Goal: Contribute content: Contribute content

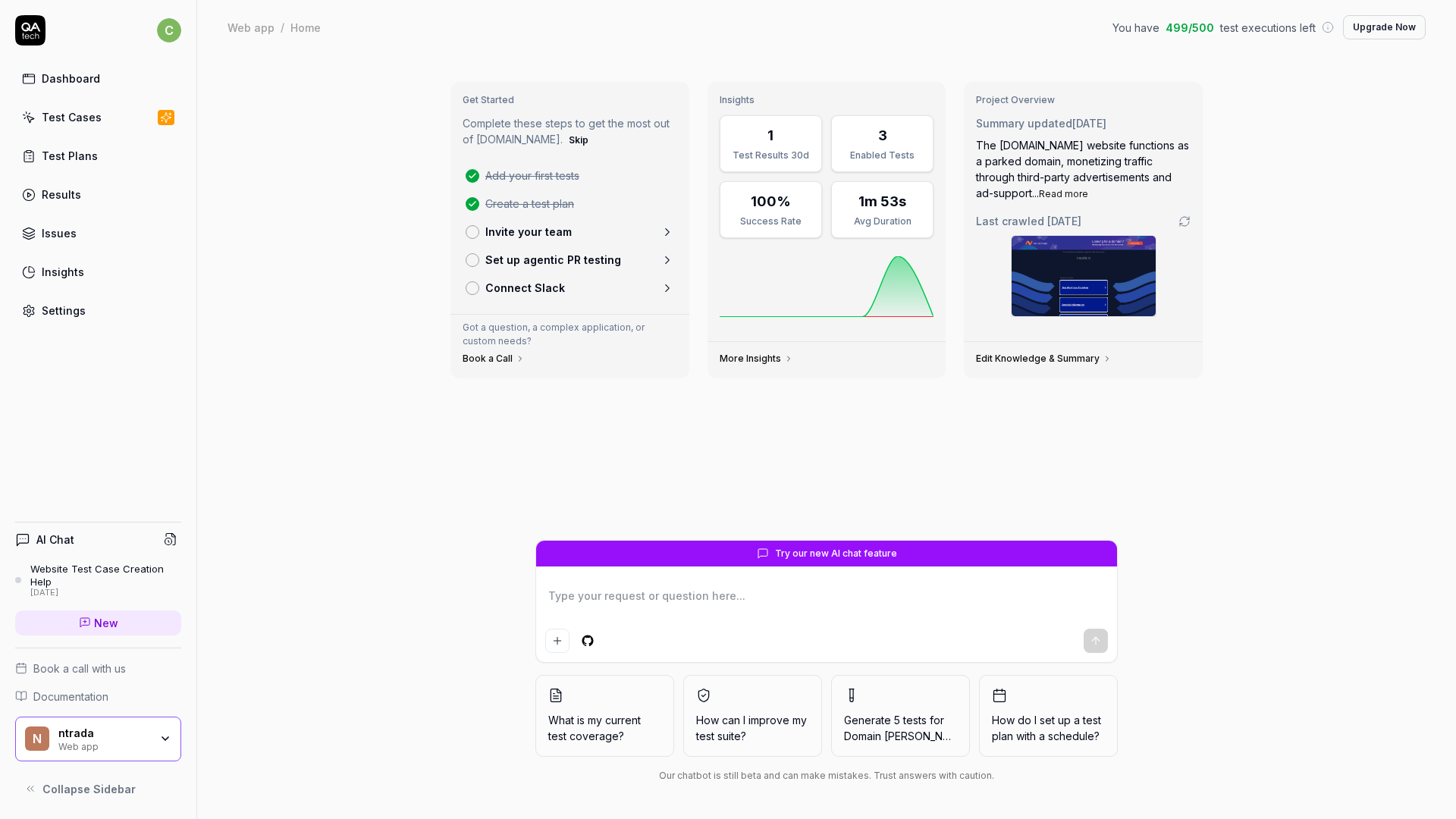
type textarea "*"
click at [91, 115] on div "Test Cases" at bounding box center [72, 116] width 60 height 16
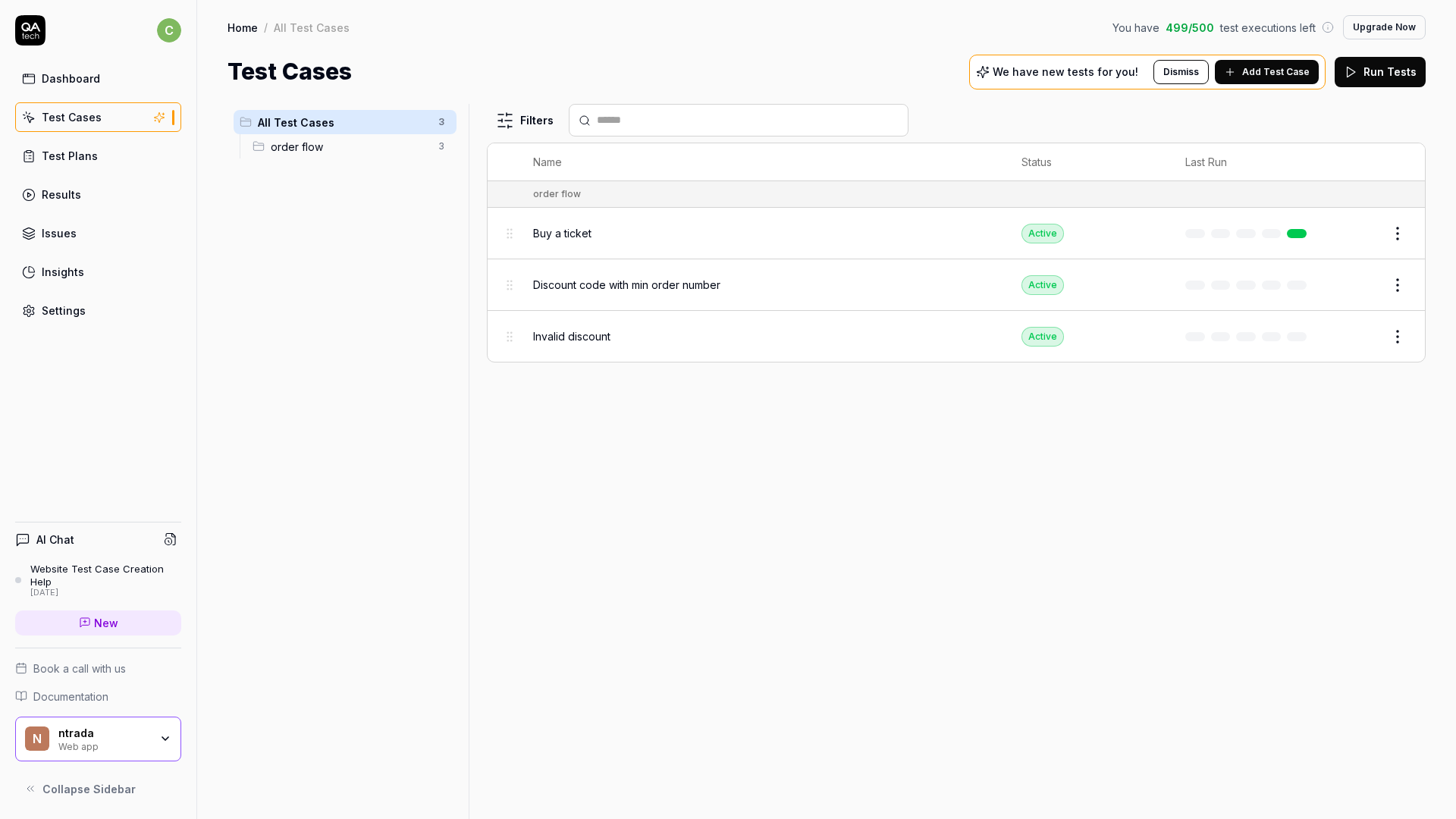
click at [1271, 73] on span "Add Test Case" at bounding box center [1276, 71] width 68 height 14
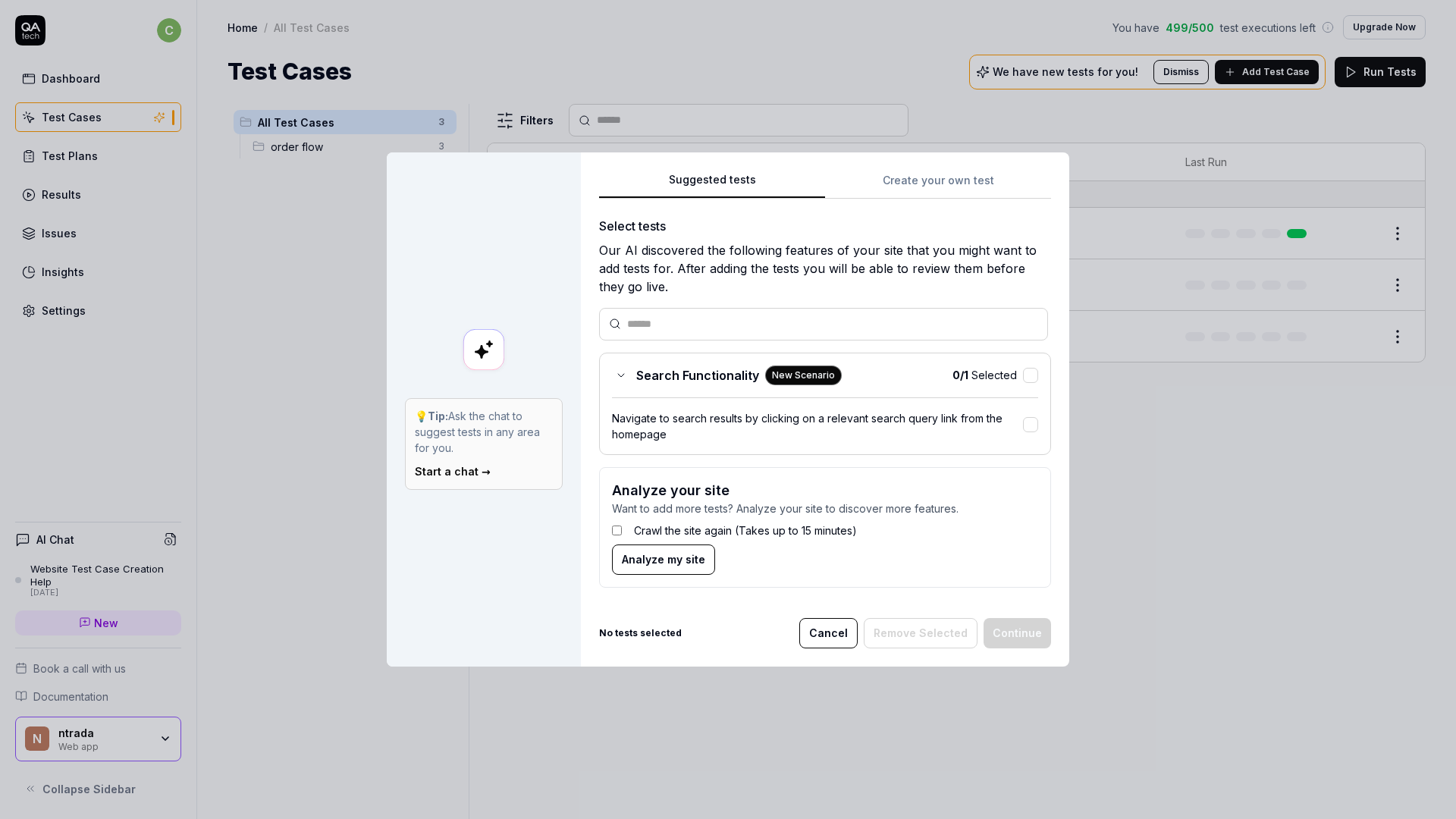
click at [723, 330] on input "text" at bounding box center [832, 324] width 411 height 16
click at [945, 168] on div "Suggested tests Create your own test Select tests Our AI discovered the followi…" at bounding box center [825, 410] width 488 height 514
click at [938, 185] on div "Suggested tests Create your own test Select tests Our AI discovered the followi…" at bounding box center [825, 385] width 452 height 429
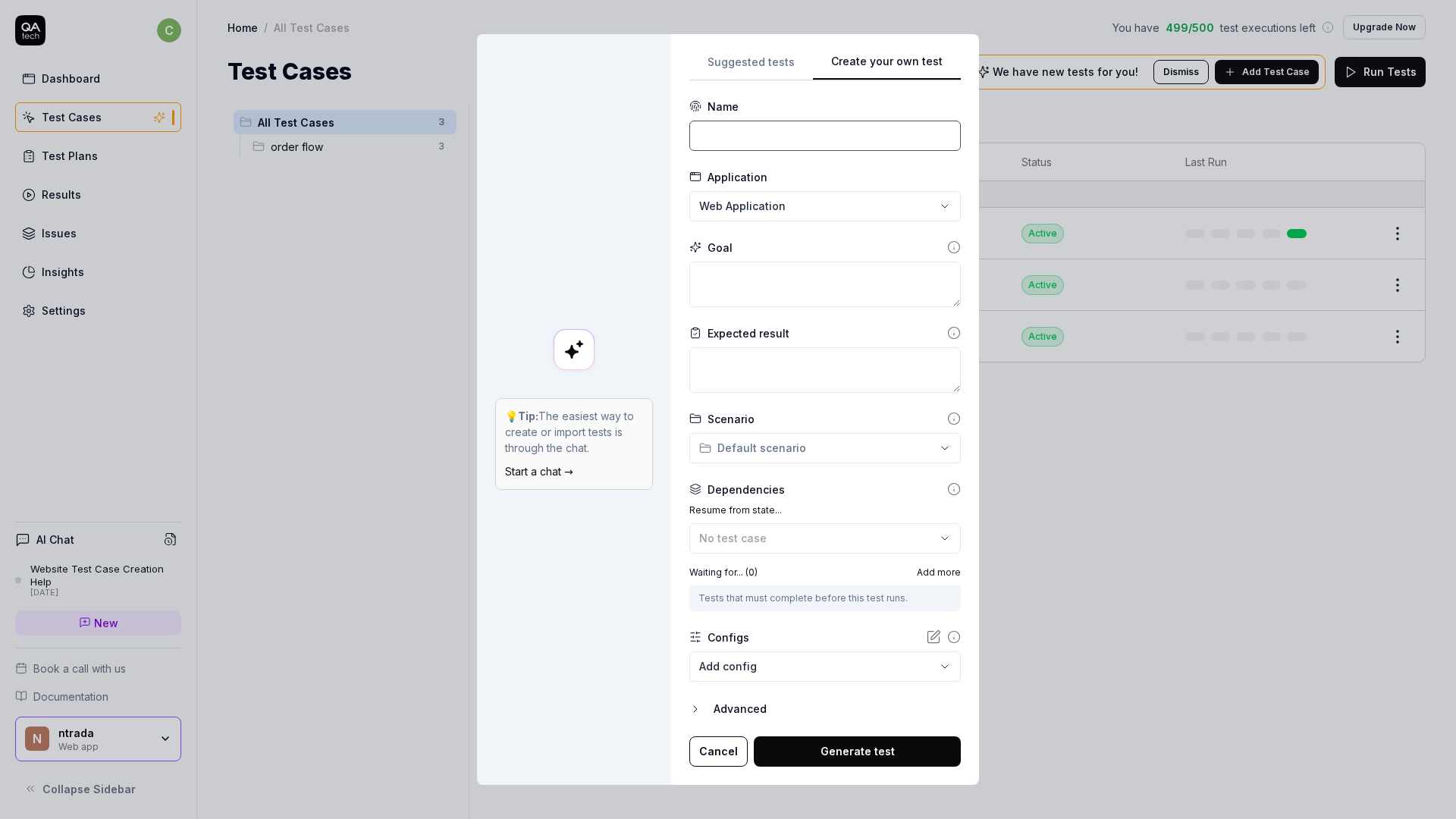
click at [740, 144] on input at bounding box center [825, 135] width 272 height 30
type input "Failed booking"
click at [756, 283] on textarea at bounding box center [825, 285] width 272 height 46
type textarea "*"
type textarea "W"
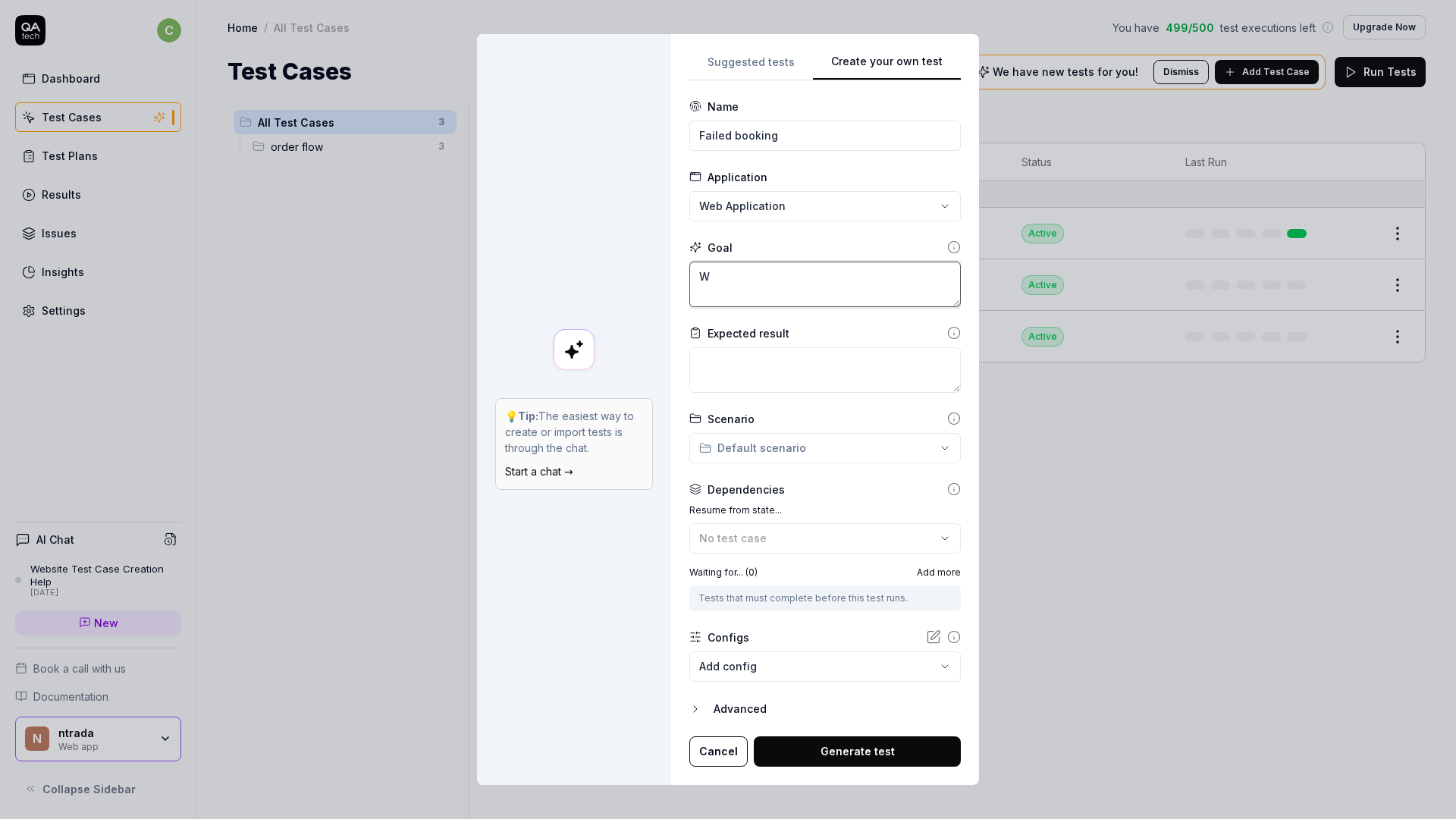
type textarea "*"
type textarea "Wh"
type textarea "*"
type textarea "When"
type textarea "*"
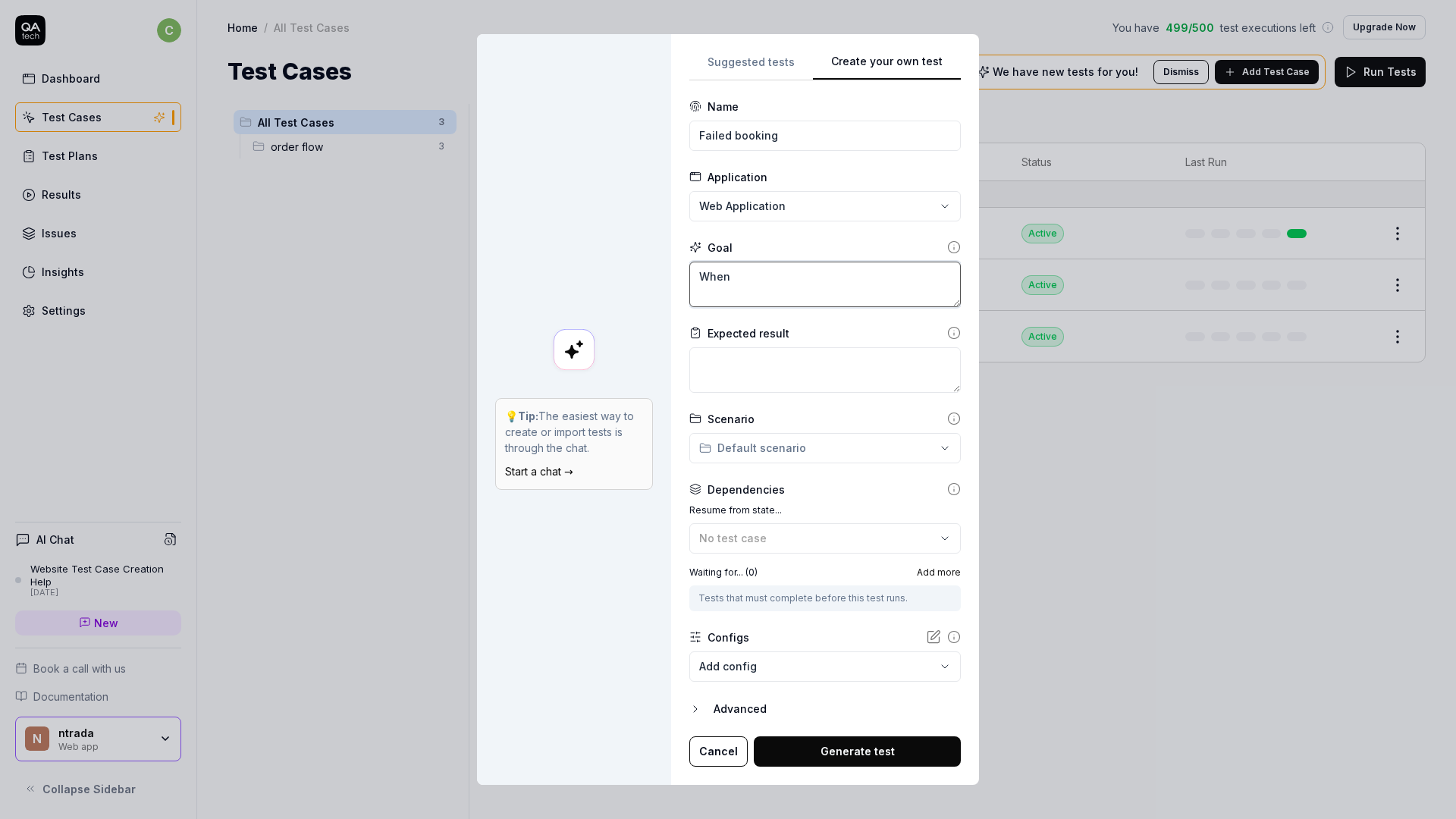
type textarea "M"
type textarea "*"
type textarea "Ma"
type textarea "*"
type textarea "Make"
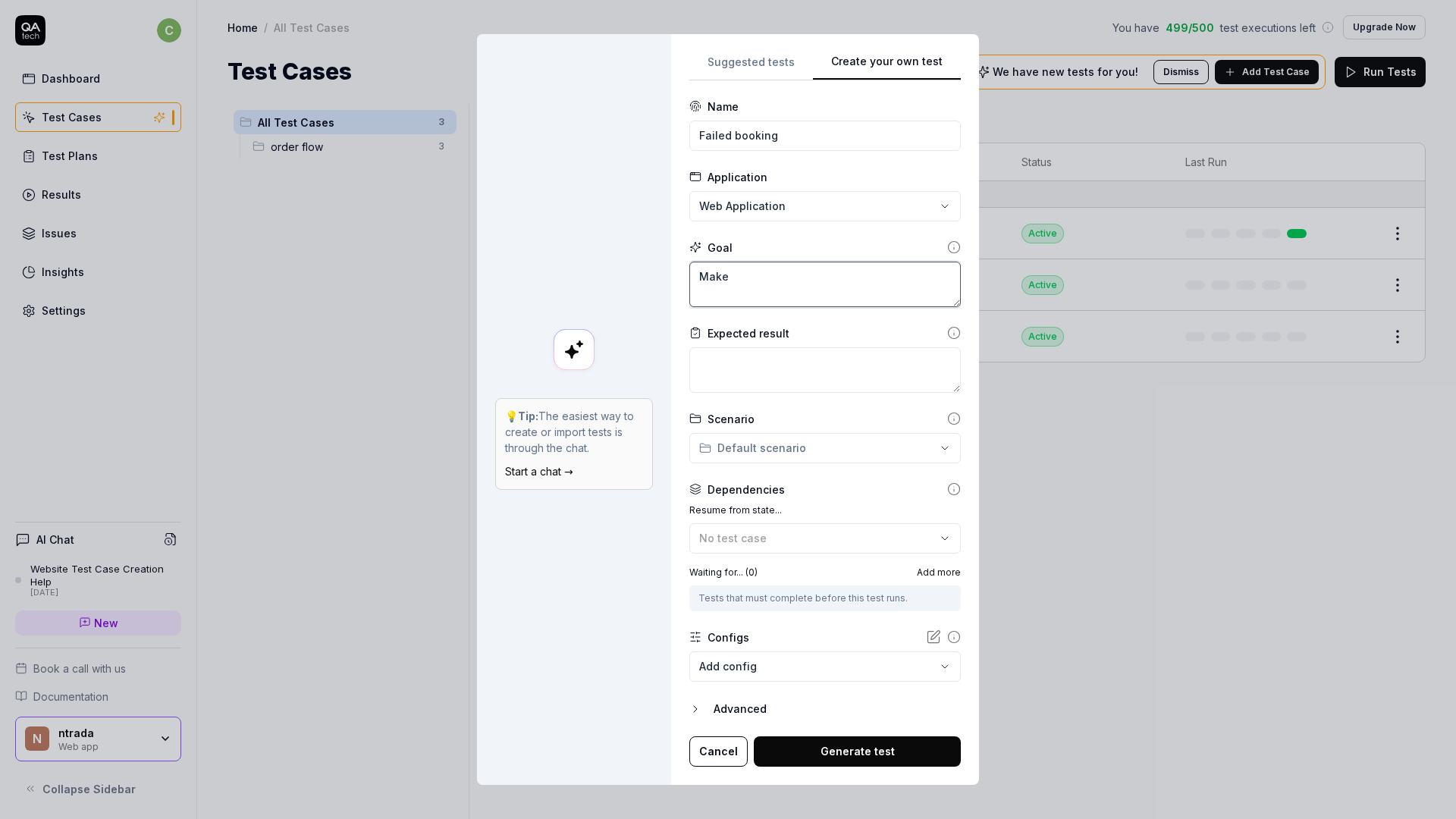
type textarea "*"
type textarea "Make"
type textarea "*"
type textarea "Make a"
type textarea "*"
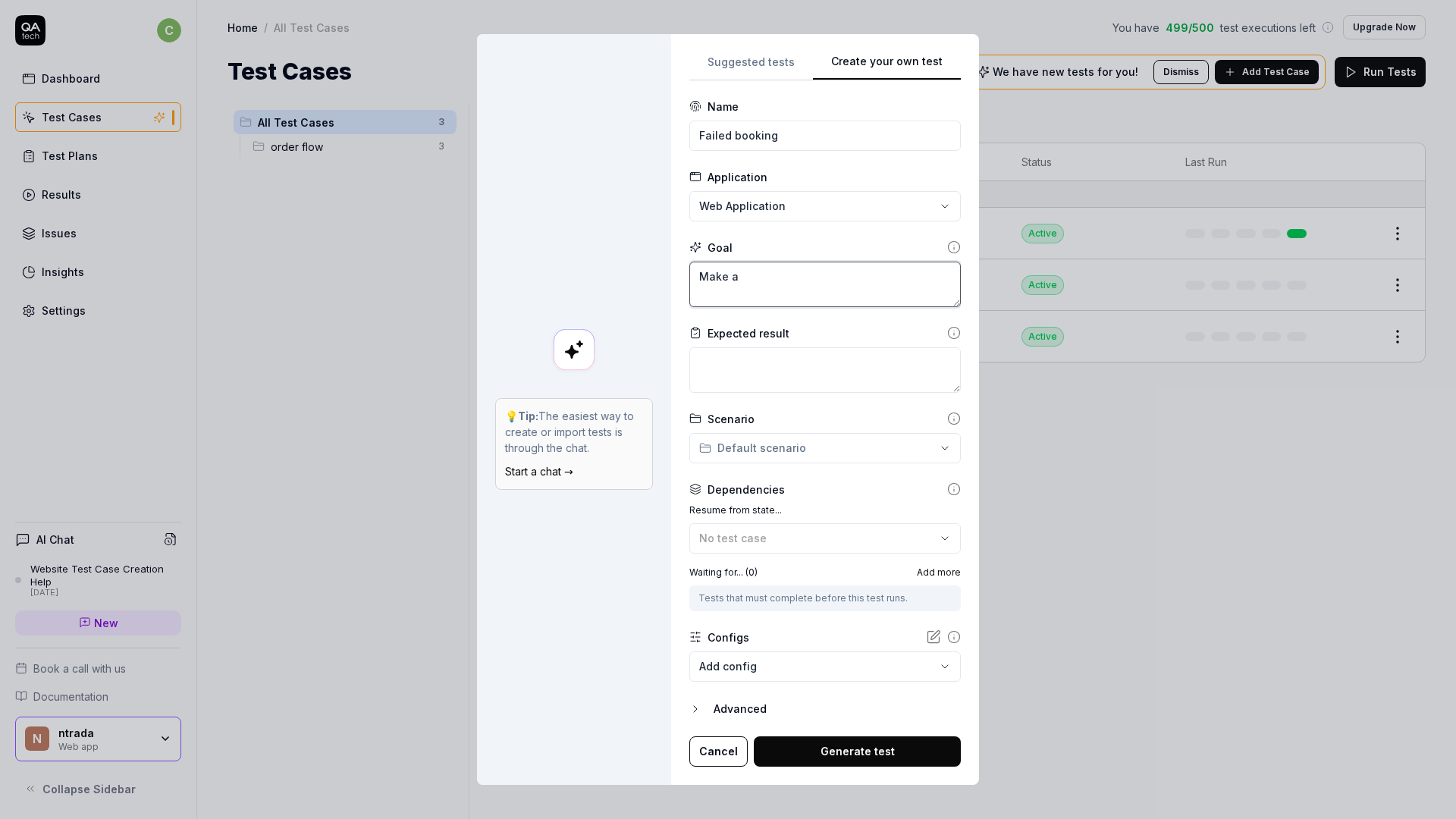
type textarea "Make a"
type textarea "*"
type textarea "Make a f"
type textarea "*"
type textarea "Make a fa"
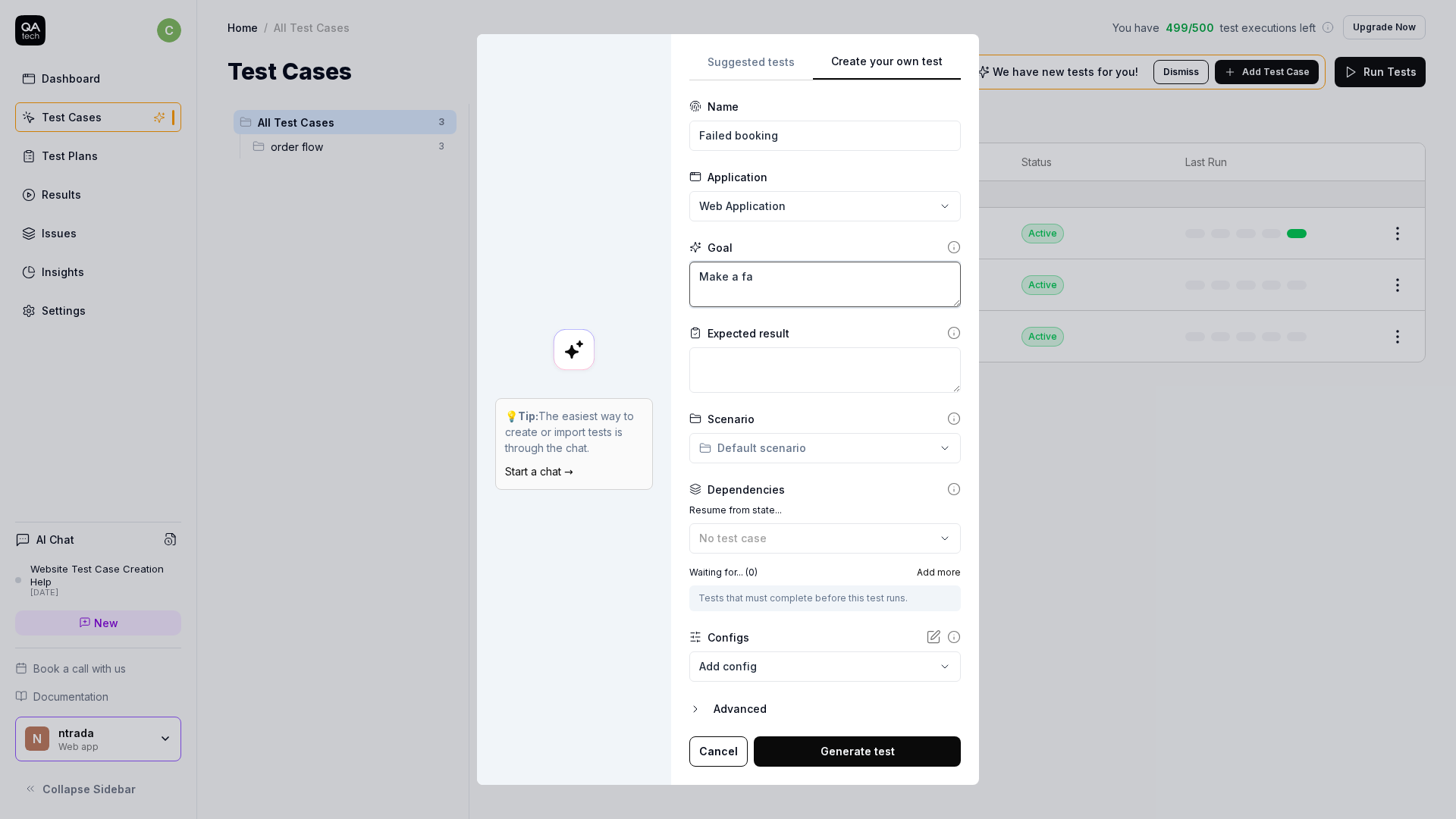
type textarea "*"
type textarea "Make a fai"
type textarea "*"
type textarea "Make a fail"
type textarea "*"
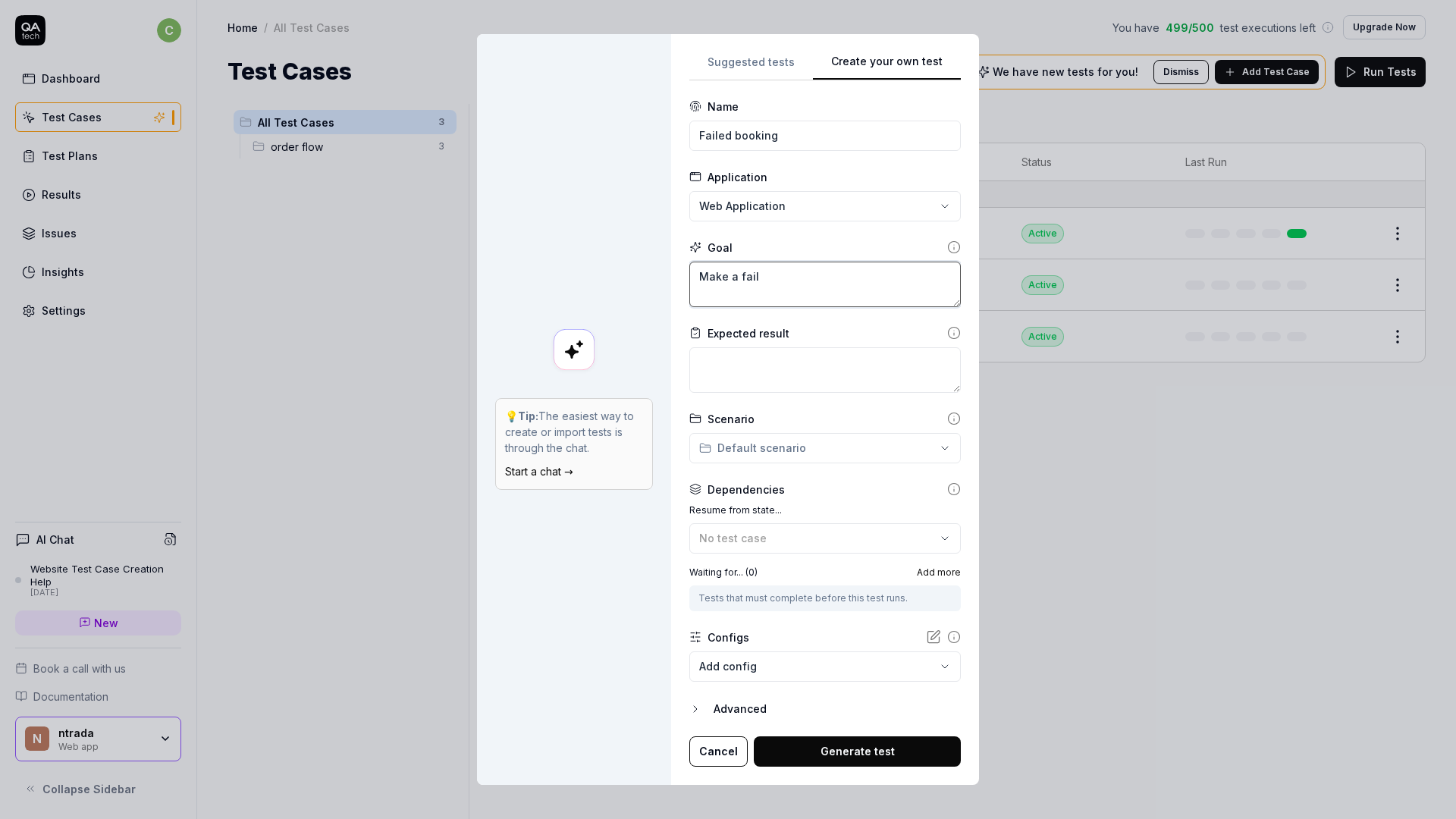
type textarea "Make a [PERSON_NAME]"
type textarea "*"
type textarea "Make a failed"
type textarea "*"
type textarea "Make a failed"
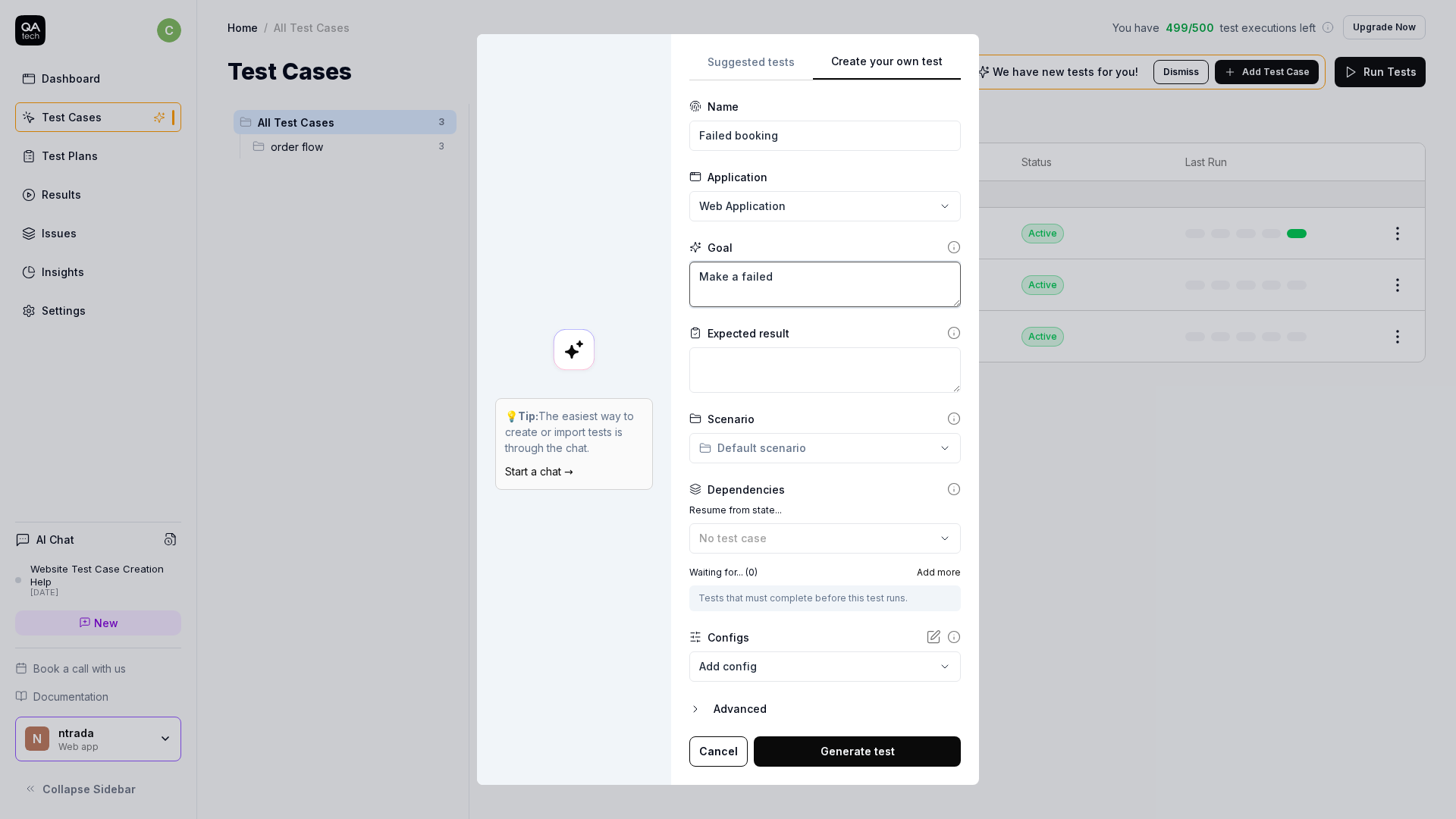
type textarea "*"
type textarea "Make a failed pa"
type textarea "*"
type textarea "Make a failed pay"
type textarea "*"
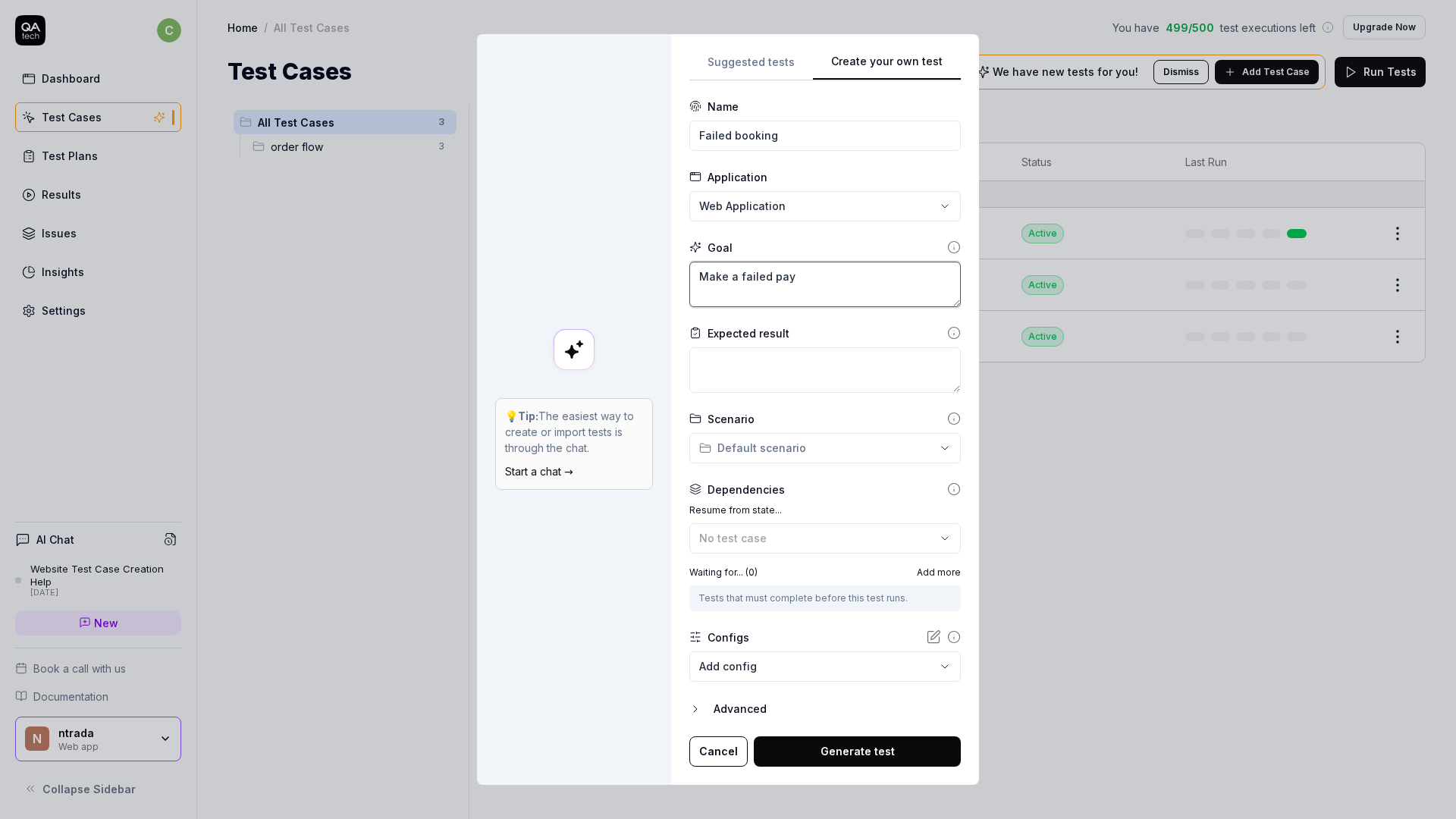
type textarea "Make a failed paym"
type textarea "*"
type textarea "Make a failed payme"
type textarea "*"
type textarea "Make a failed paymen"
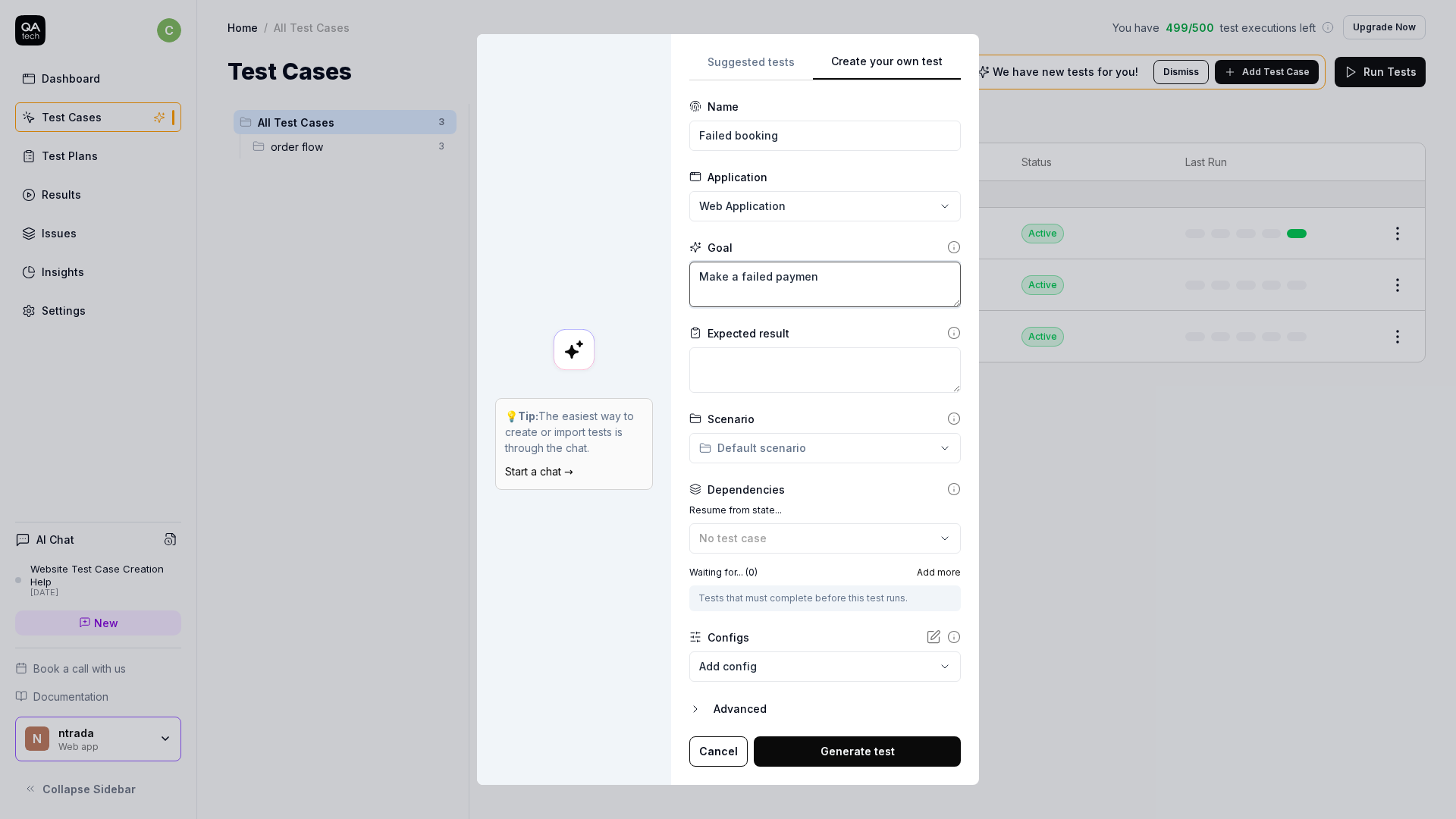
type textarea "*"
type textarea "Make a failed payment"
type textarea "*"
type textarea "Make a failed payment"
type textarea "*"
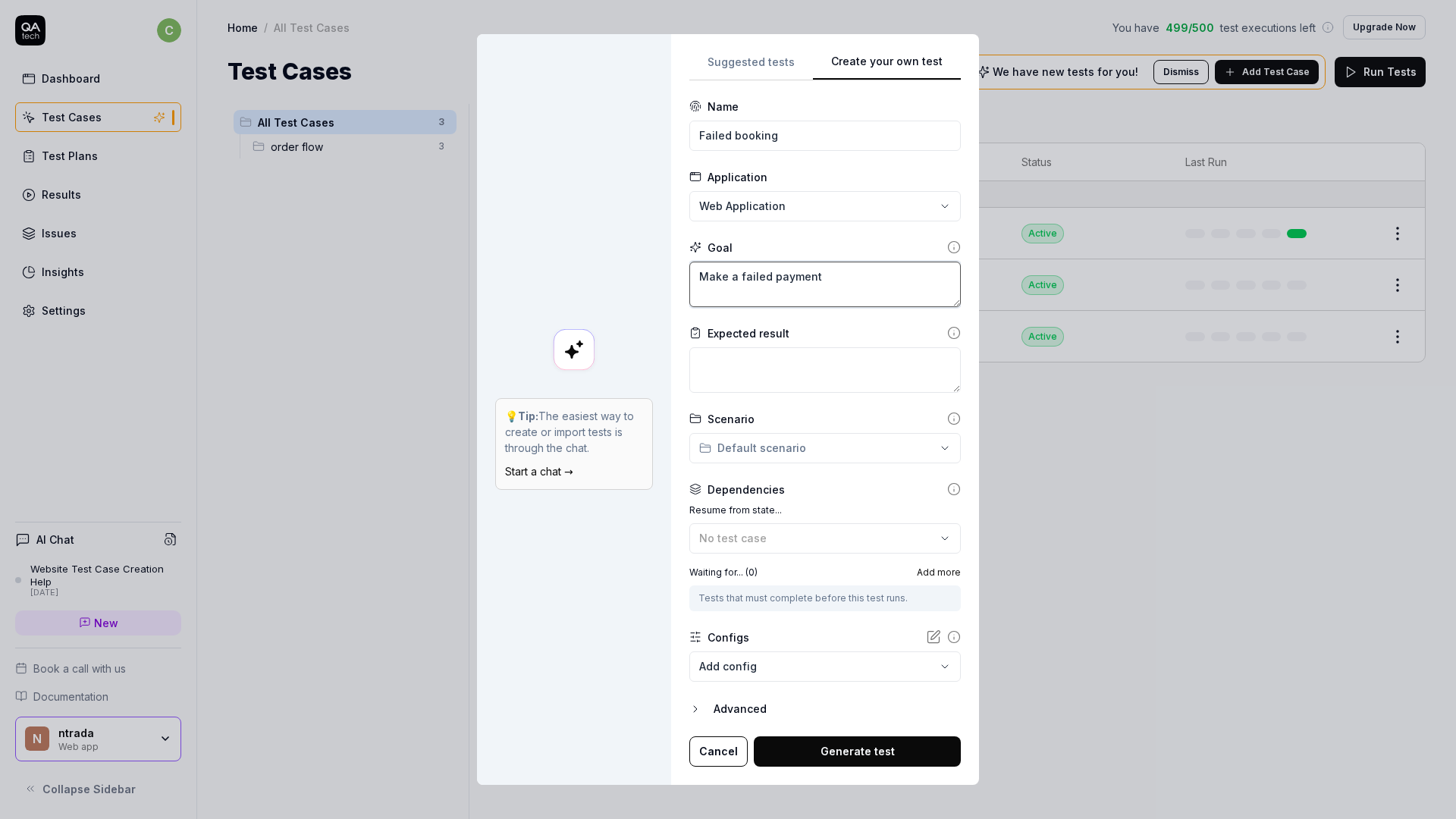
type textarea "Make a failed payment b"
type textarea "*"
type textarea "Make a failed payment bo"
type textarea "*"
type textarea "Make a failed payment boo"
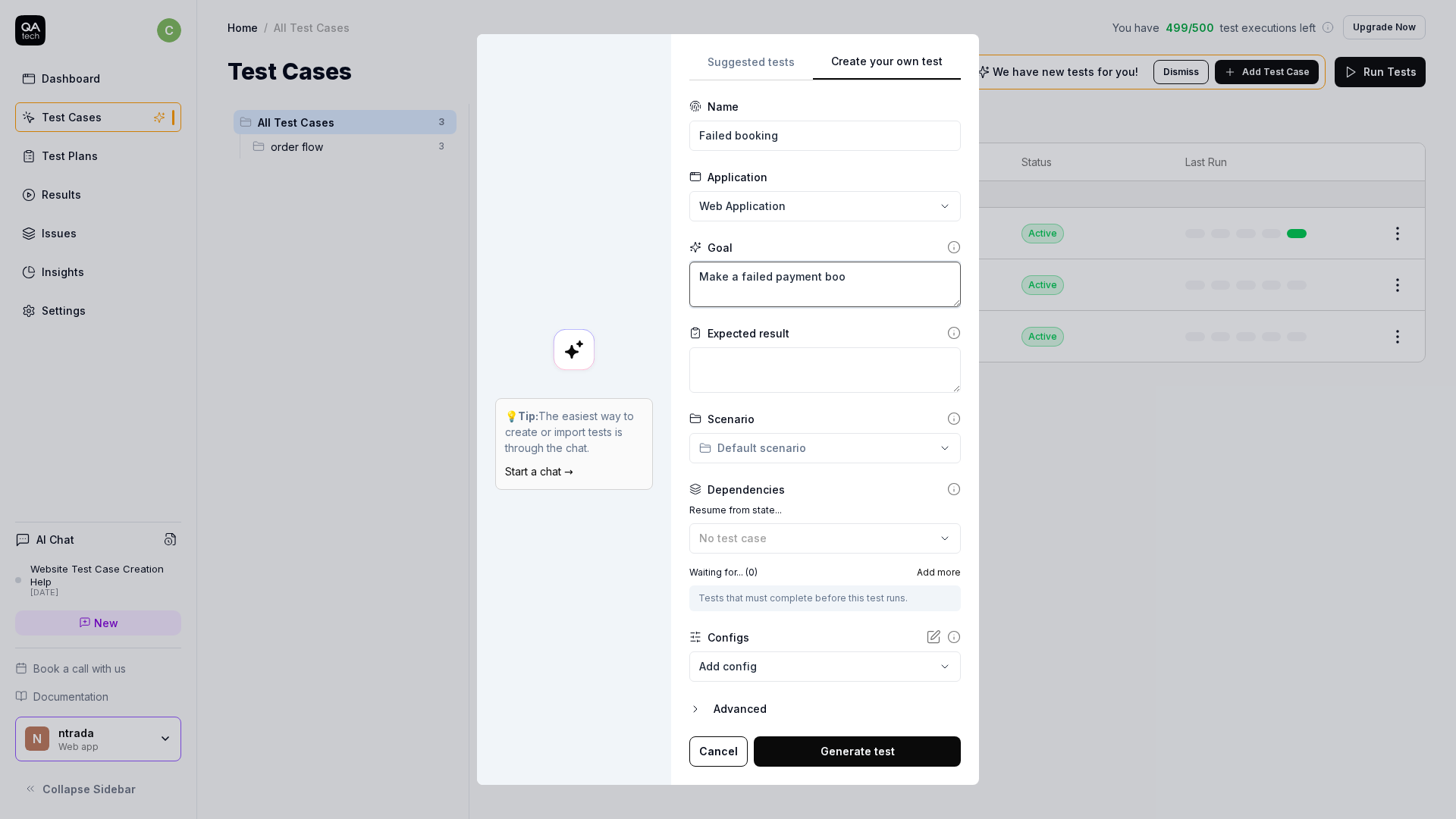
type textarea "*"
type textarea "Make a failed payment book"
type textarea "*"
type textarea "Make a failed payment booki"
type textarea "*"
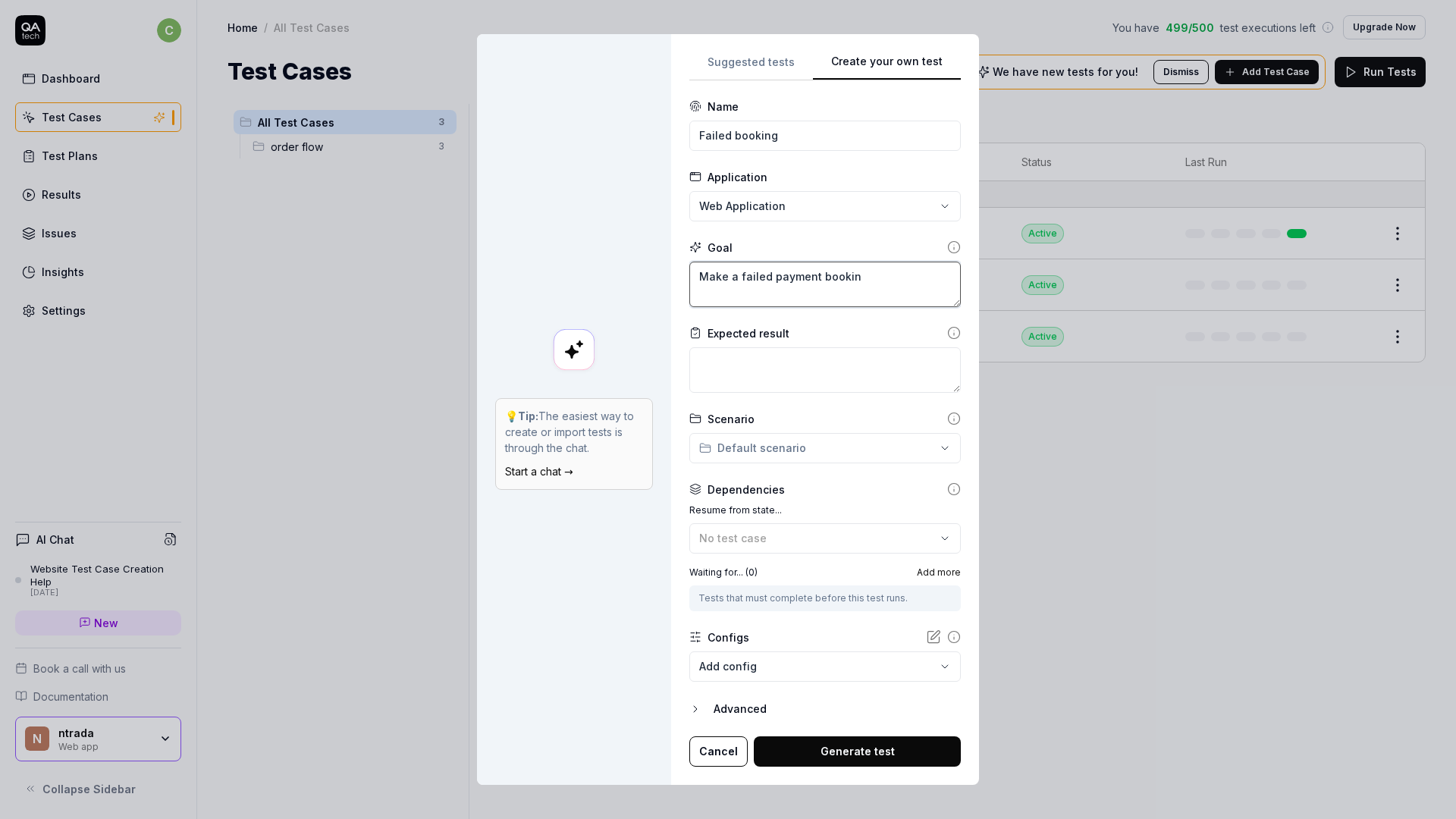
type textarea "Make a failed payment booking"
type textarea "*"
type textarea "Make a failed payment booking"
click at [779, 366] on textarea at bounding box center [825, 371] width 272 height 46
type textarea "*"
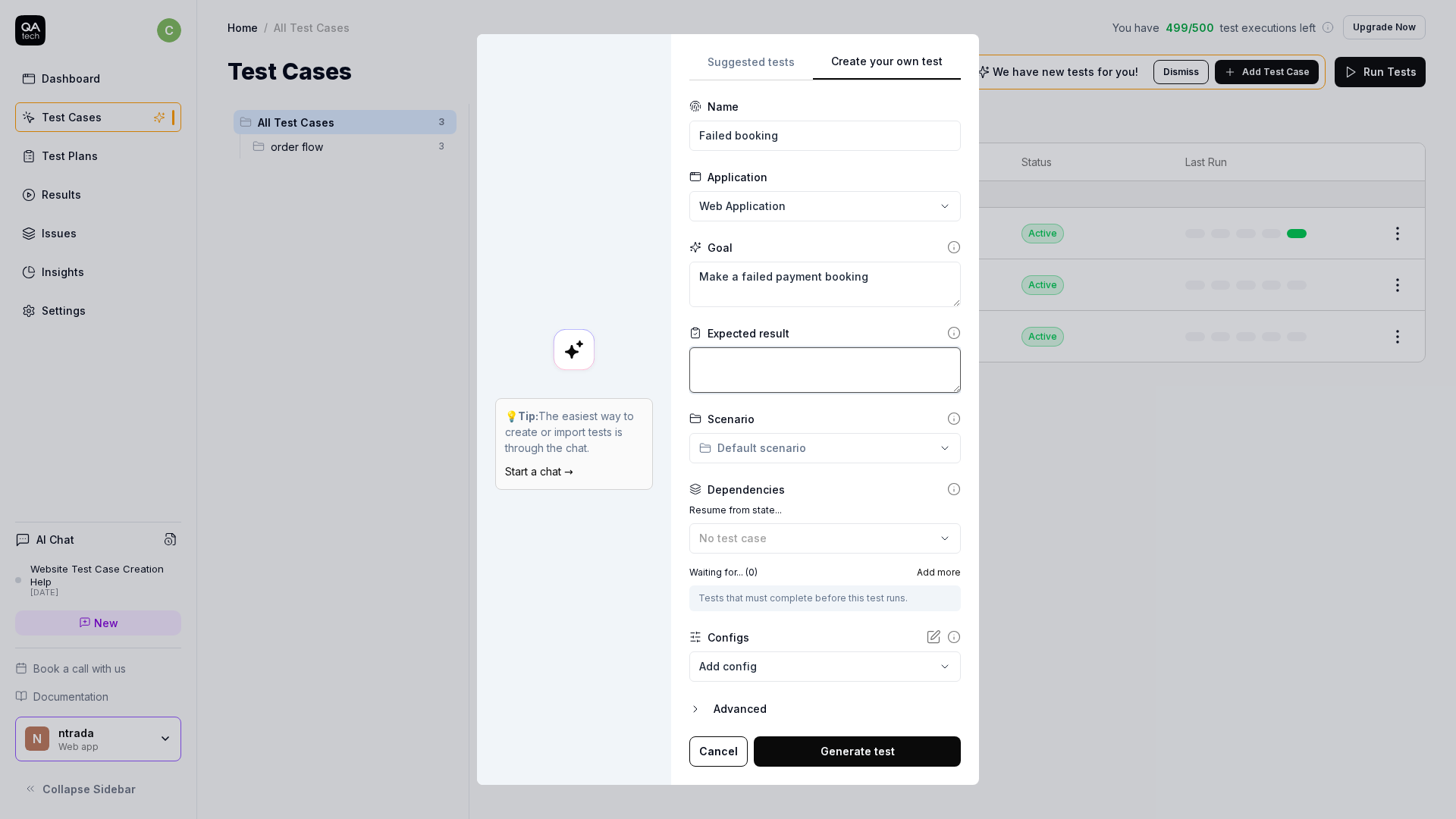
type textarea "W"
type textarea "*"
type textarea "Wh"
type textarea "*"
type textarea "Whe"
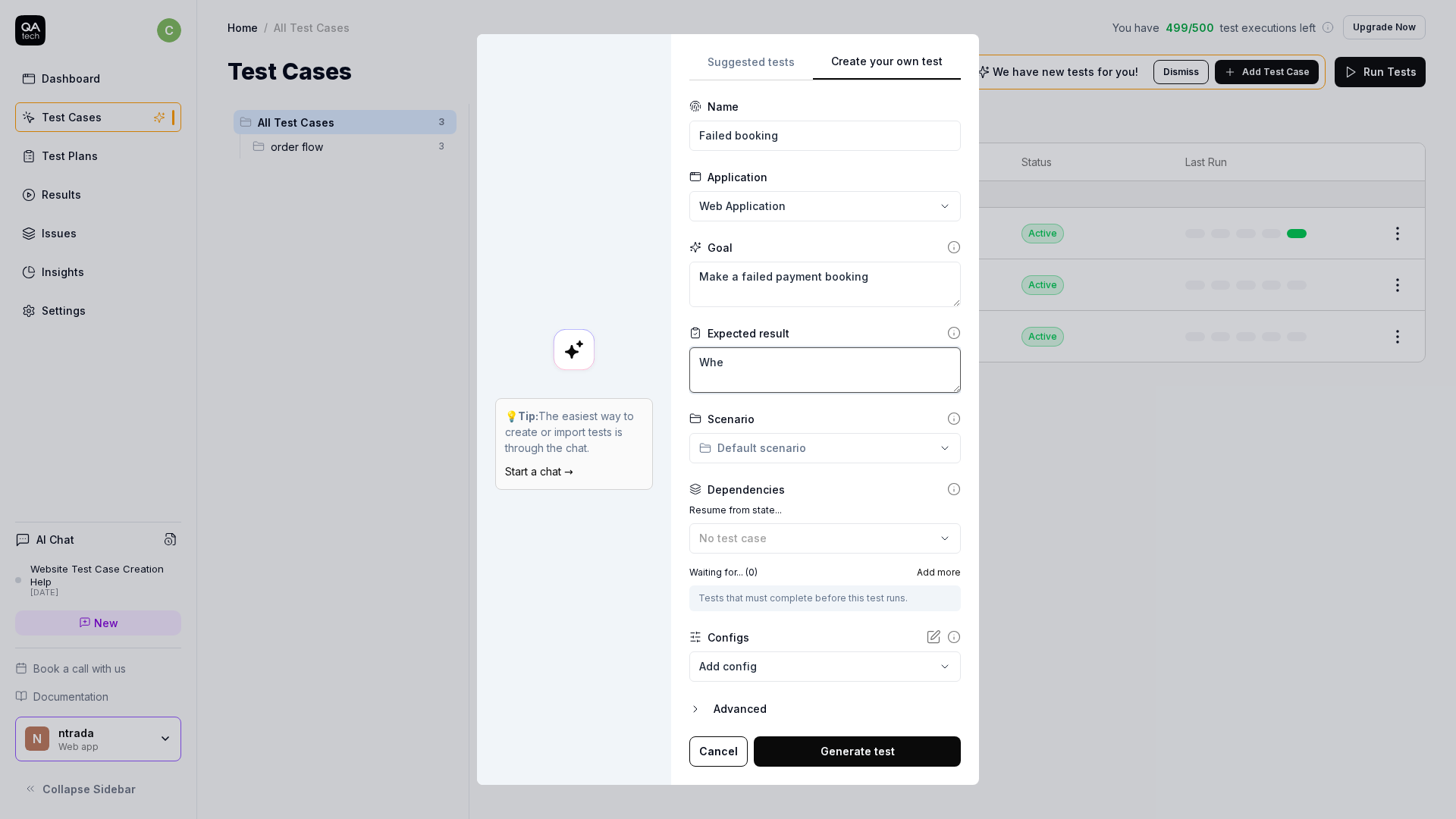
type textarea "*"
type textarea "When"
type textarea "*"
type textarea "When"
type textarea "*"
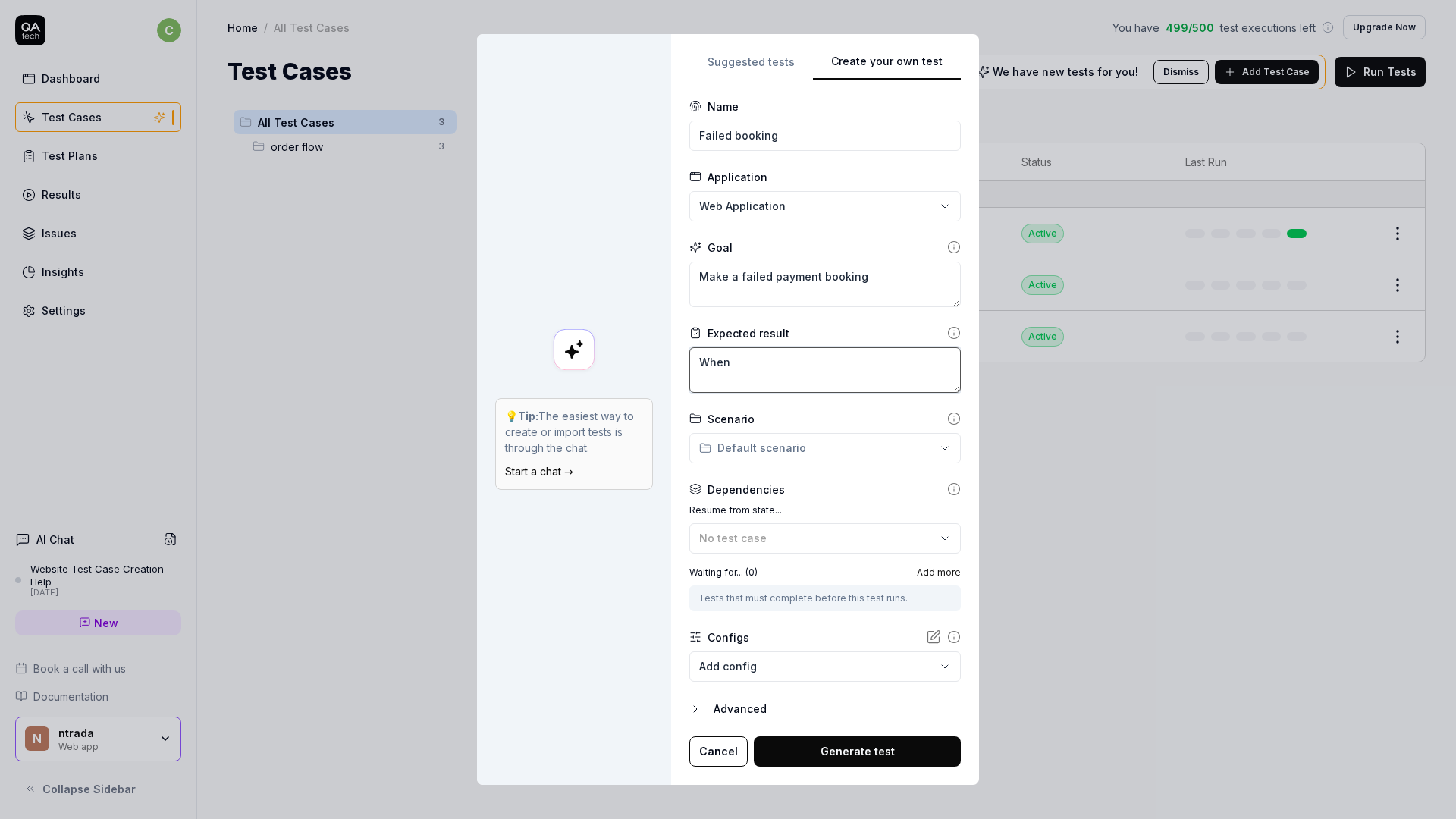
type textarea "When a"
type textarea "*"
type textarea "When a"
type textarea "*"
type textarea "When a o"
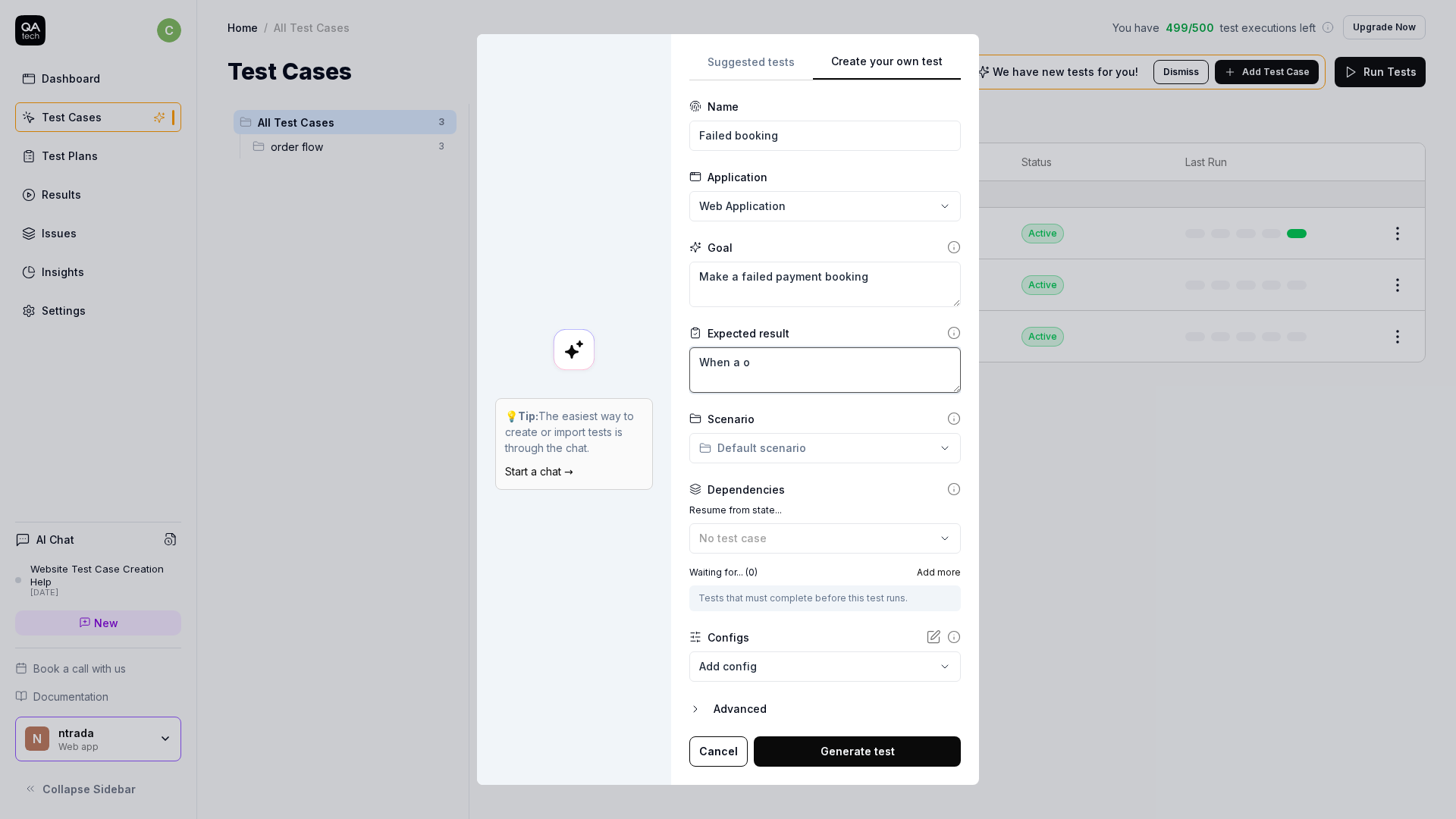
type textarea "*"
type textarea "When a oo"
type textarea "*"
type textarea "When a o"
type textarea "*"
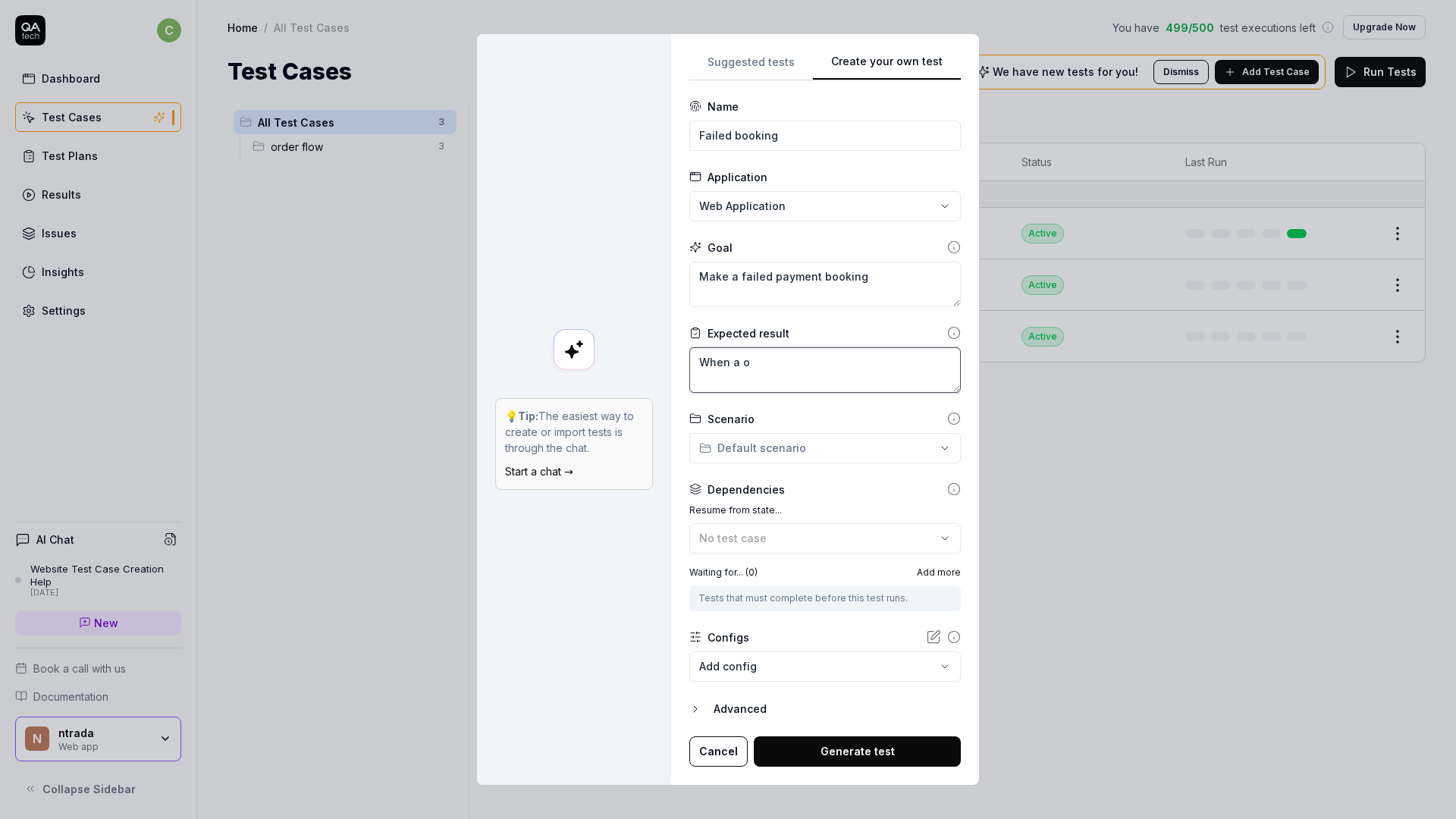
type textarea "When a"
type textarea "*"
type textarea "When a bo"
type textarea "*"
type textarea "When a boo"
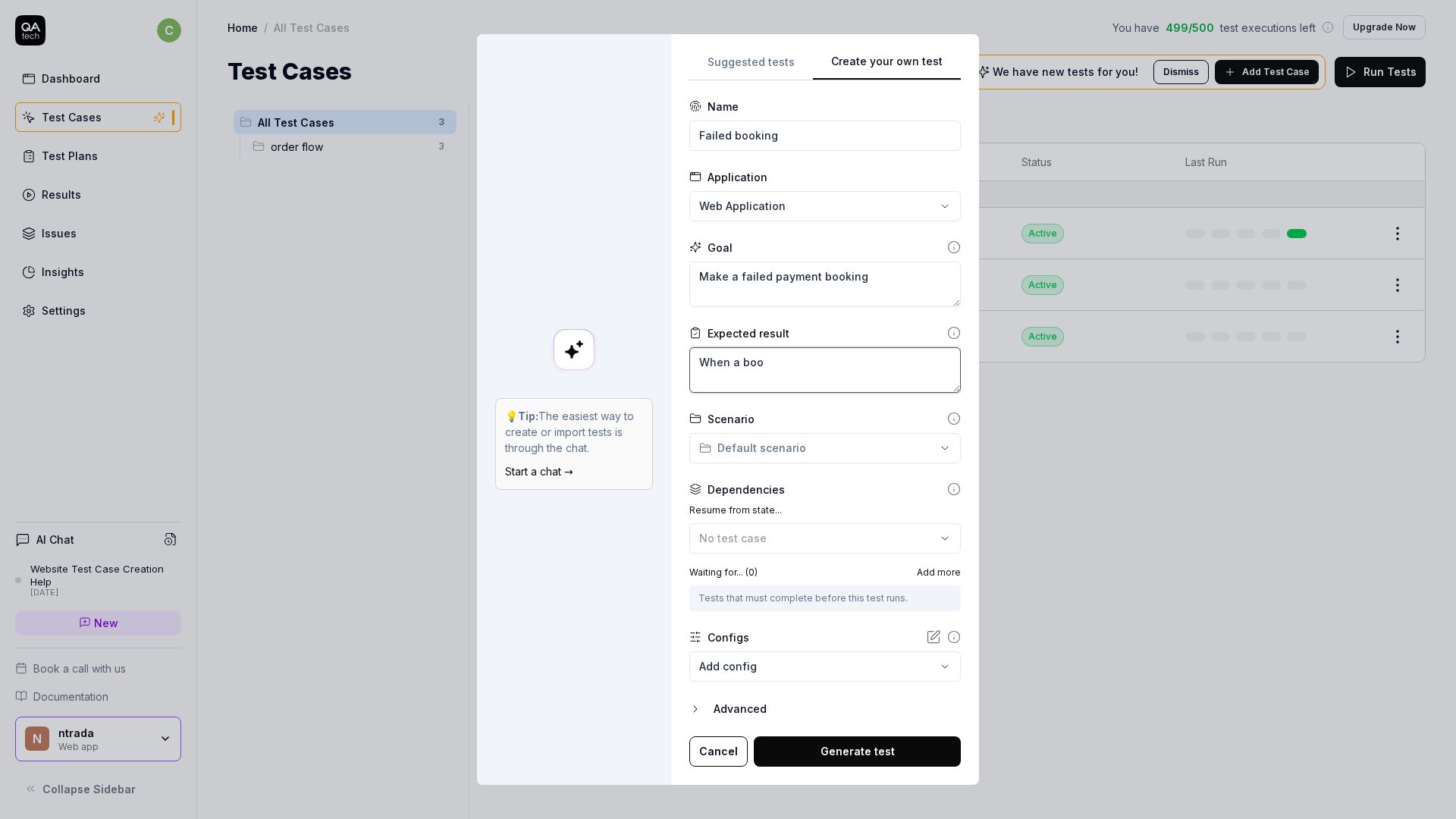
type textarea "*"
type textarea "When a book"
type textarea "*"
type textarea "When a booki"
type textarea "*"
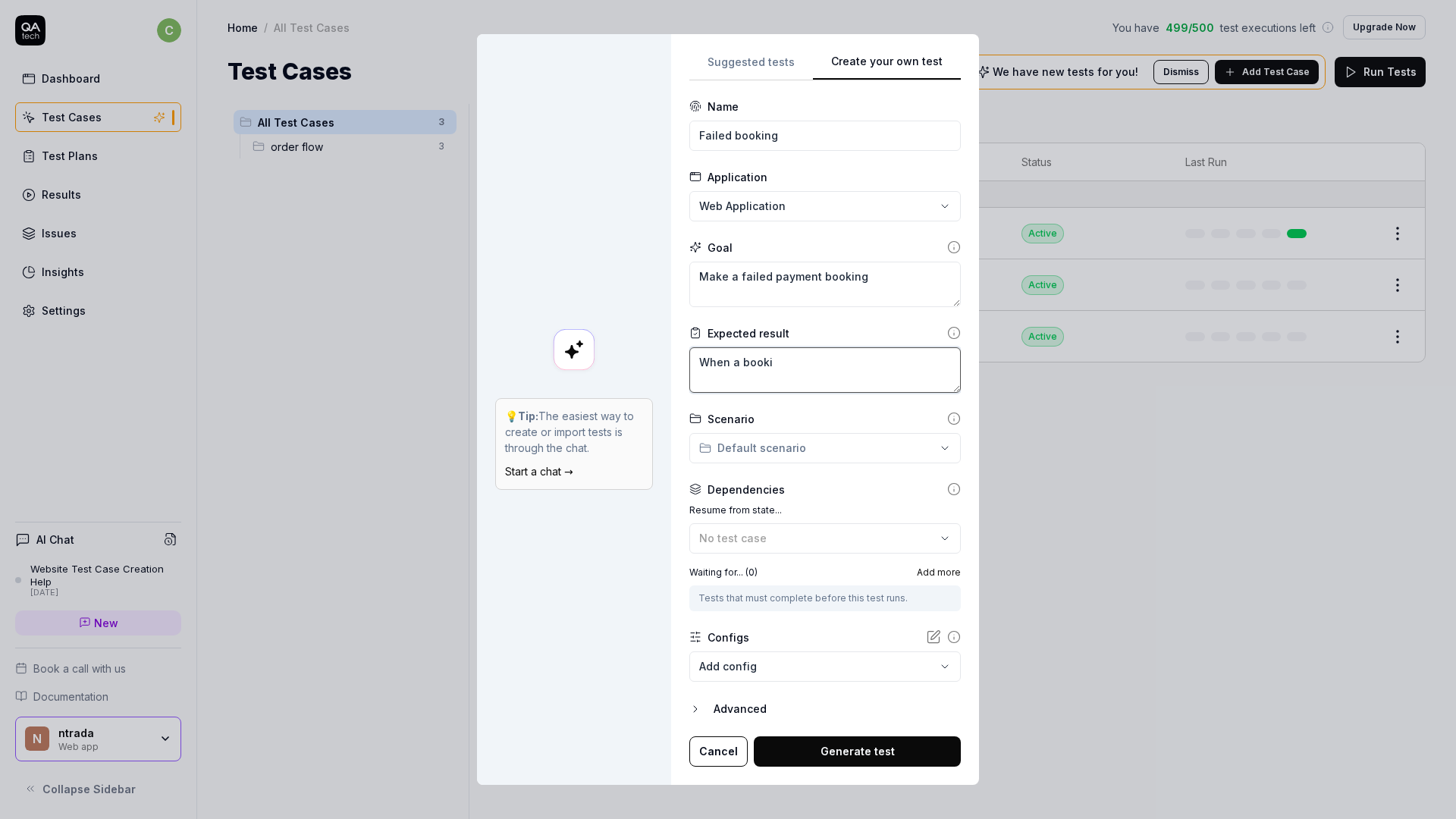
type textarea "When a bookin"
type textarea "*"
type textarea "When a booking"
type textarea "*"
type textarea "When a booking i"
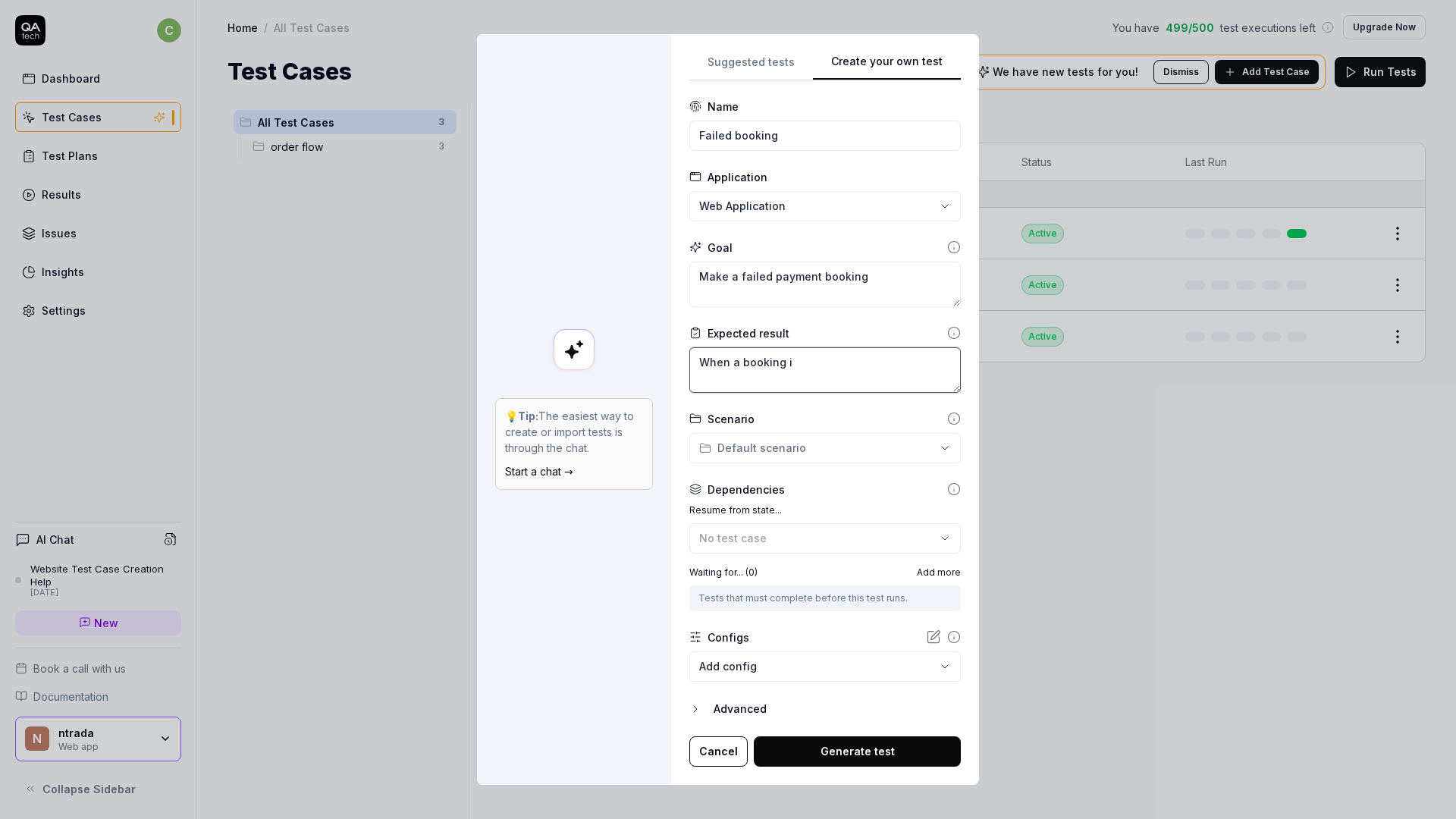
type textarea "*"
type textarea "When a booking is"
type textarea "*"
type textarea "When a booking is"
type textarea "*"
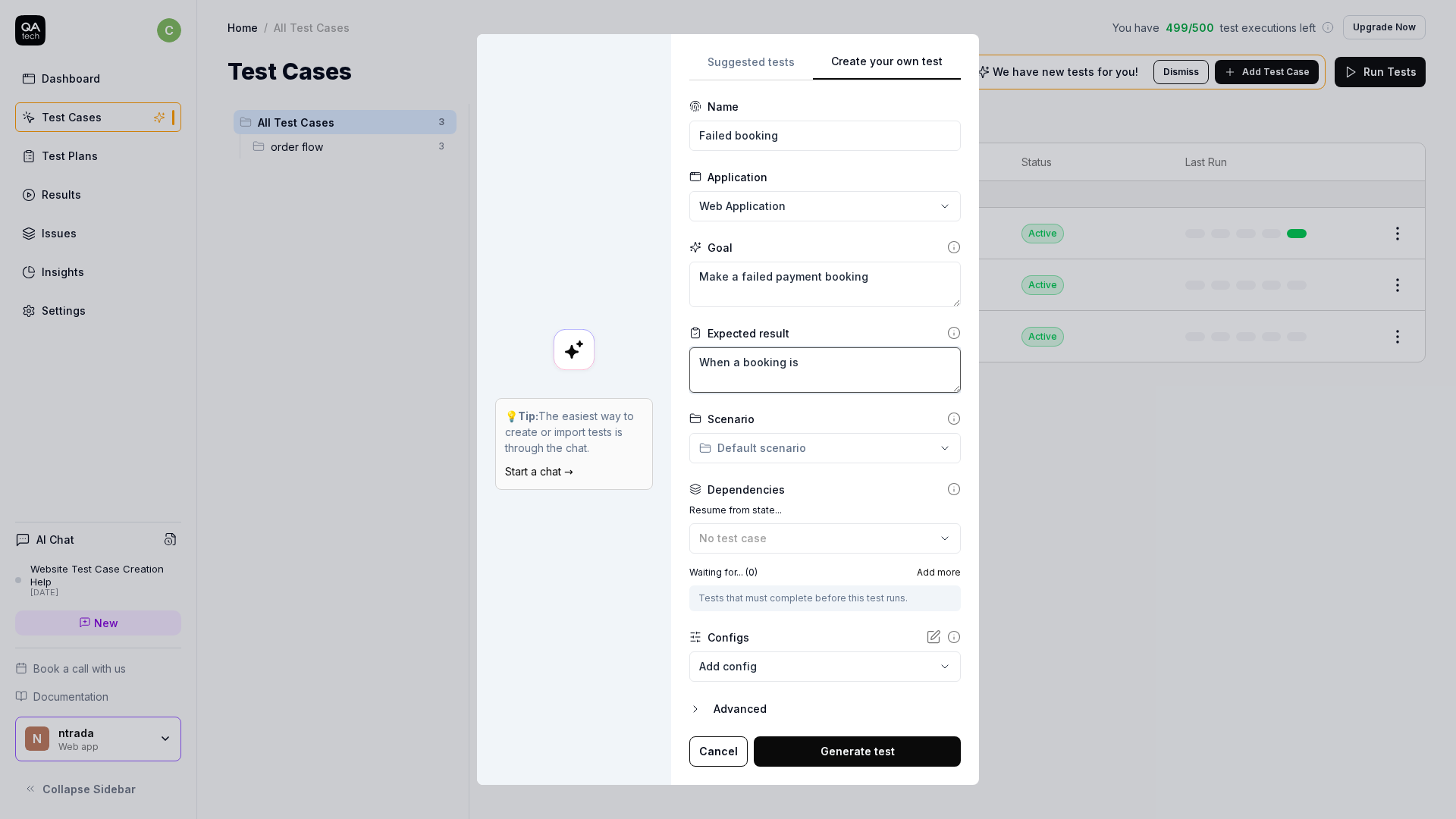
type textarea "When a booking is m"
type textarea "*"
type textarea "When a booking is ma"
type textarea "*"
type textarea "When a booking is mad"
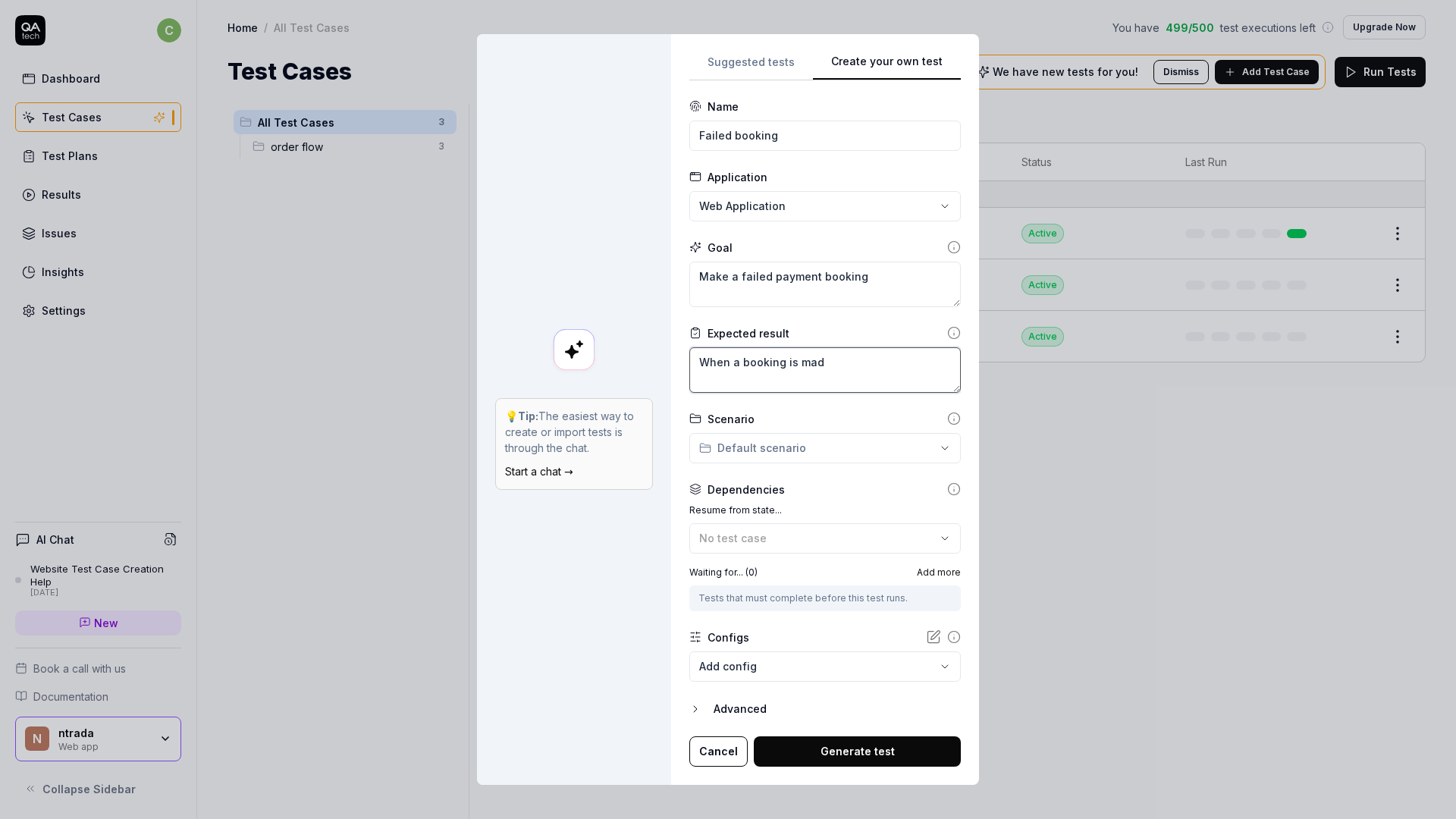
type textarea "*"
type textarea "When a booking is made"
type textarea "*"
type textarea "When a booking is made,"
type textarea "*"
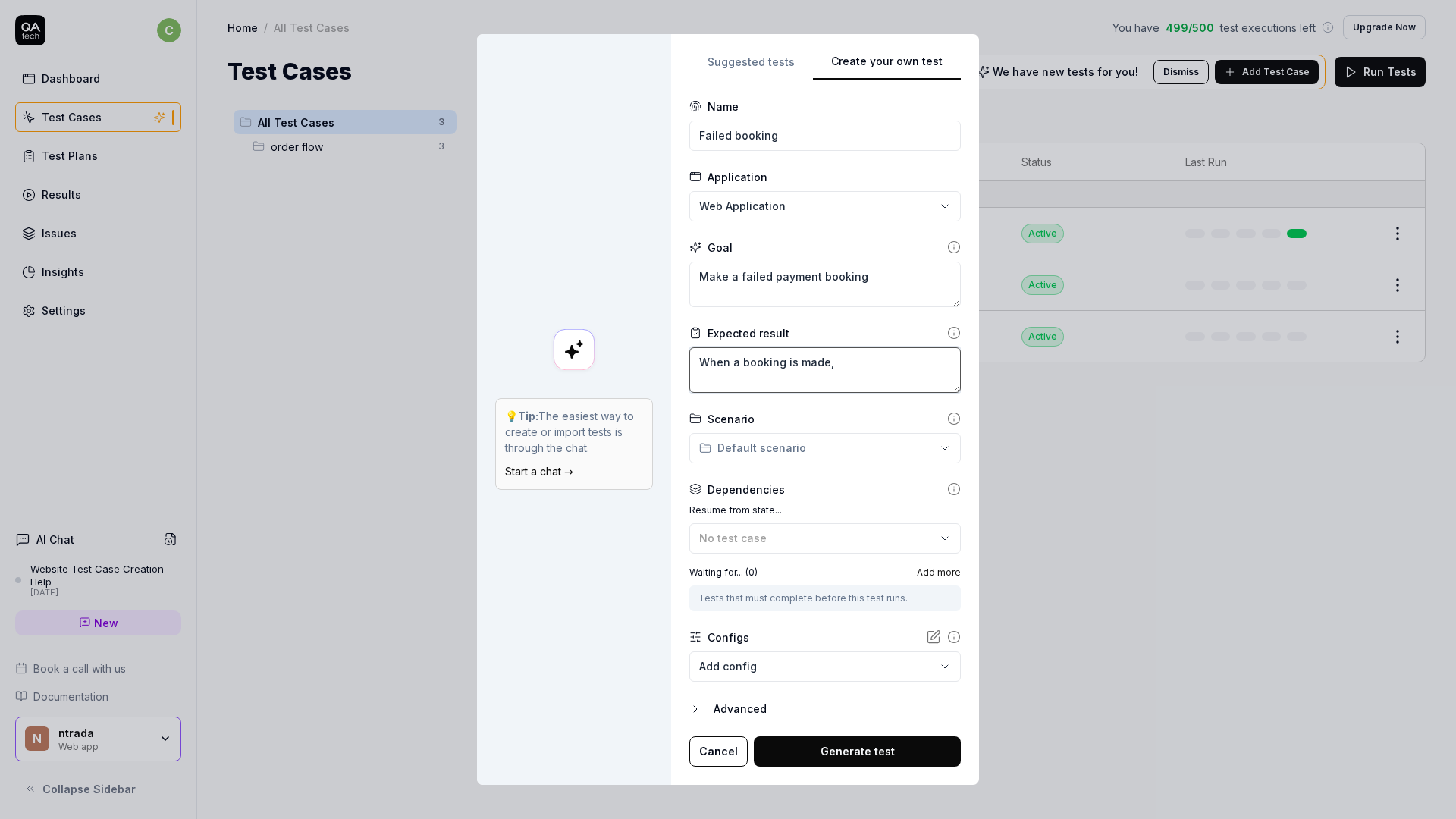
type textarea "When a booking is made,"
type textarea "*"
type textarea "When a booking is made, a"
type textarea "*"
type textarea "When a booking is made, an"
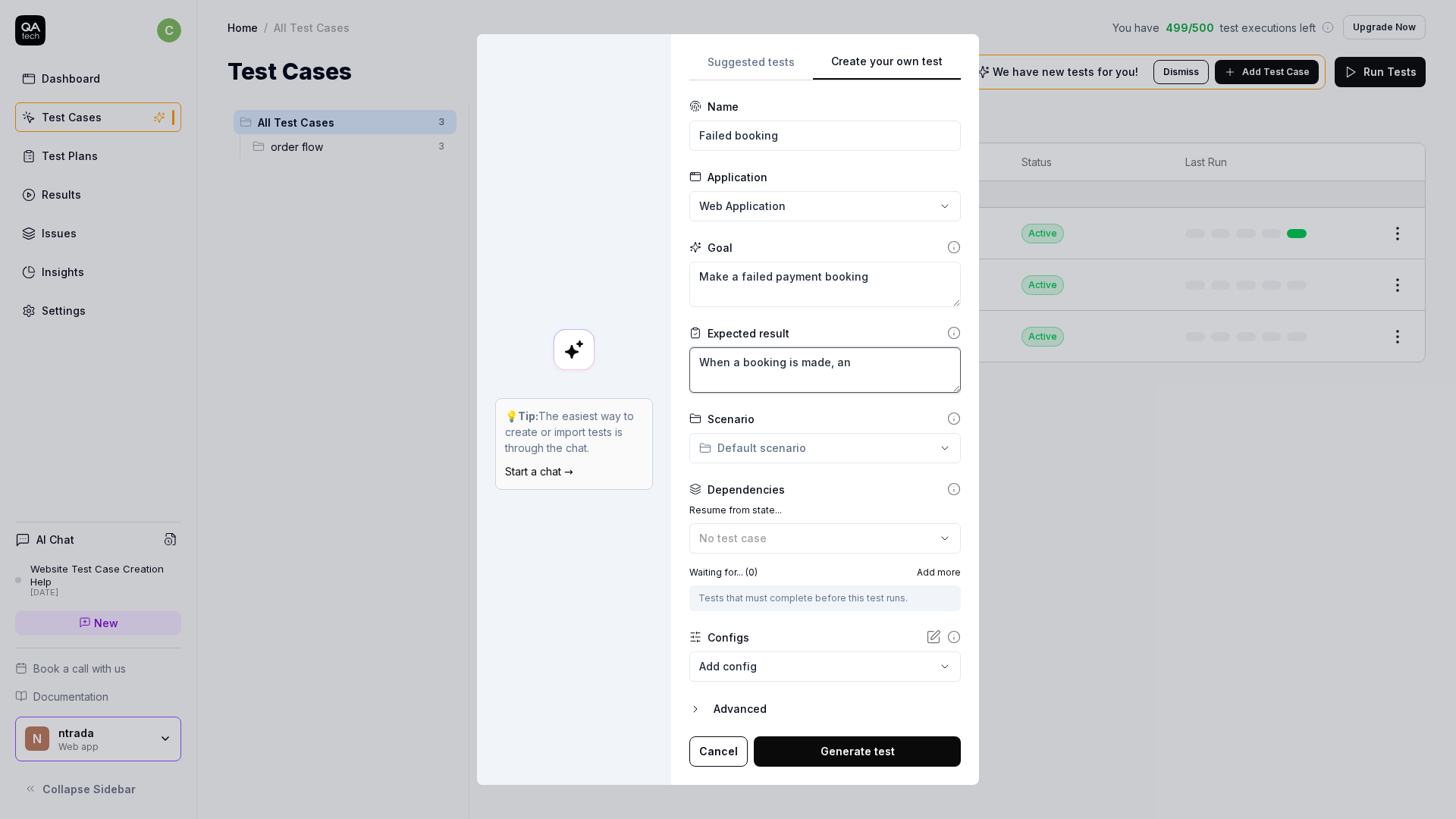
type textarea "*"
type textarea "When a booking is made, and"
type textarea "*"
type textarea "When a booking is made, and"
type textarea "*"
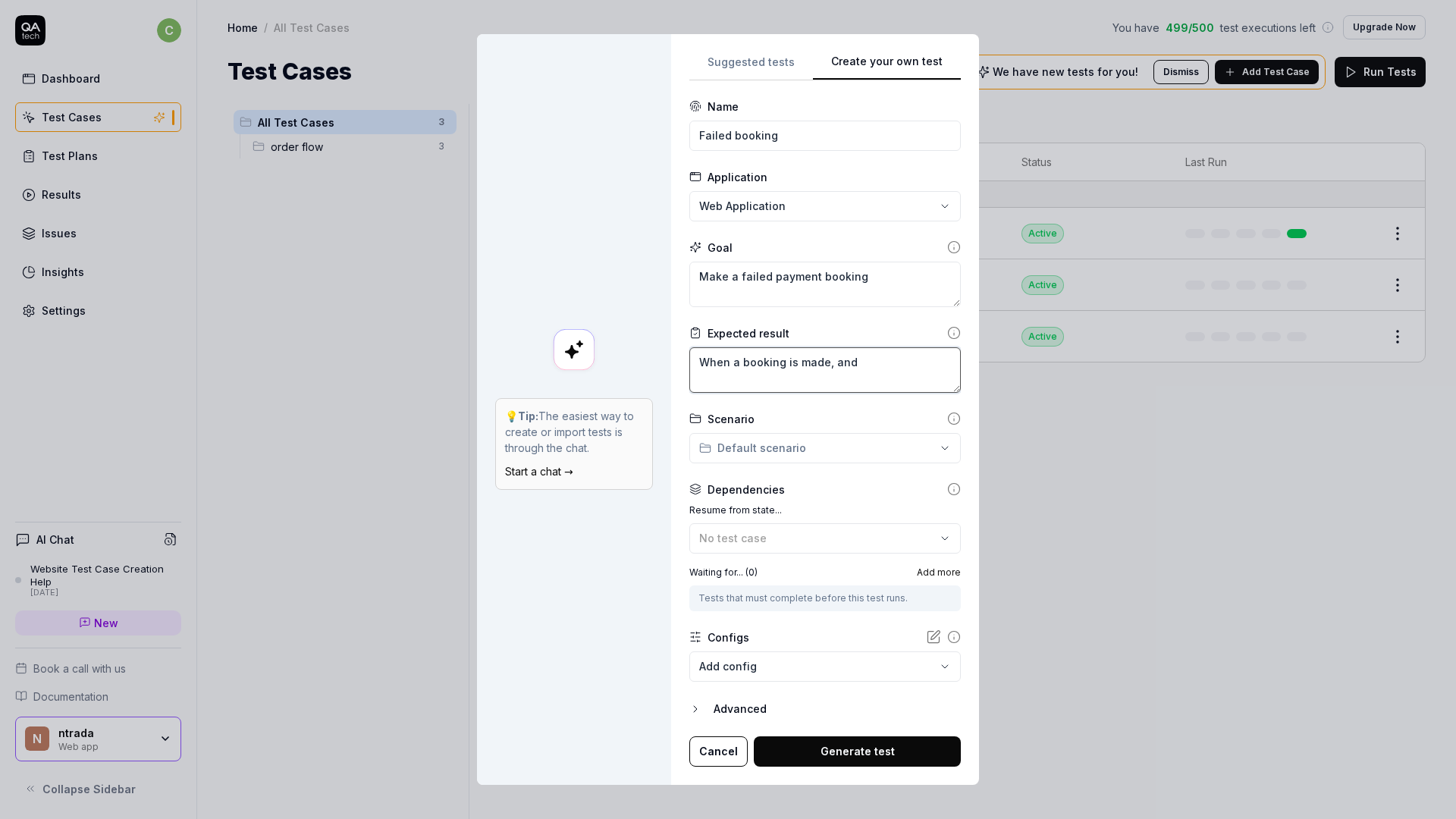
type textarea "When a booking is made, and p"
type textarea "*"
type textarea "When a booking is made, and pa"
type textarea "*"
type textarea "When a booking is made, and pame"
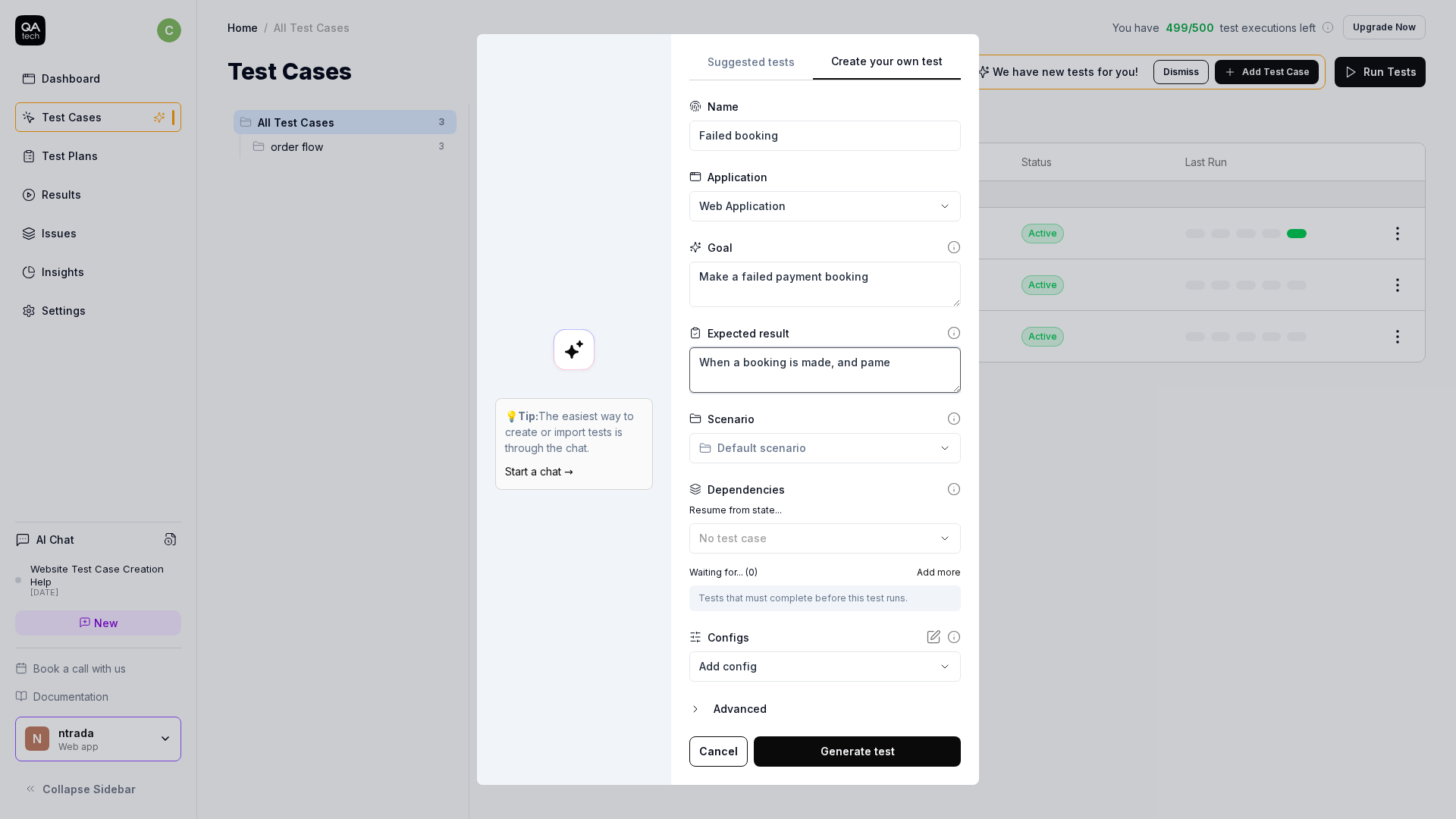
type textarea "*"
type textarea "When a booking is made, and pamen"
type textarea "*"
type textarea "When a booking is made, and pame"
type textarea "*"
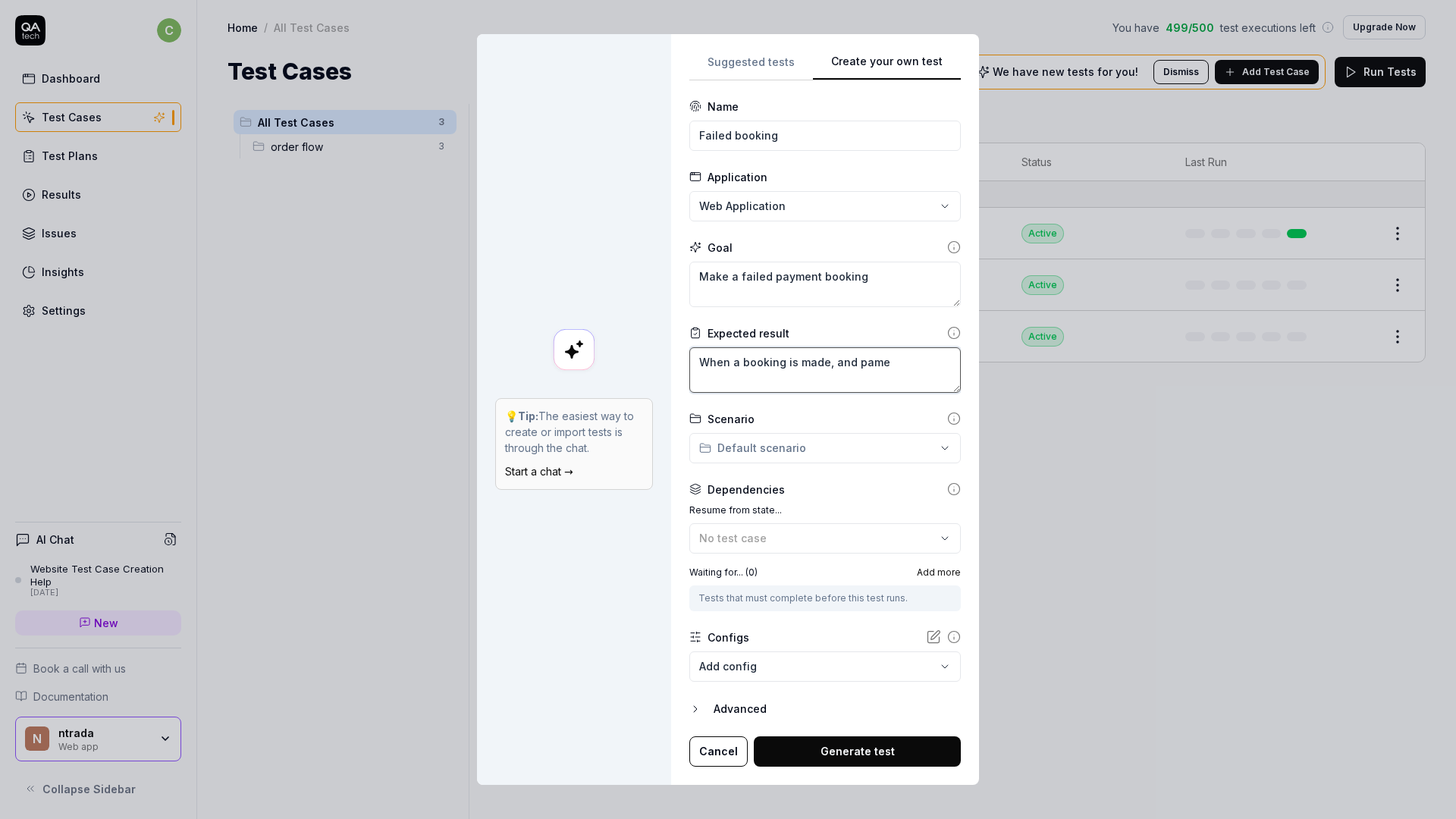
type textarea "When a booking is made, and [PERSON_NAME]"
type textarea "*"
type textarea "When a booking is made, and pa"
type textarea "*"
type textarea "When a booking is made, and pay"
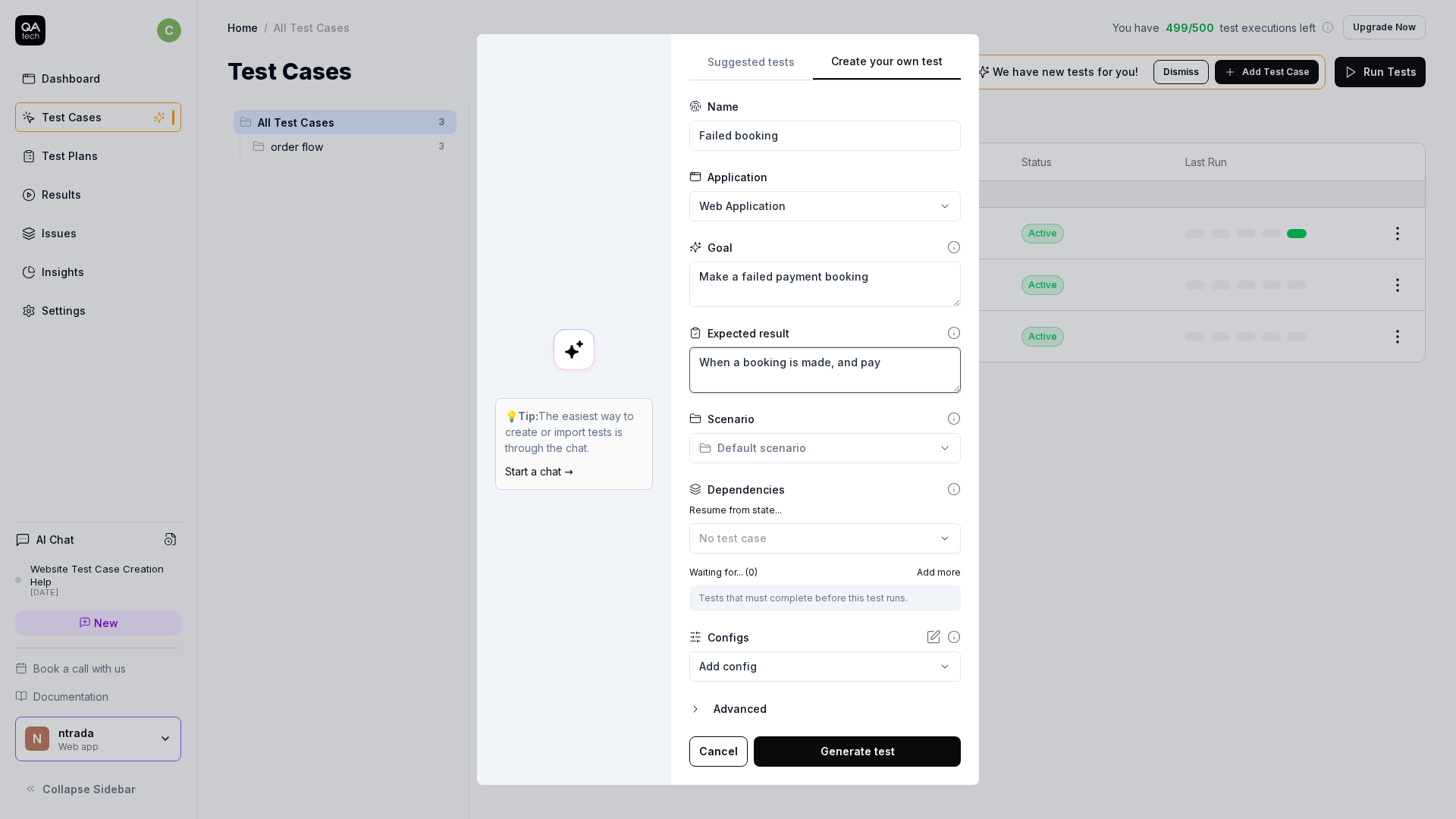
type textarea "*"
type textarea "When a booking is made, and paym"
type textarea "*"
type textarea "When a booking is made, and paymen"
type textarea "*"
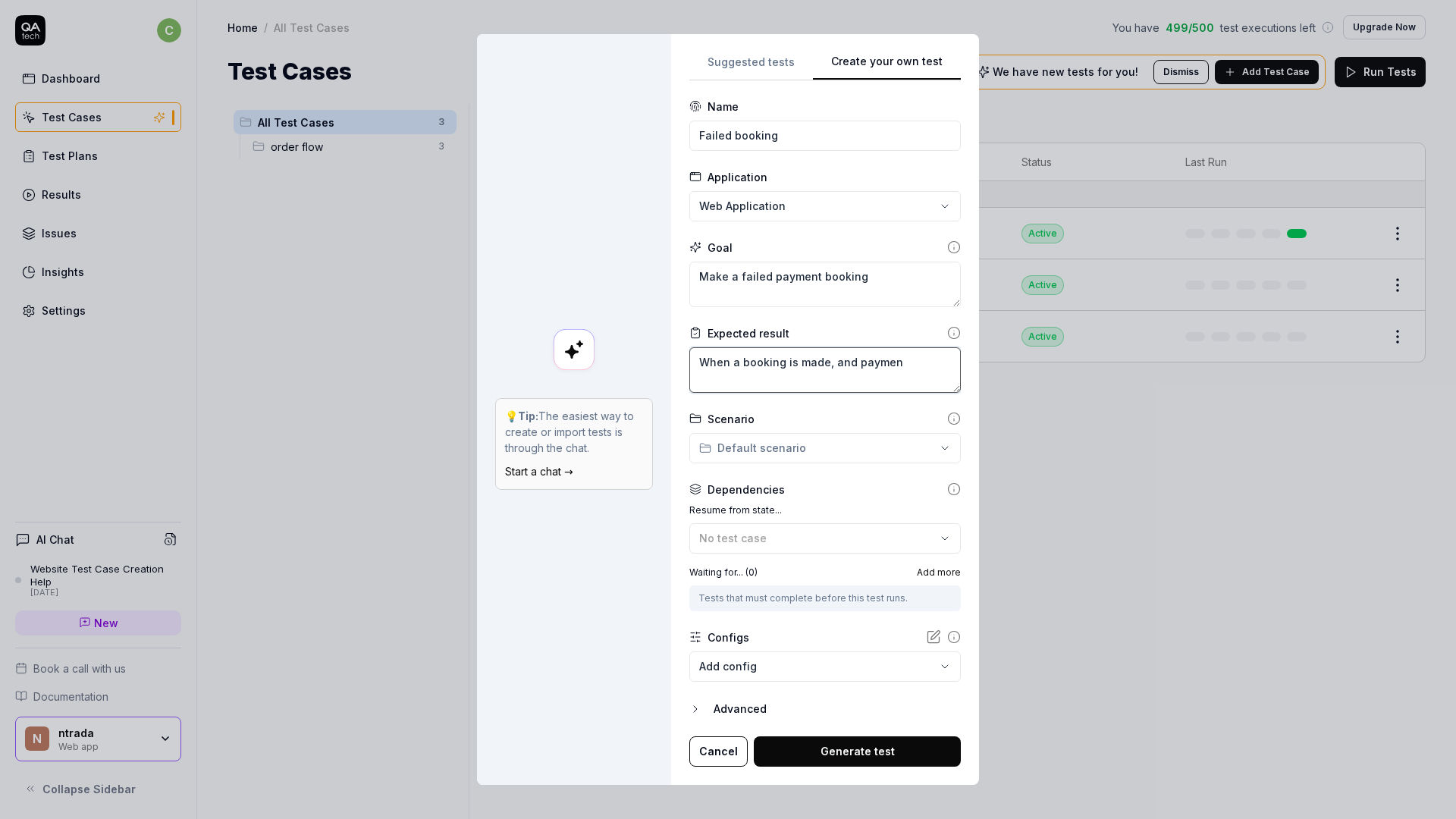
type textarea "When a booking is made, and payment"
type textarea "*"
type textarea "When a booking is made, and payment"
type textarea "*"
type textarea "When a booking is made, and payment f"
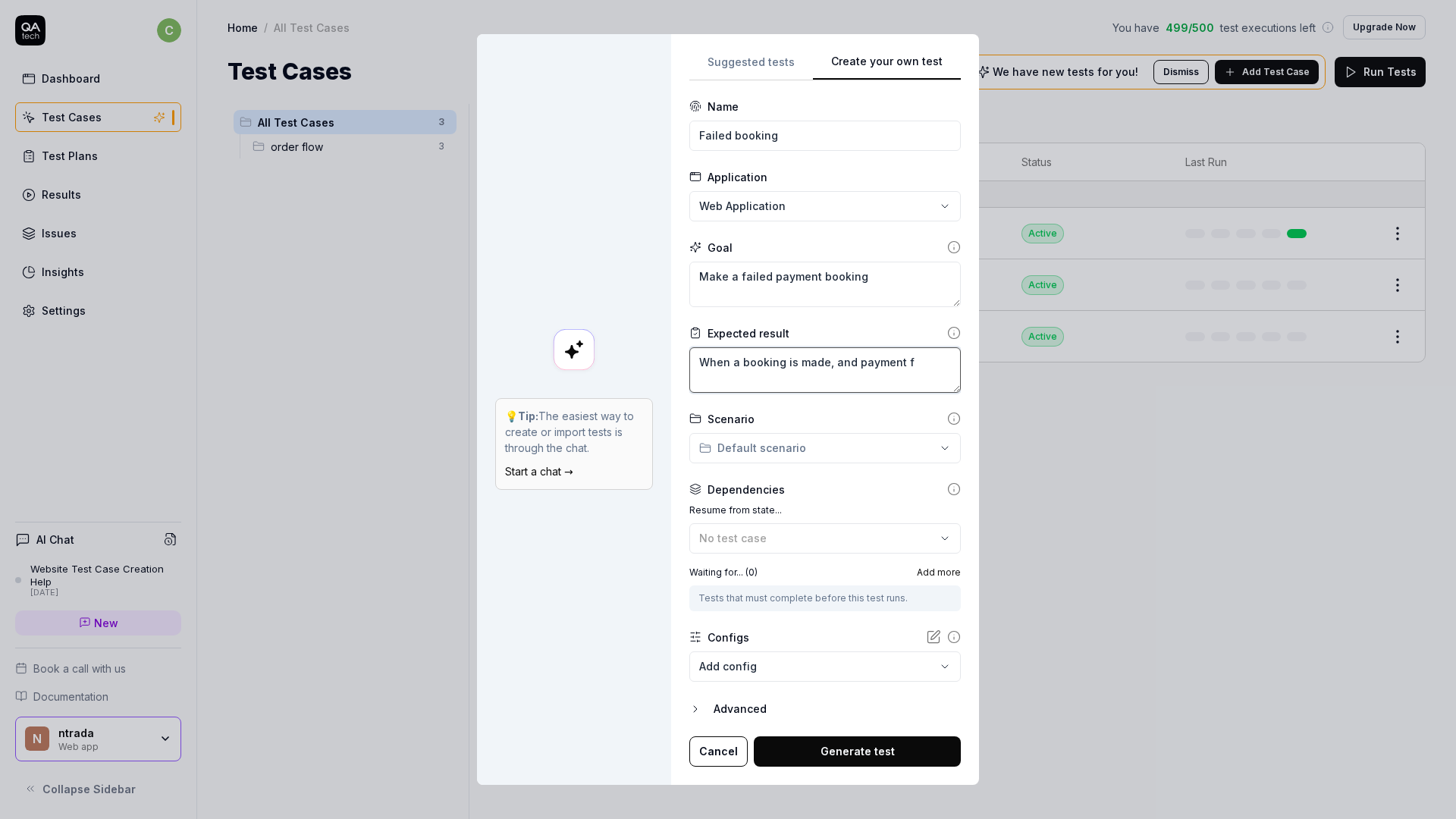
type textarea "*"
type textarea "When a booking is made, and payment fi"
type textarea "*"
type textarea "When a booking is made, and payment fia"
type textarea "*"
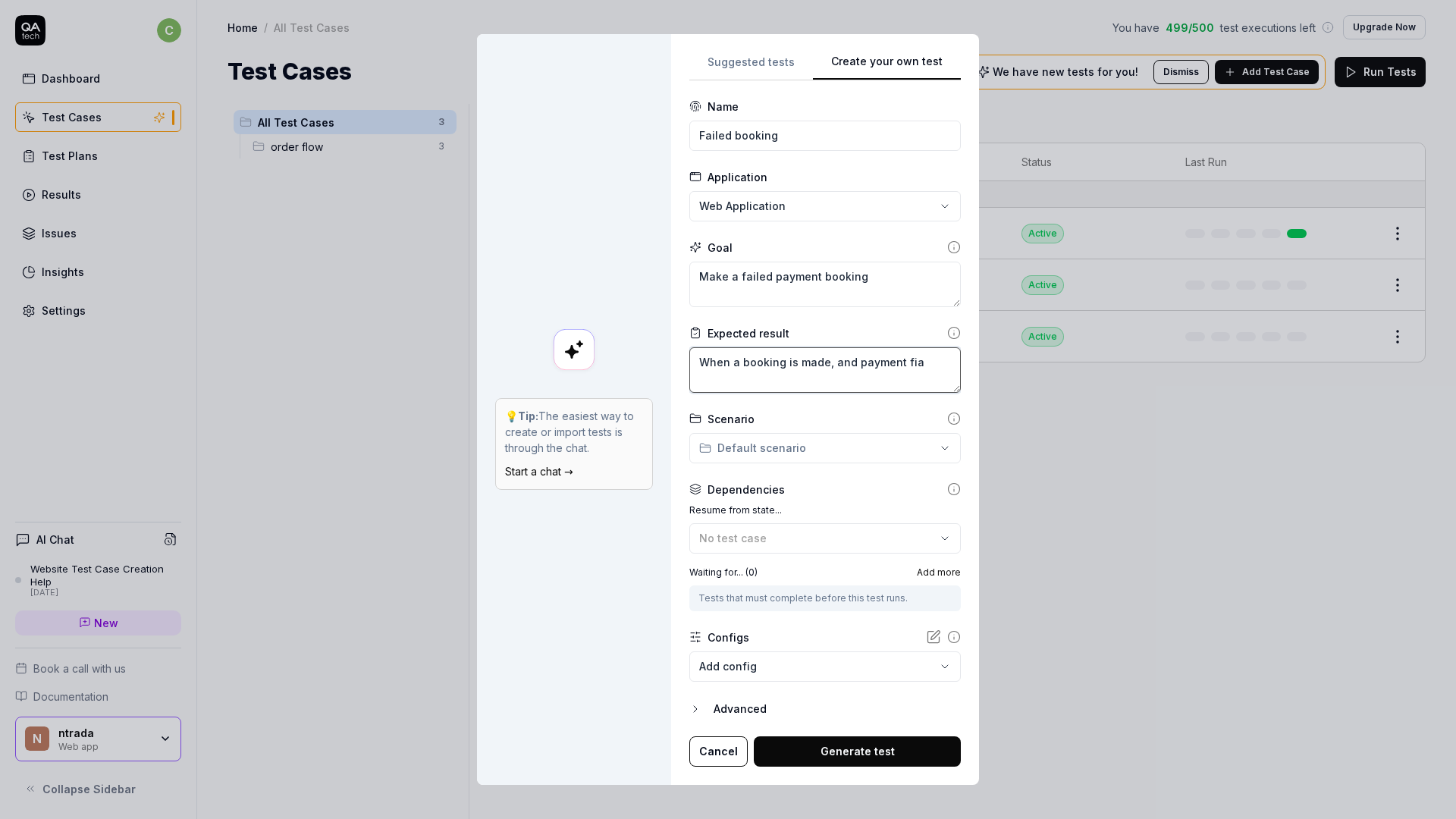
type textarea "When a booking is made, and payment fial"
type textarea "*"
type textarea "When a booking is made, and payment fials"
type textarea "*"
type textarea "When a booking is made, and payment fials,"
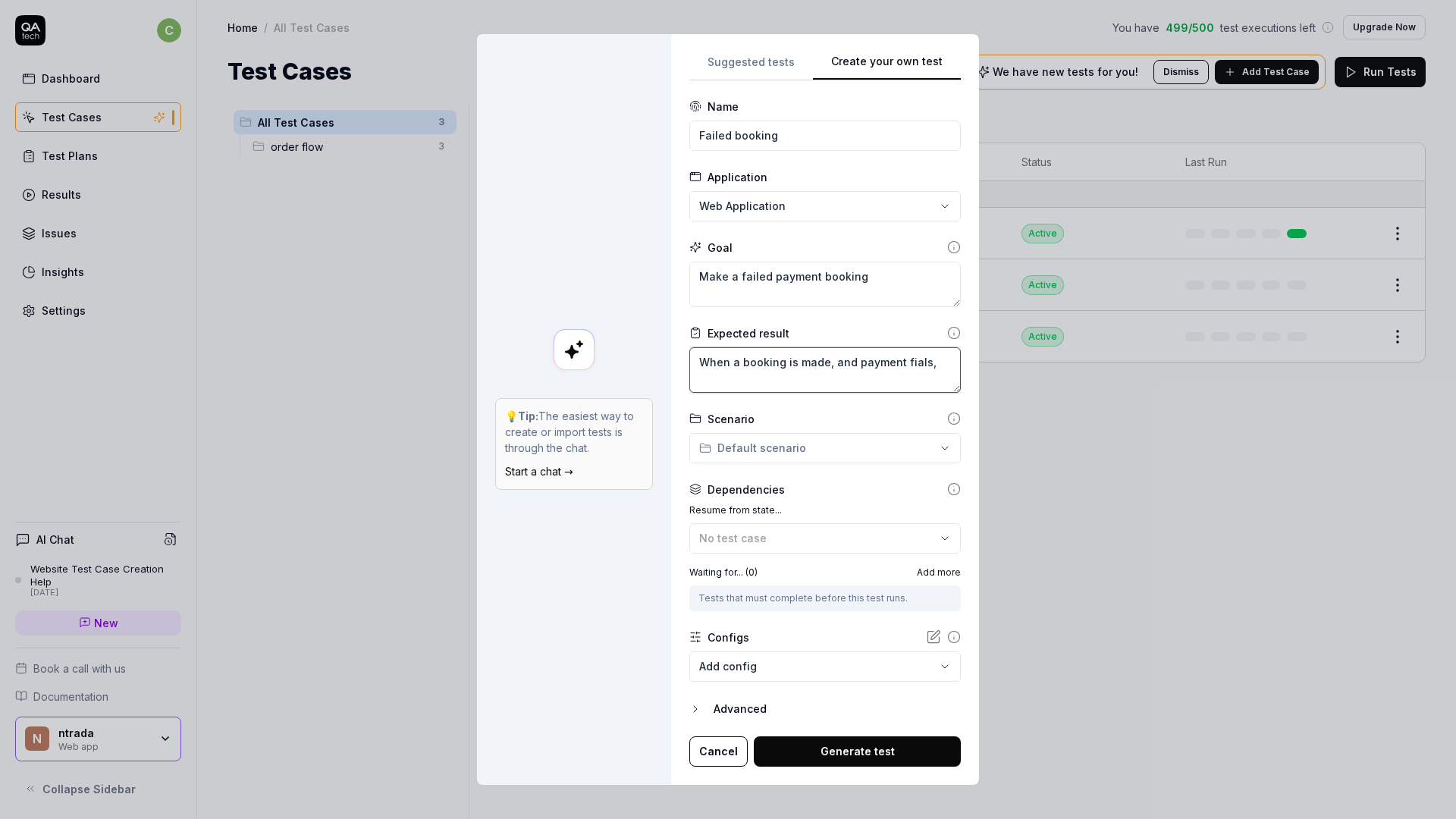
type textarea "*"
type textarea "When a booking is made, and payment fials,"
type textarea "*"
type textarea "When a booking is made, and payment fials,"
type textarea "*"
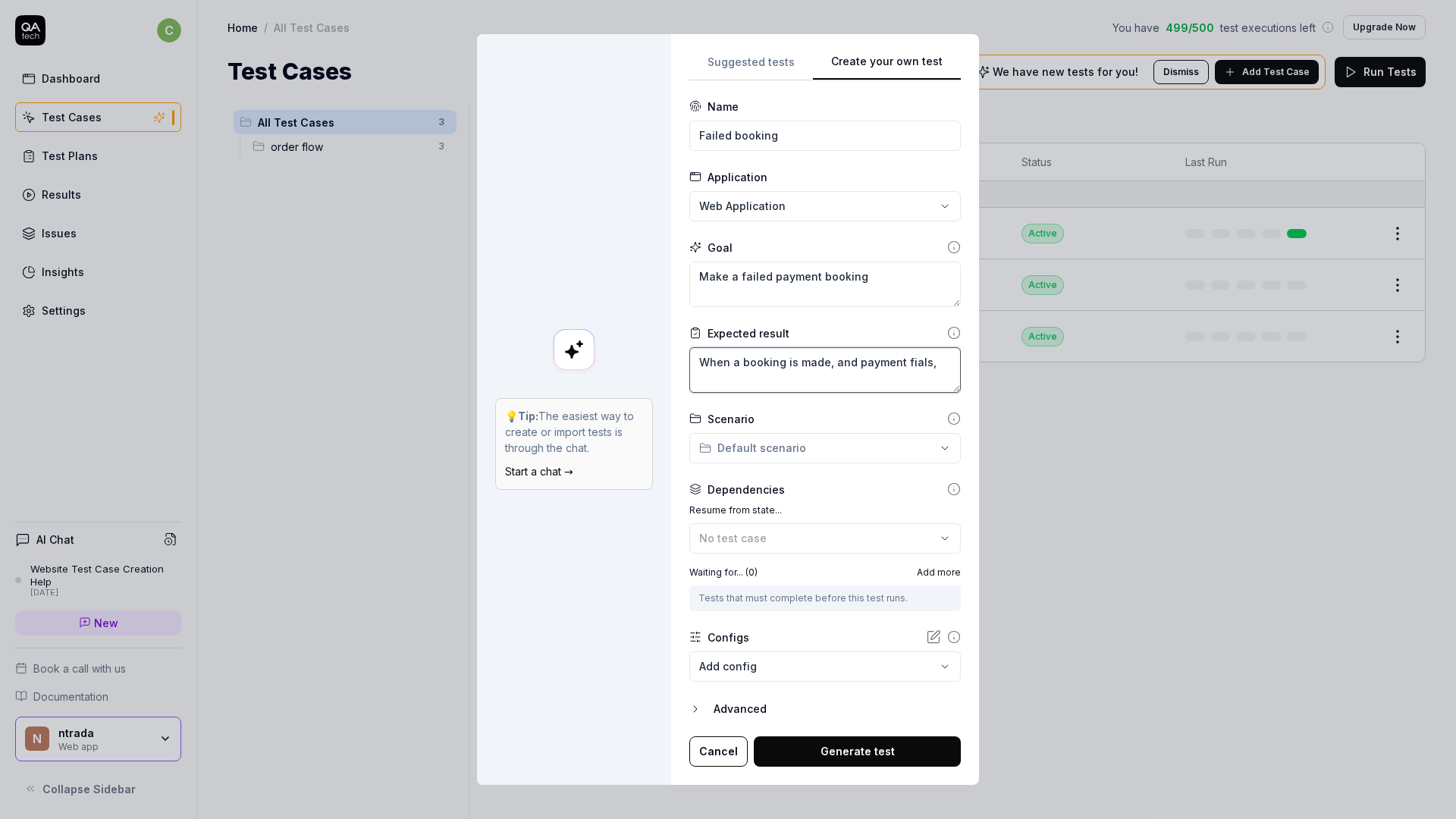
type textarea "When a booking is made, and payment fials"
type textarea "*"
type textarea "When a booking is made, and payment fial"
type textarea "*"
type textarea "When a booking is made, and payment fia"
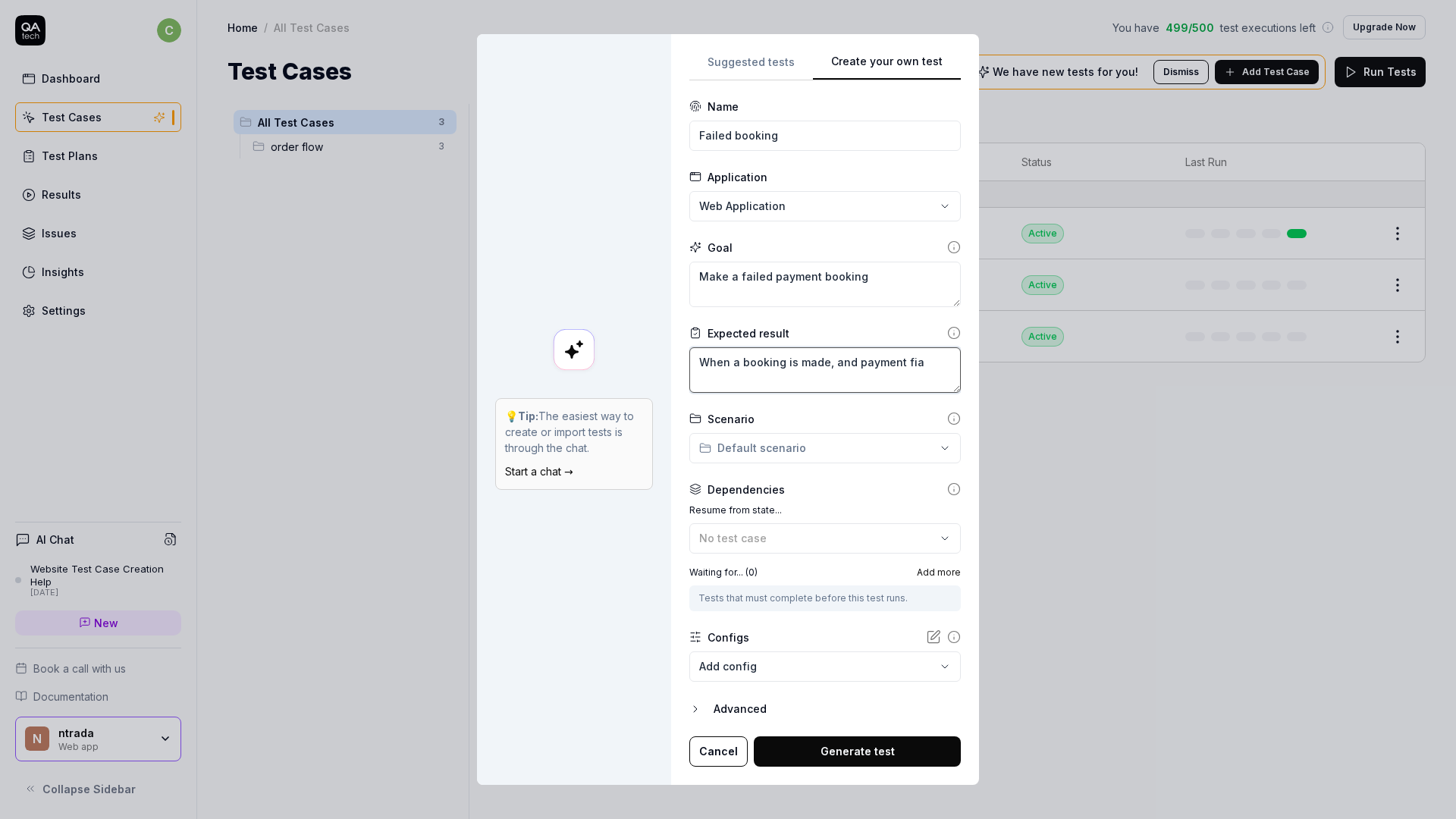
type textarea "*"
type textarea "When a booking is made, and payment fi"
type textarea "*"
type textarea "When a booking is made, and payment f"
type textarea "*"
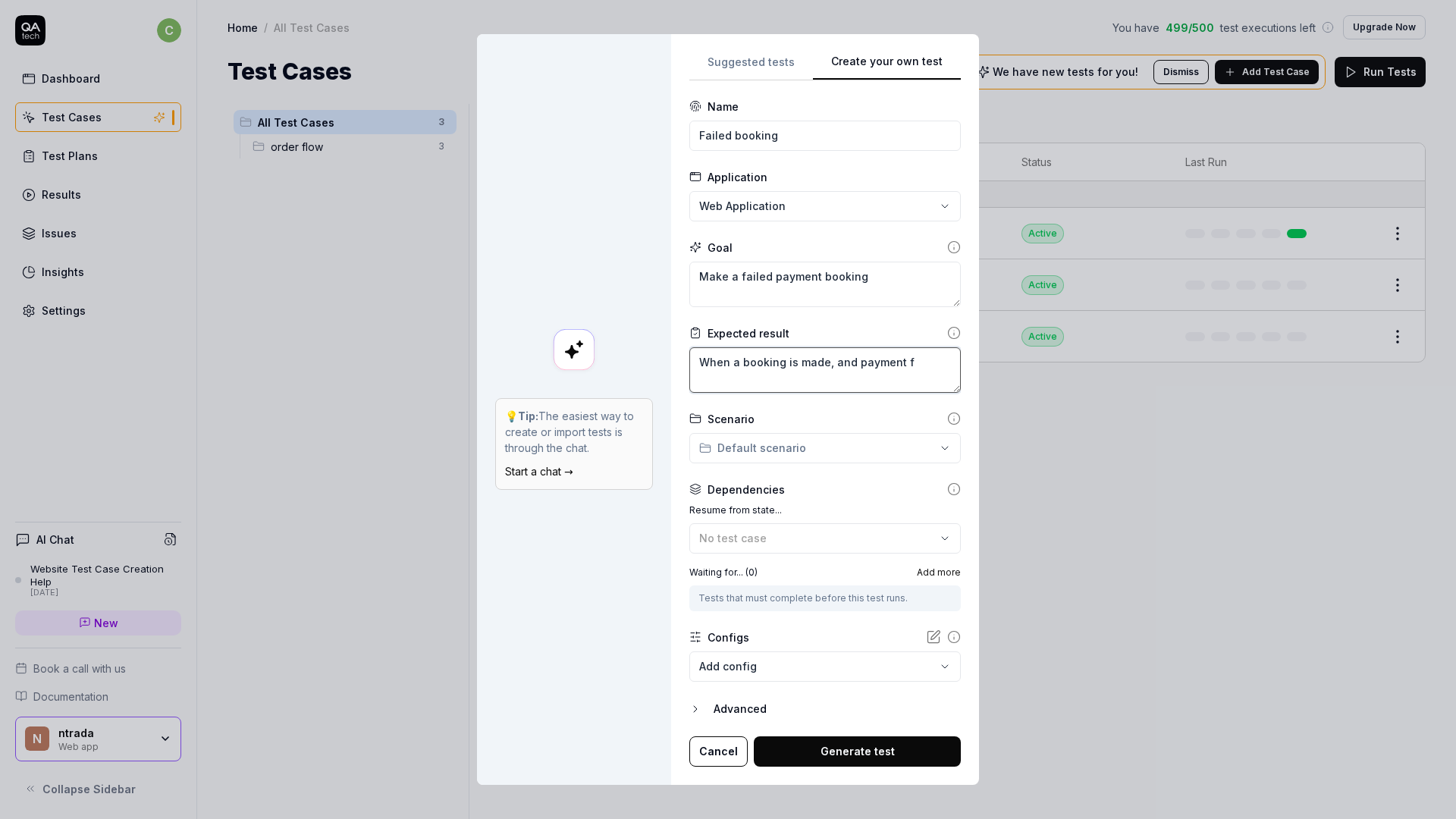
type textarea "When a booking is made, and payment fa"
type textarea "*"
type textarea "When a booking is made, and payment fai"
type textarea "*"
type textarea "When a booking is made, and payment fail"
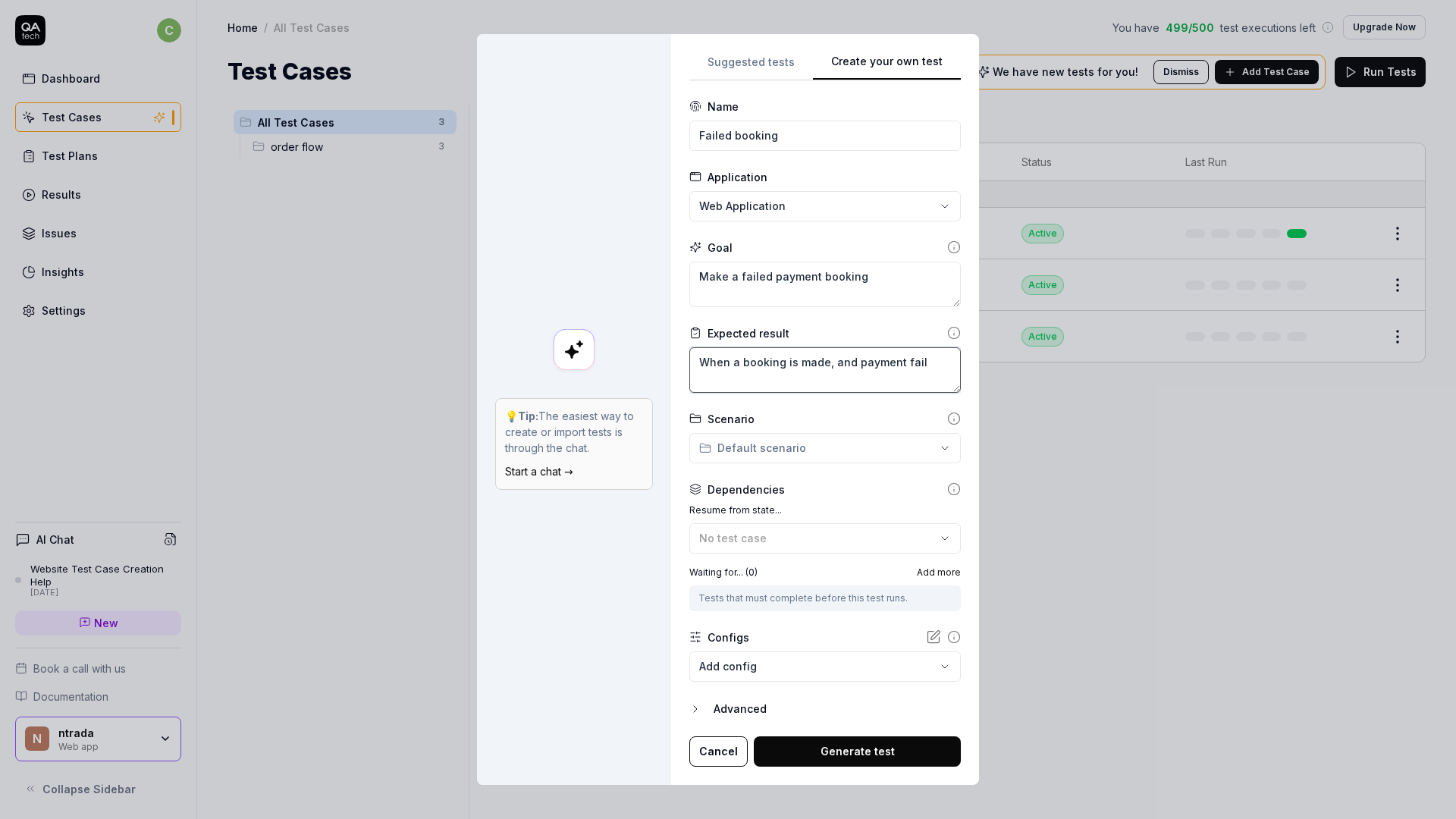
type textarea "*"
type textarea "When a booking is made, and payment fails"
type textarea "*"
type textarea "When a booking is made, and payment fails,"
type textarea "*"
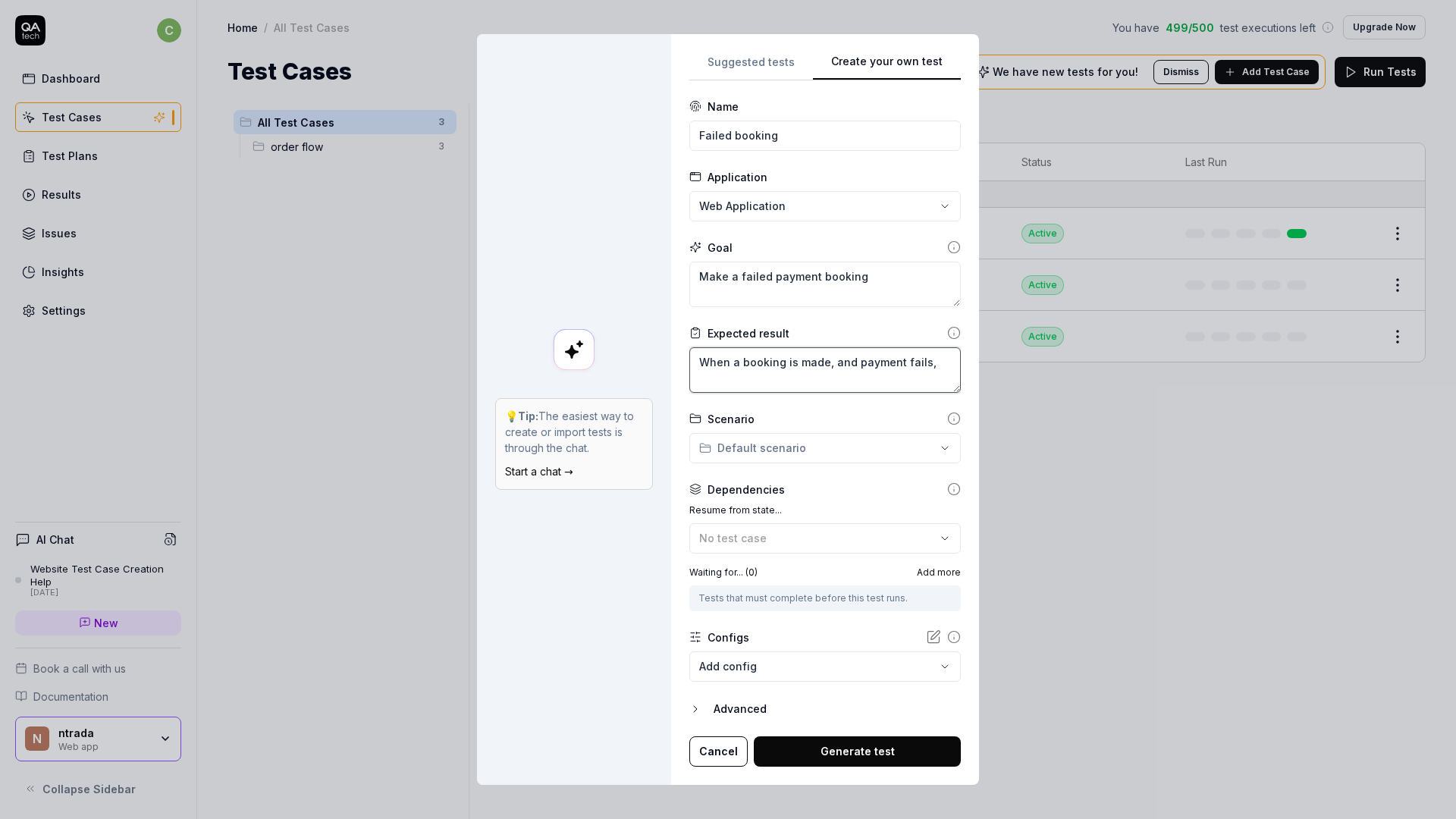
type textarea "When a booking is made, and payment fails,"
type textarea "*"
type textarea "When a booking is made, and payment fails, t"
type textarea "*"
type textarea "When a booking is made, and payment fails, th"
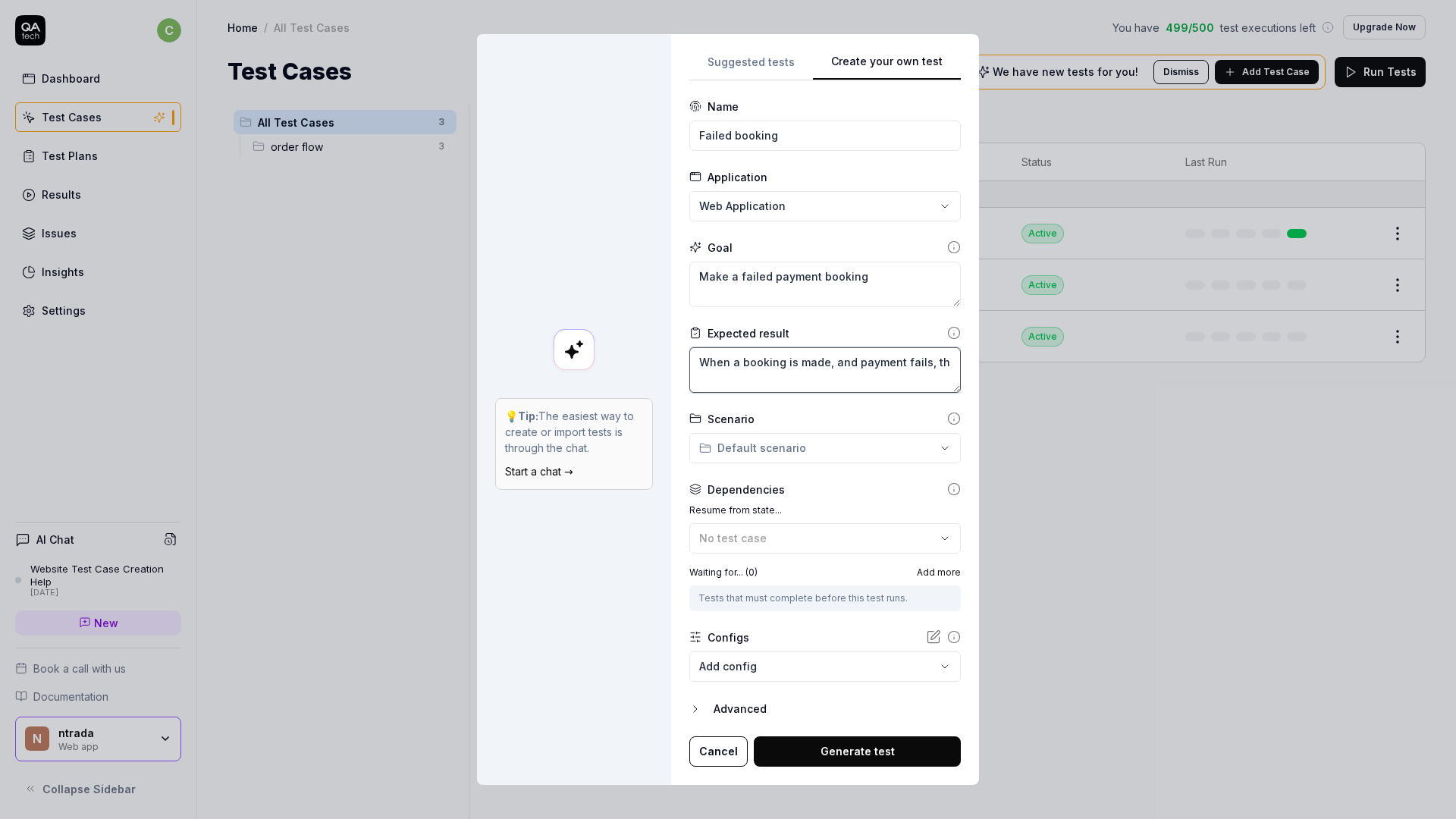
type textarea "*"
type textarea "When a booking is made, and payment fails, the"
type textarea "*"
type textarea "When a booking is made, and payment fails, the"
type textarea "*"
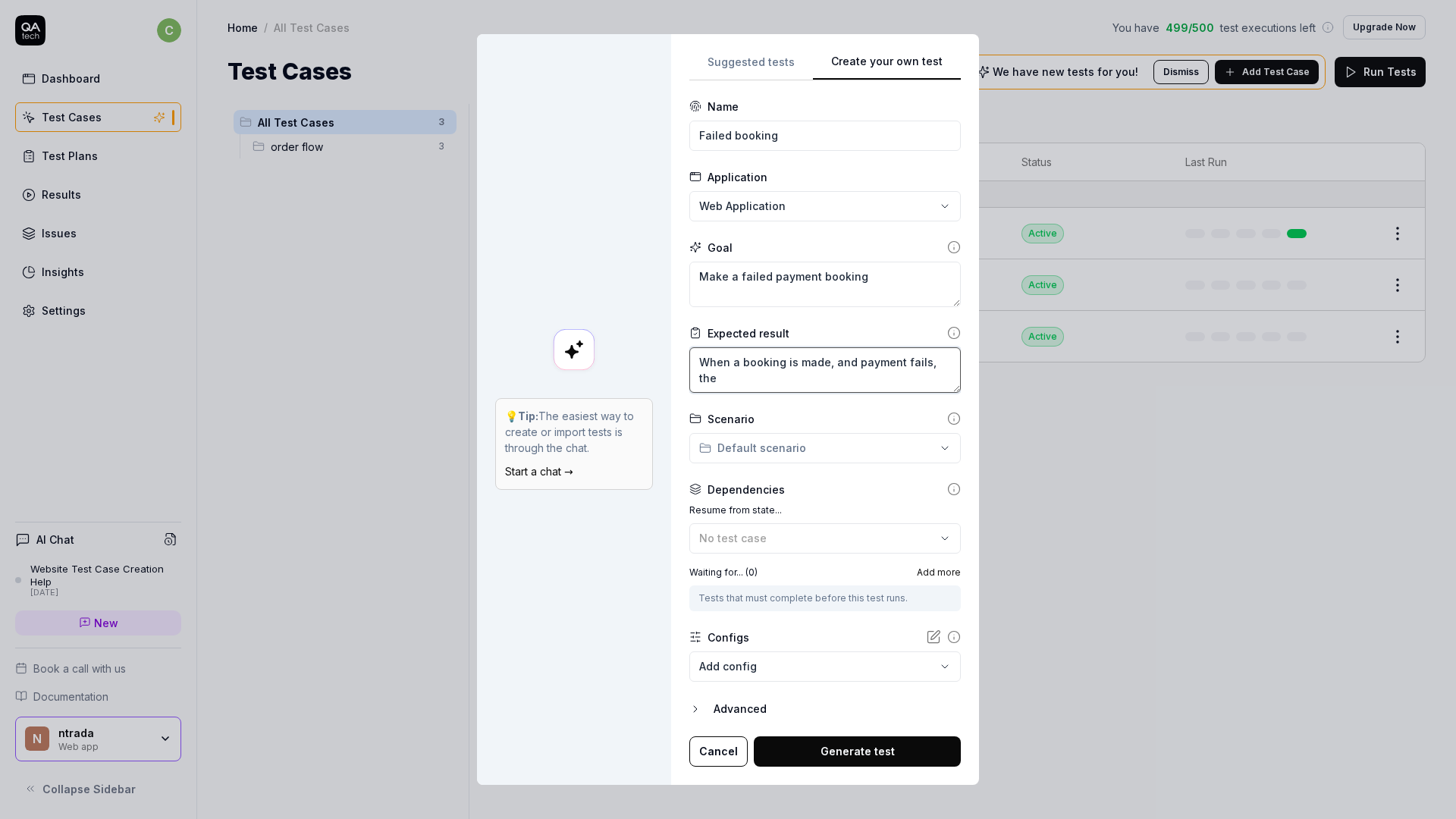
type textarea "When a booking is made, and payment fails, the u"
type textarea "*"
type textarea "When a booking is made, and payment fails, the us"
type textarea "*"
type textarea "When a booking is made, and payment fails, the use"
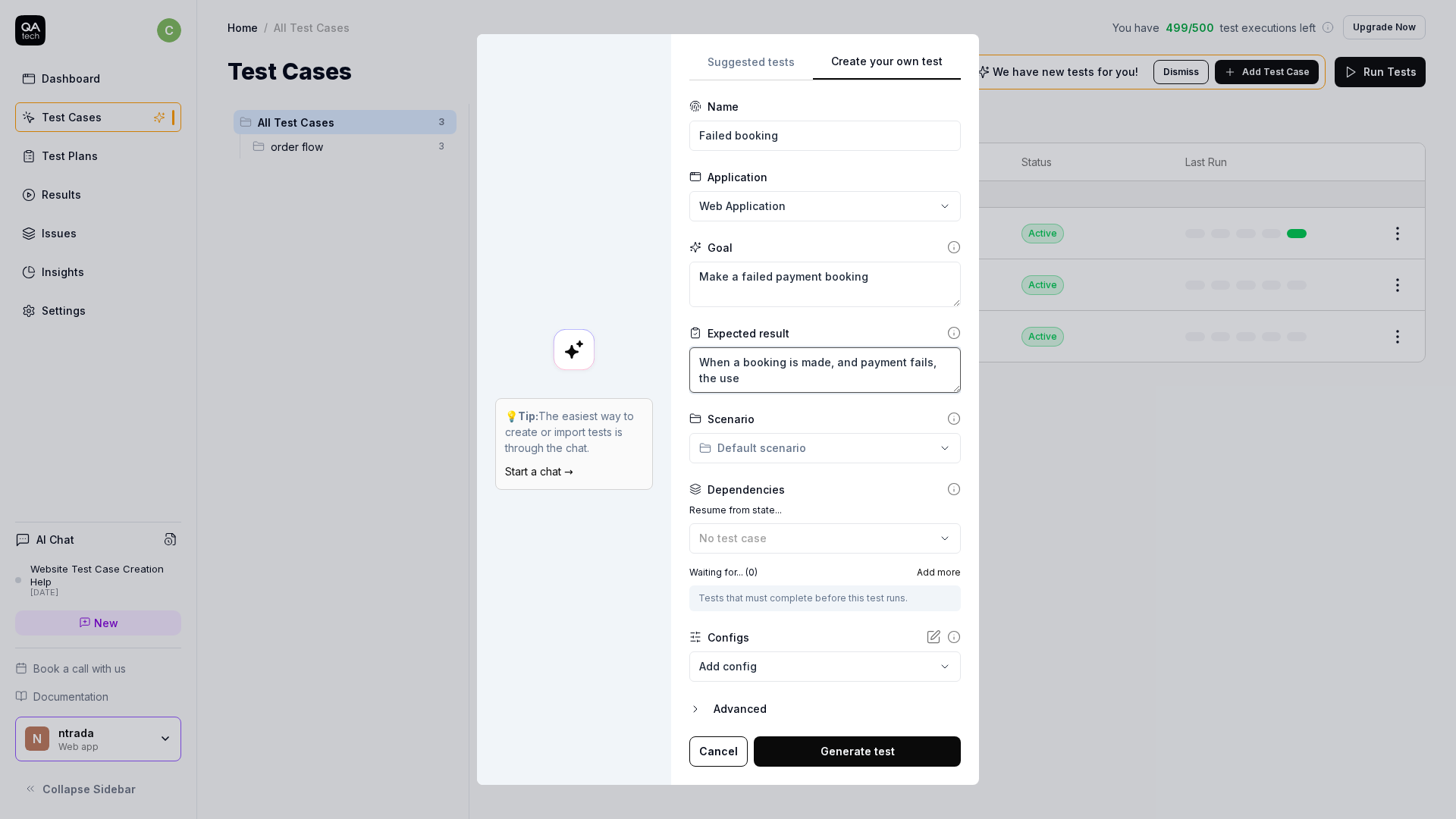
type textarea "*"
type textarea "When a booking is made, and payment fails, the user"
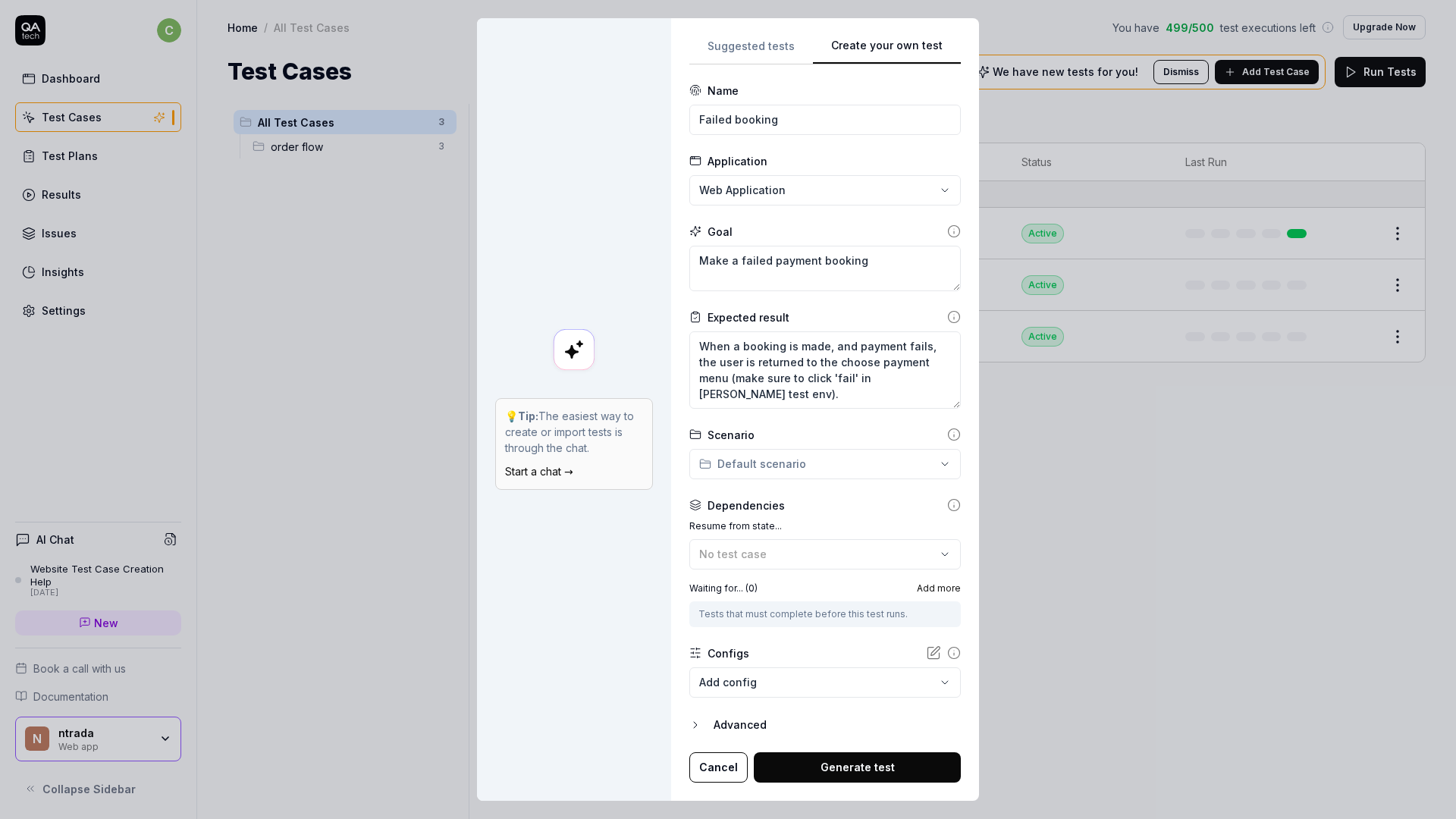
click at [894, 771] on button "Generate test" at bounding box center [857, 767] width 207 height 30
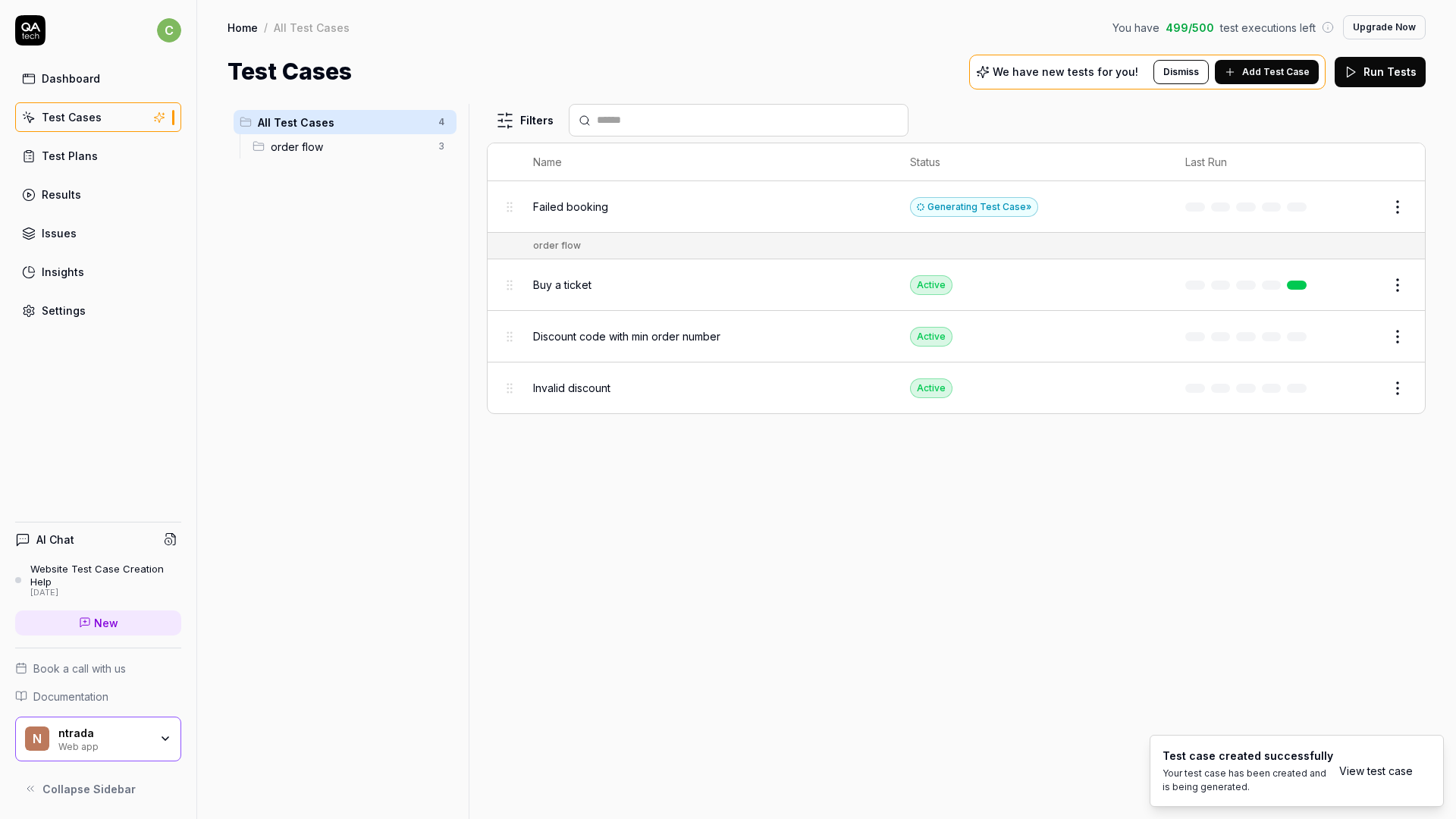
click at [982, 203] on div "Generating Test Case »" at bounding box center [974, 208] width 128 height 20
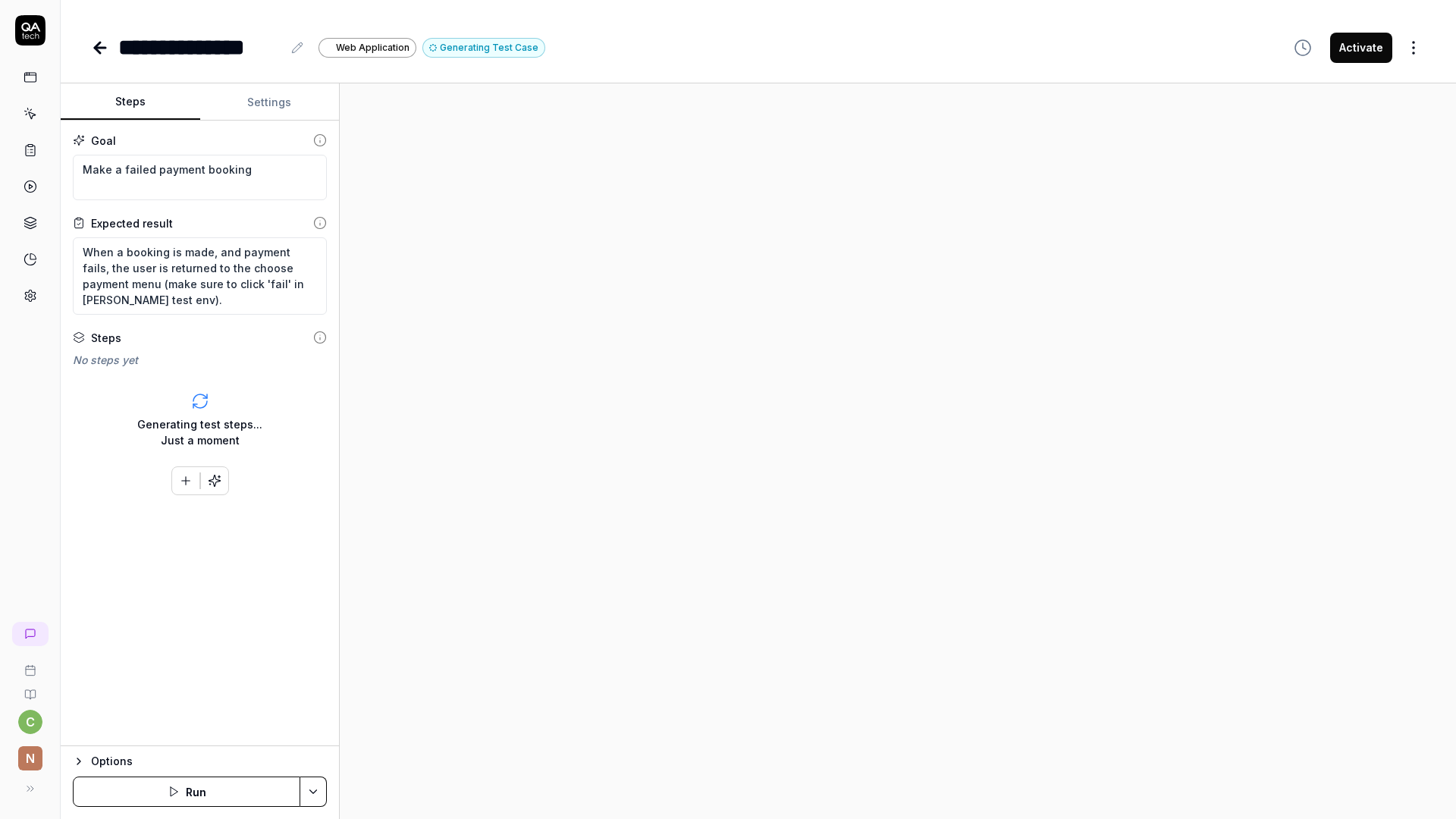
click at [101, 50] on icon at bounding box center [100, 48] width 18 height 18
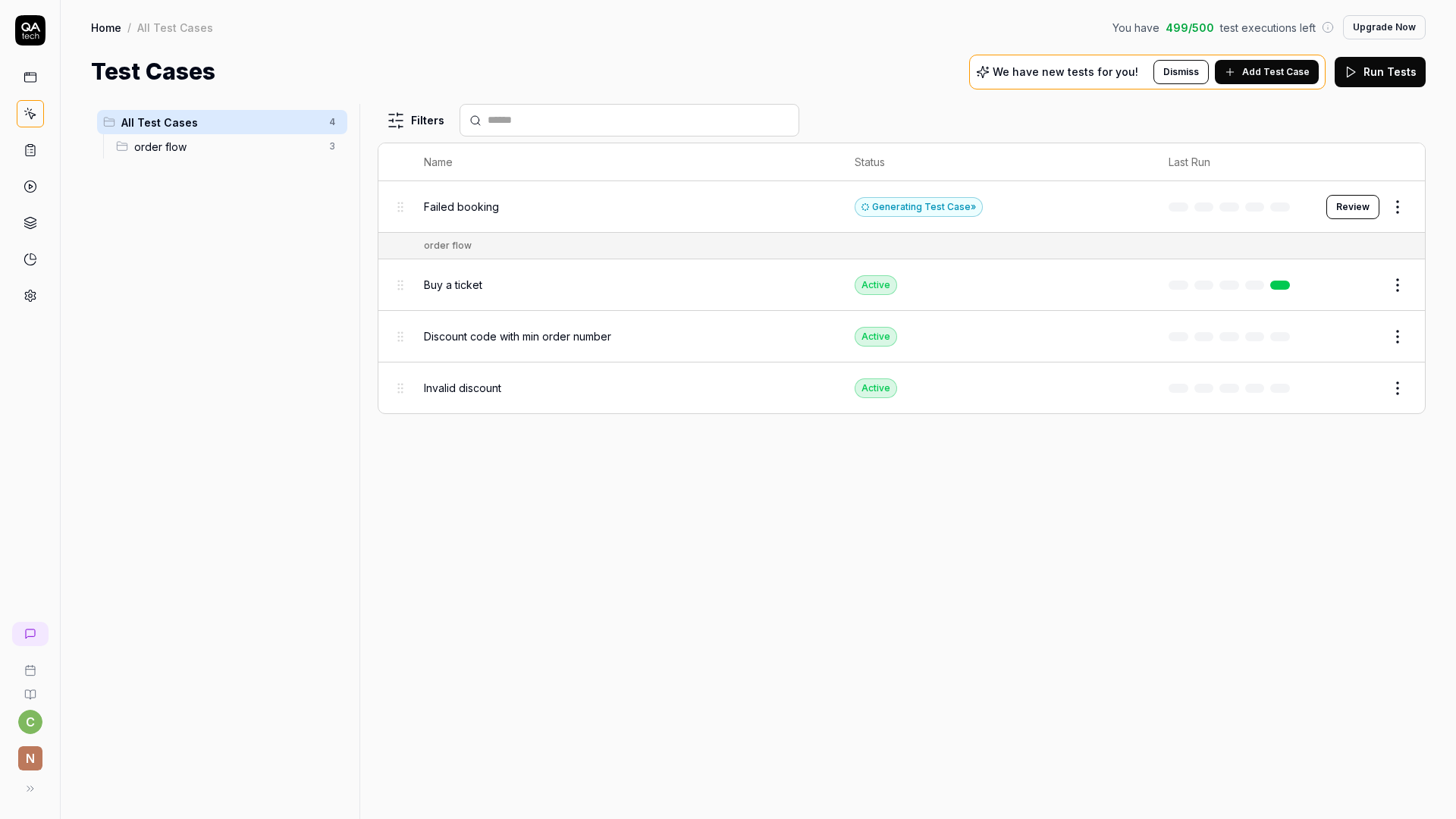
click at [461, 286] on span "Buy a ticket" at bounding box center [453, 285] width 59 height 16
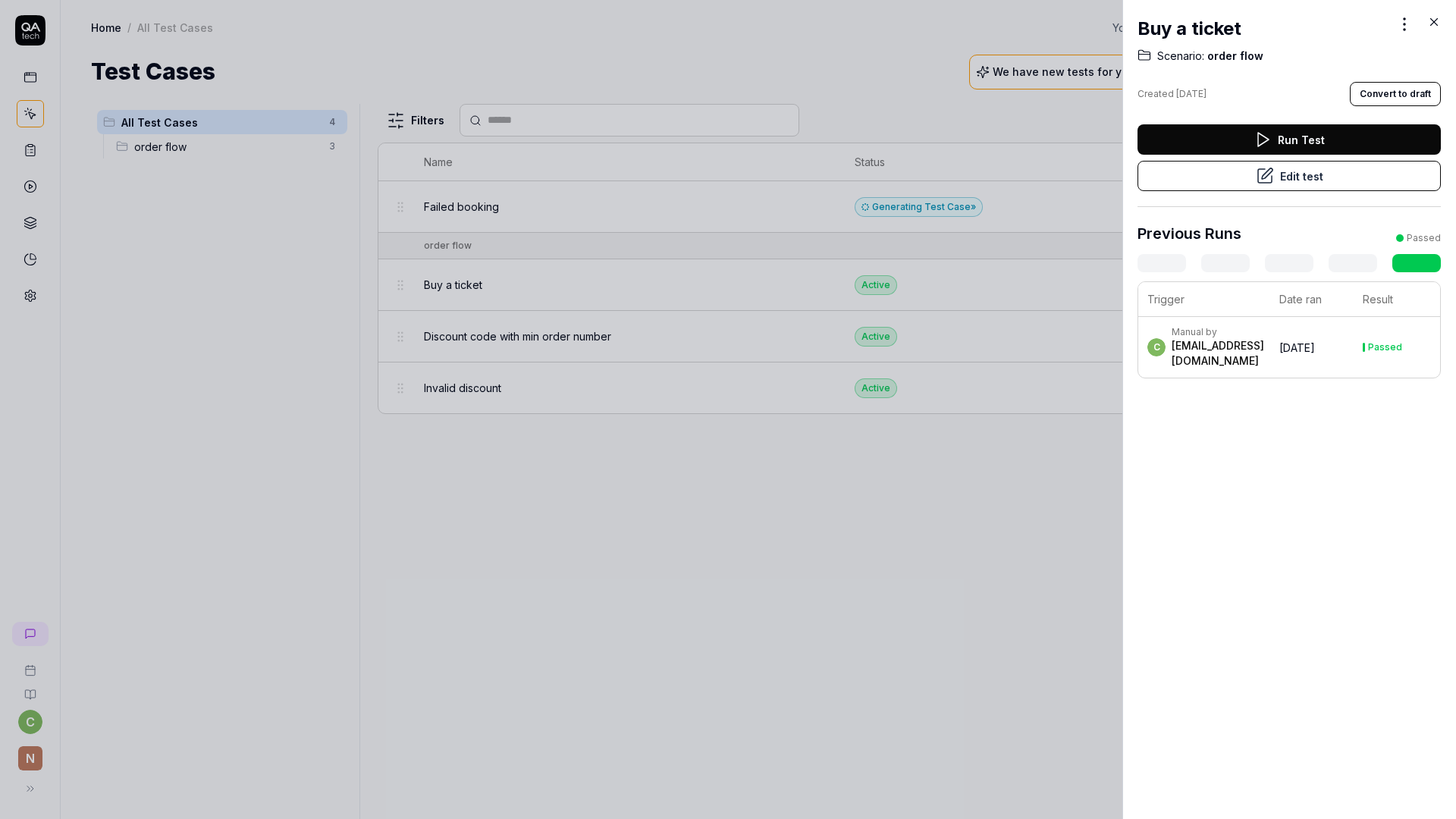
click at [926, 488] on div at bounding box center [728, 409] width 1456 height 819
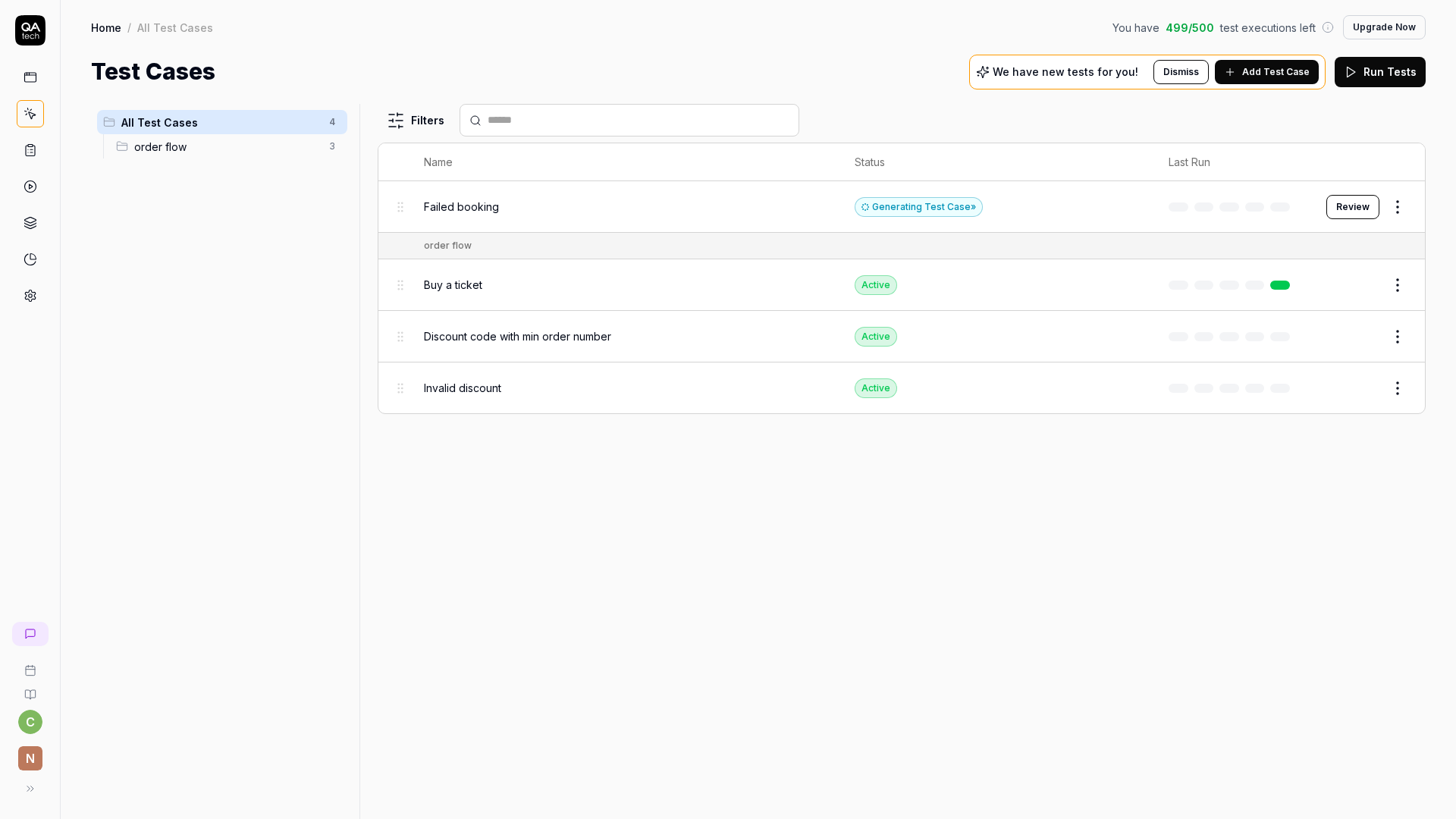
click at [1402, 330] on html "c n Home / All Test Cases You have 499 / 500 test executions left Upgrade Now H…" at bounding box center [728, 409] width 1456 height 819
click at [1057, 487] on html "c n Home / All Test Cases You have 499 / 500 test executions left Upgrade Now H…" at bounding box center [728, 409] width 1456 height 819
click at [405, 338] on body "c n Home / All Test Cases You have 499 / 500 test executions left Upgrade Now H…" at bounding box center [728, 409] width 1456 height 819
click at [1355, 339] on button "Edit" at bounding box center [1361, 337] width 37 height 25
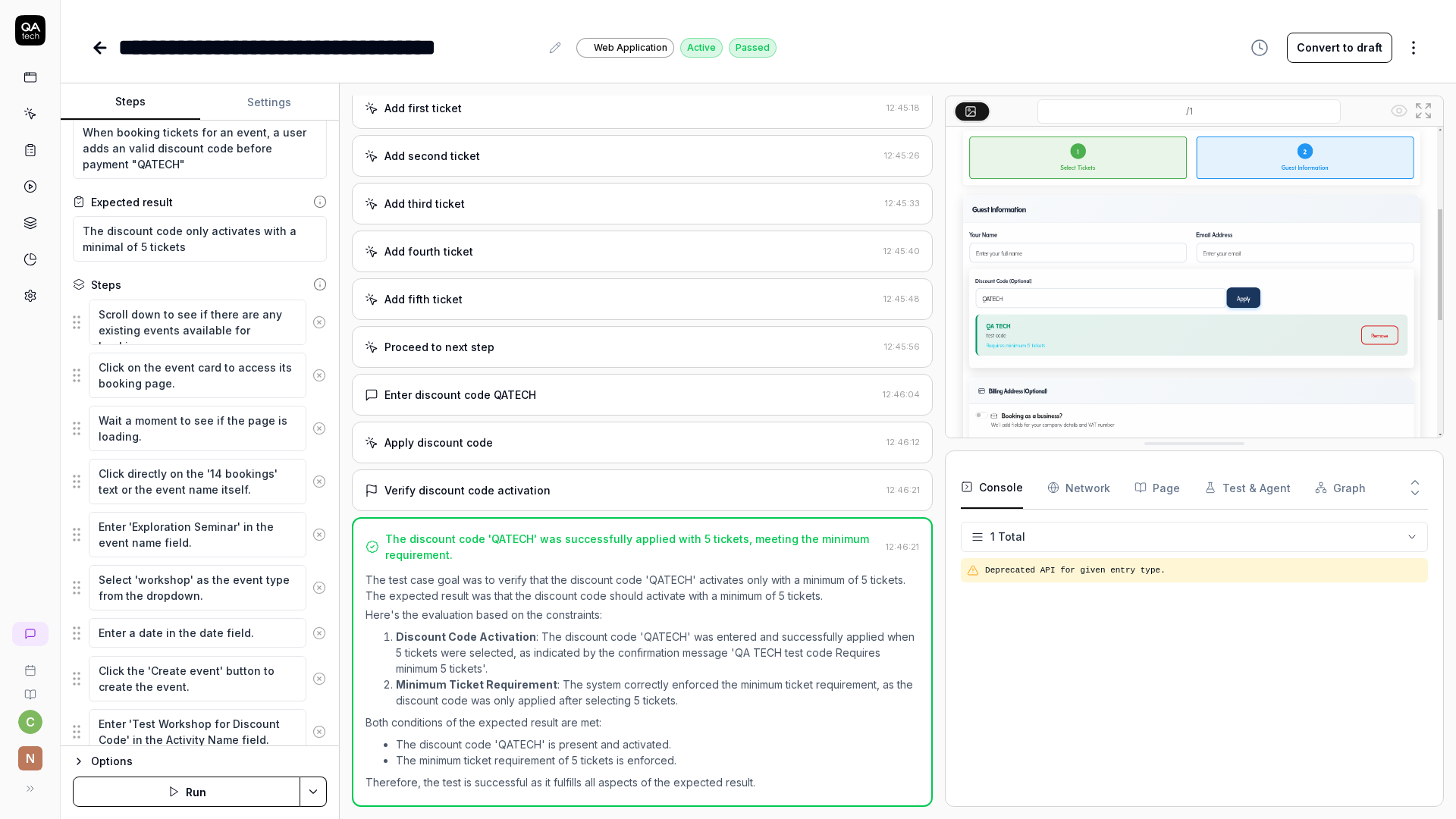
scroll to position [38, 0]
click at [641, 385] on div "Enter discount code QATECH 12:46:04" at bounding box center [642, 395] width 581 height 42
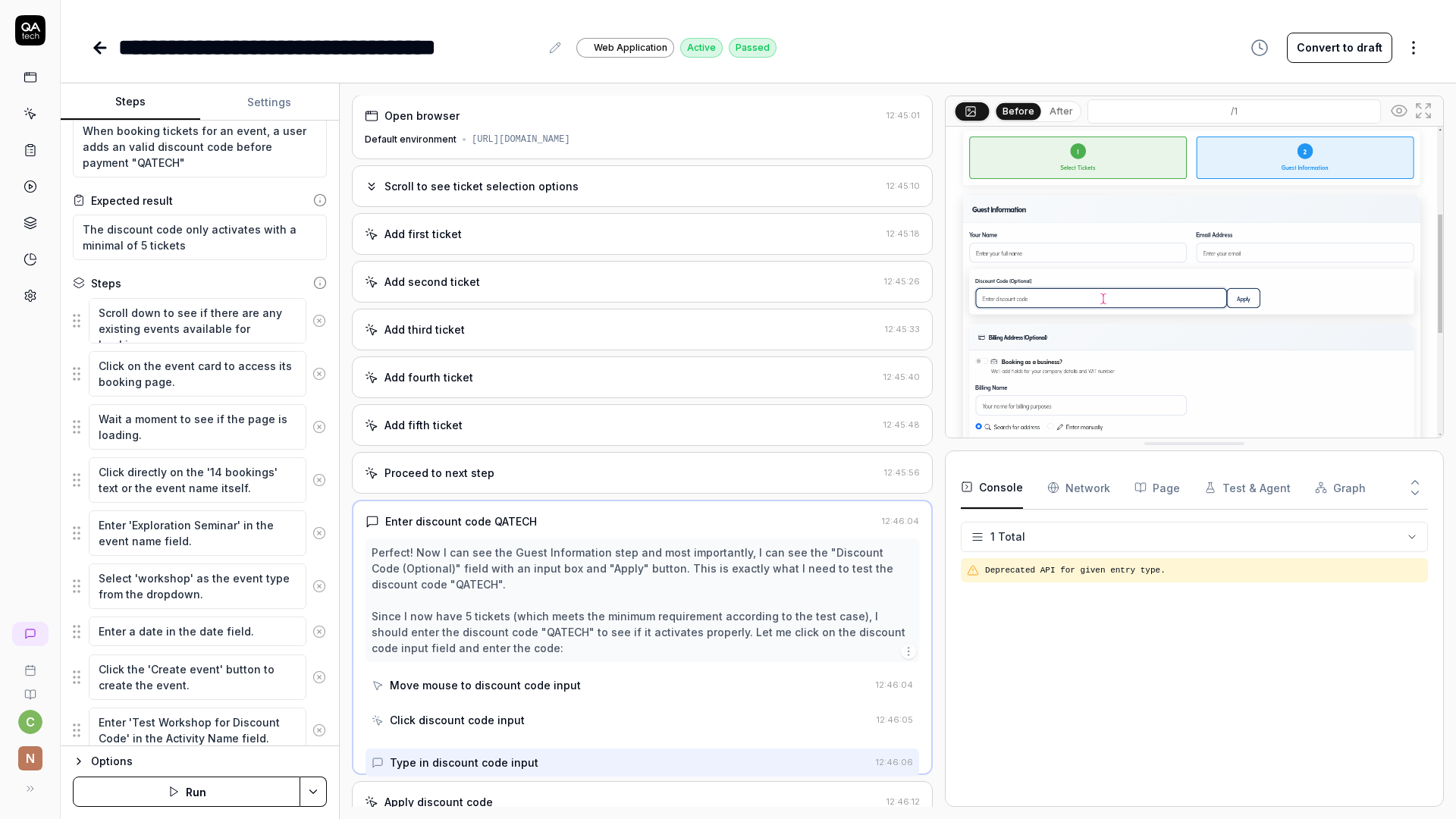
scroll to position [0, 0]
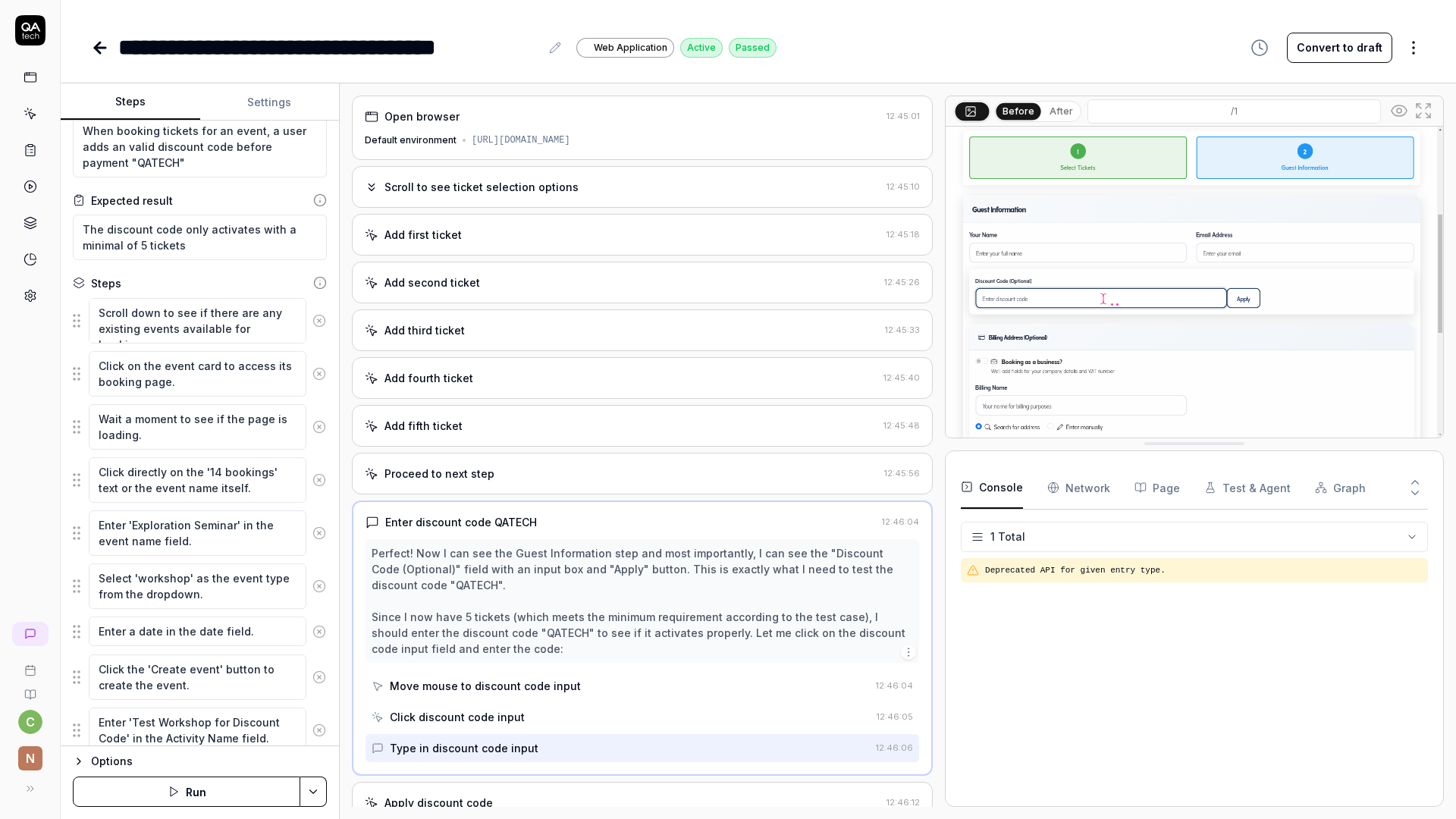
click at [741, 296] on div "Add second ticket 12:45:26" at bounding box center [642, 283] width 581 height 42
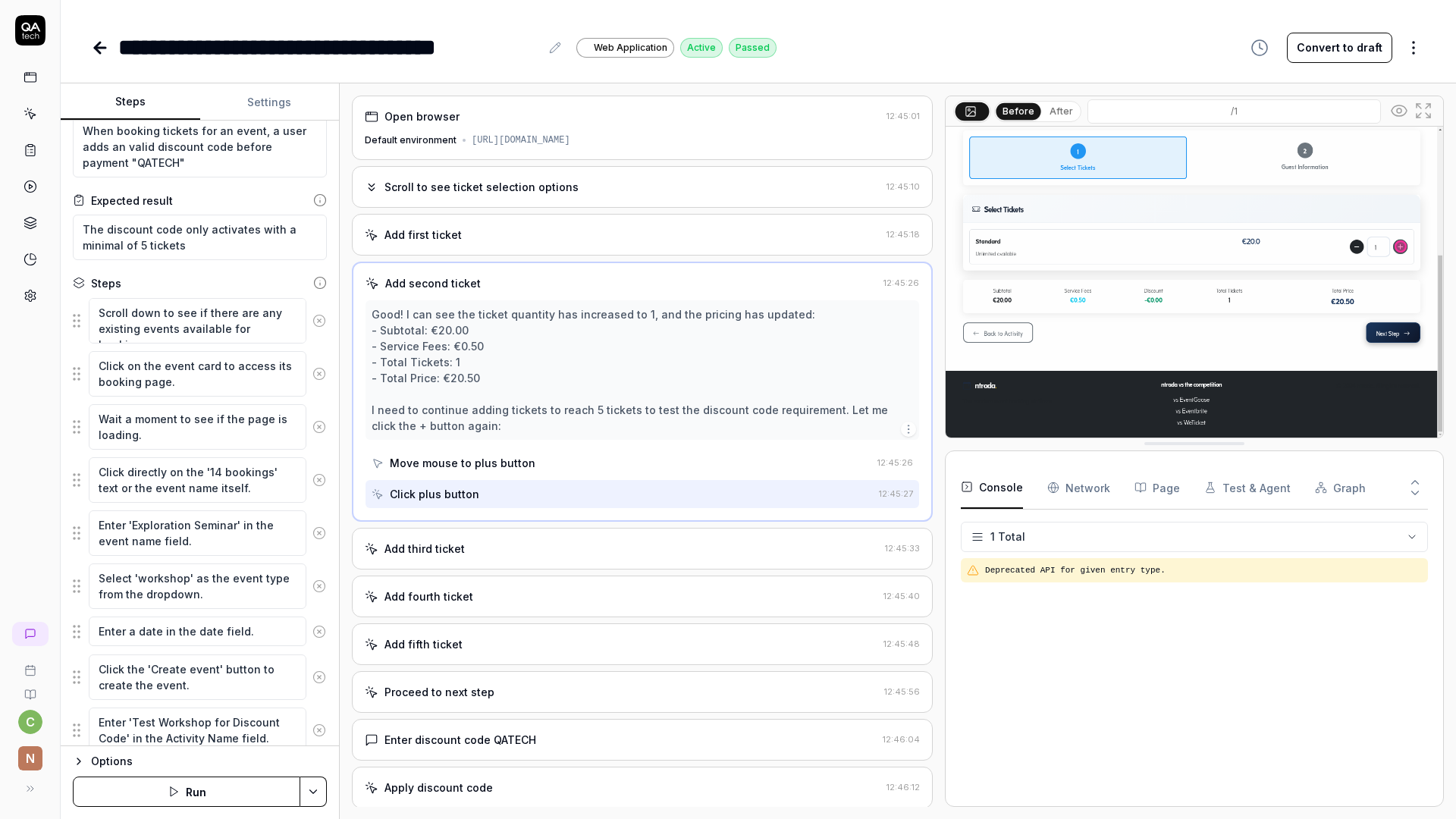
scroll to position [113, 0]
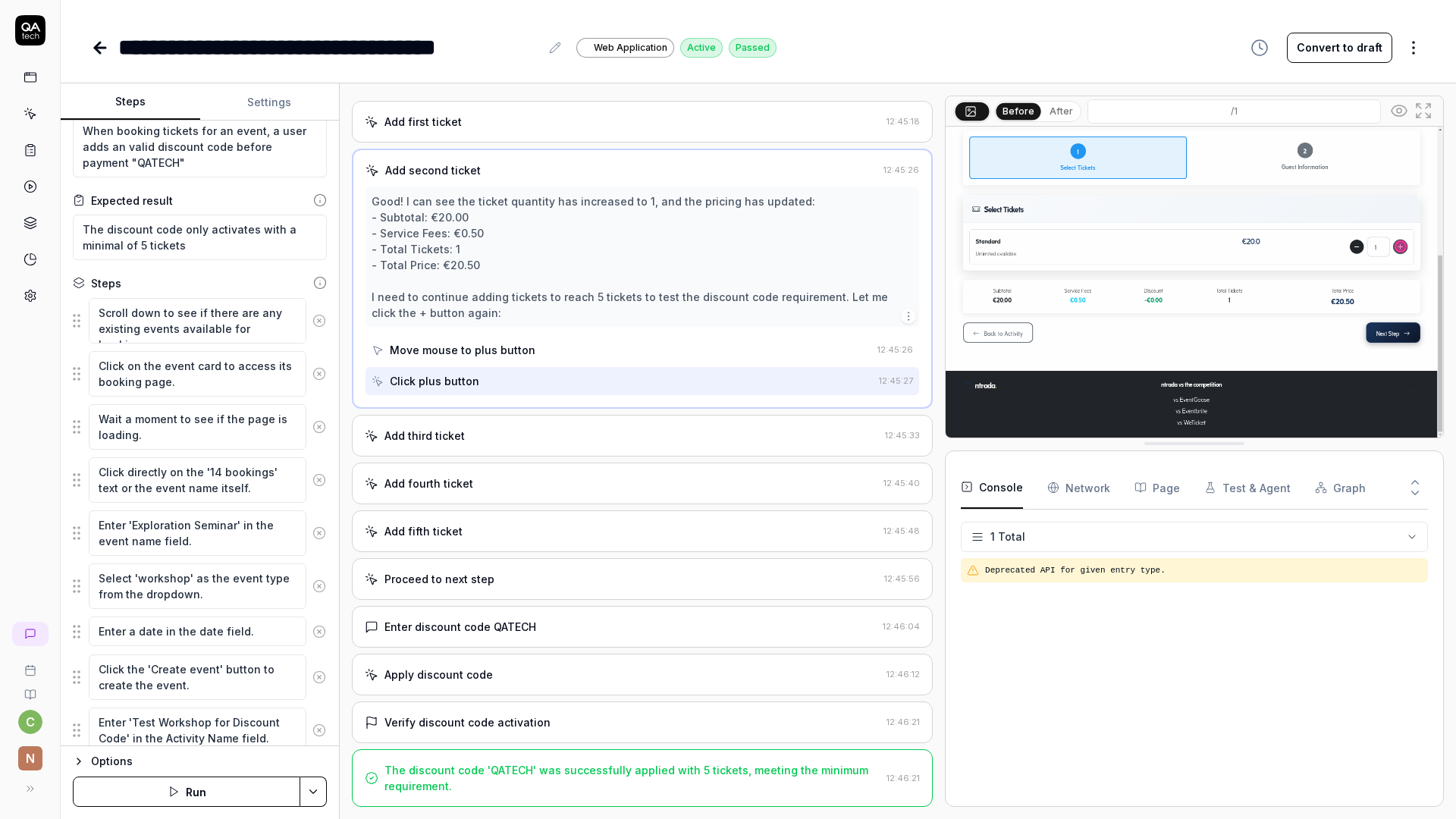
click at [566, 791] on div "The discount code 'QATECH' was successfully applied with 5 tickets, meeting the…" at bounding box center [632, 778] width 496 height 32
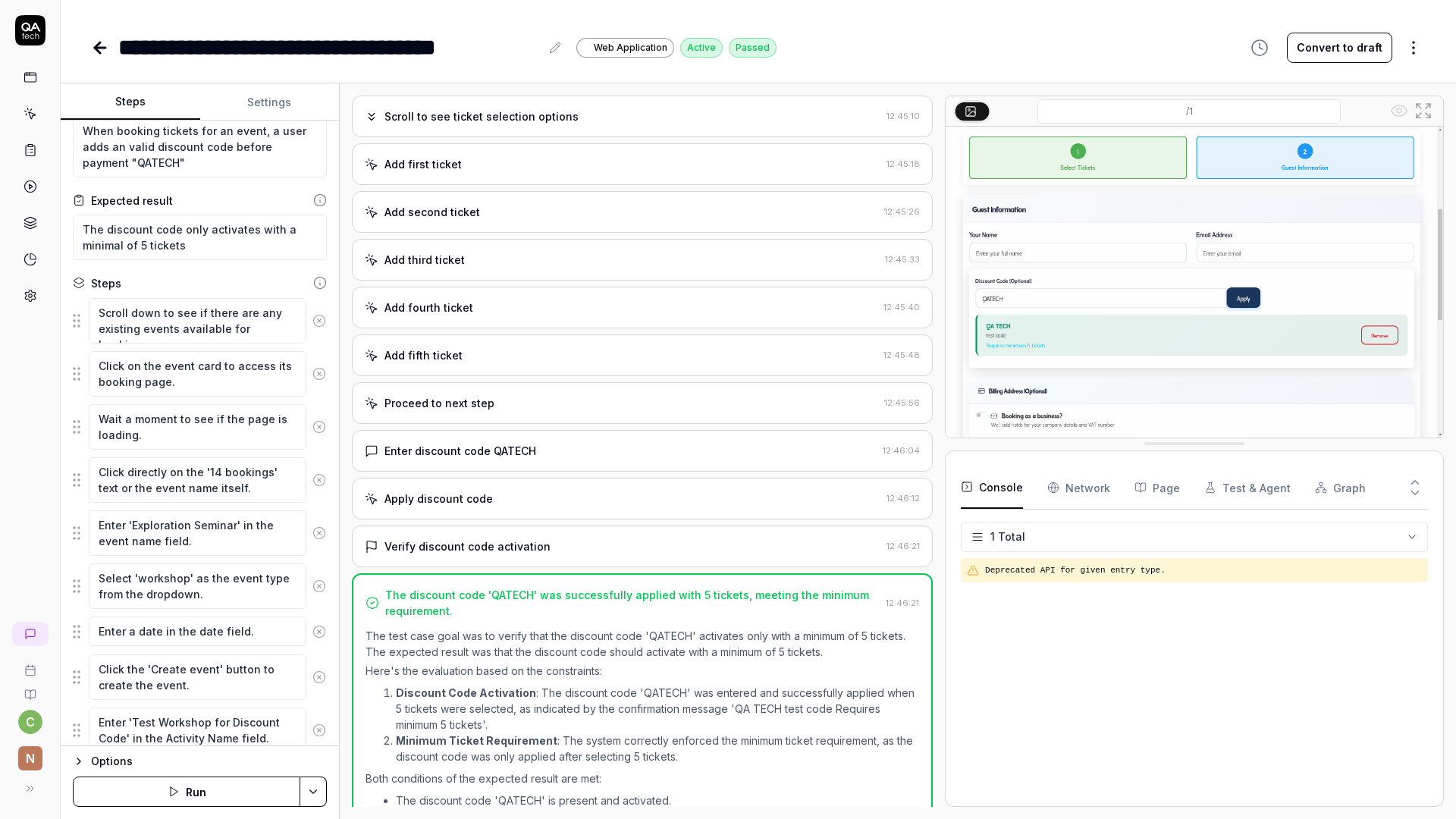
scroll to position [0, 0]
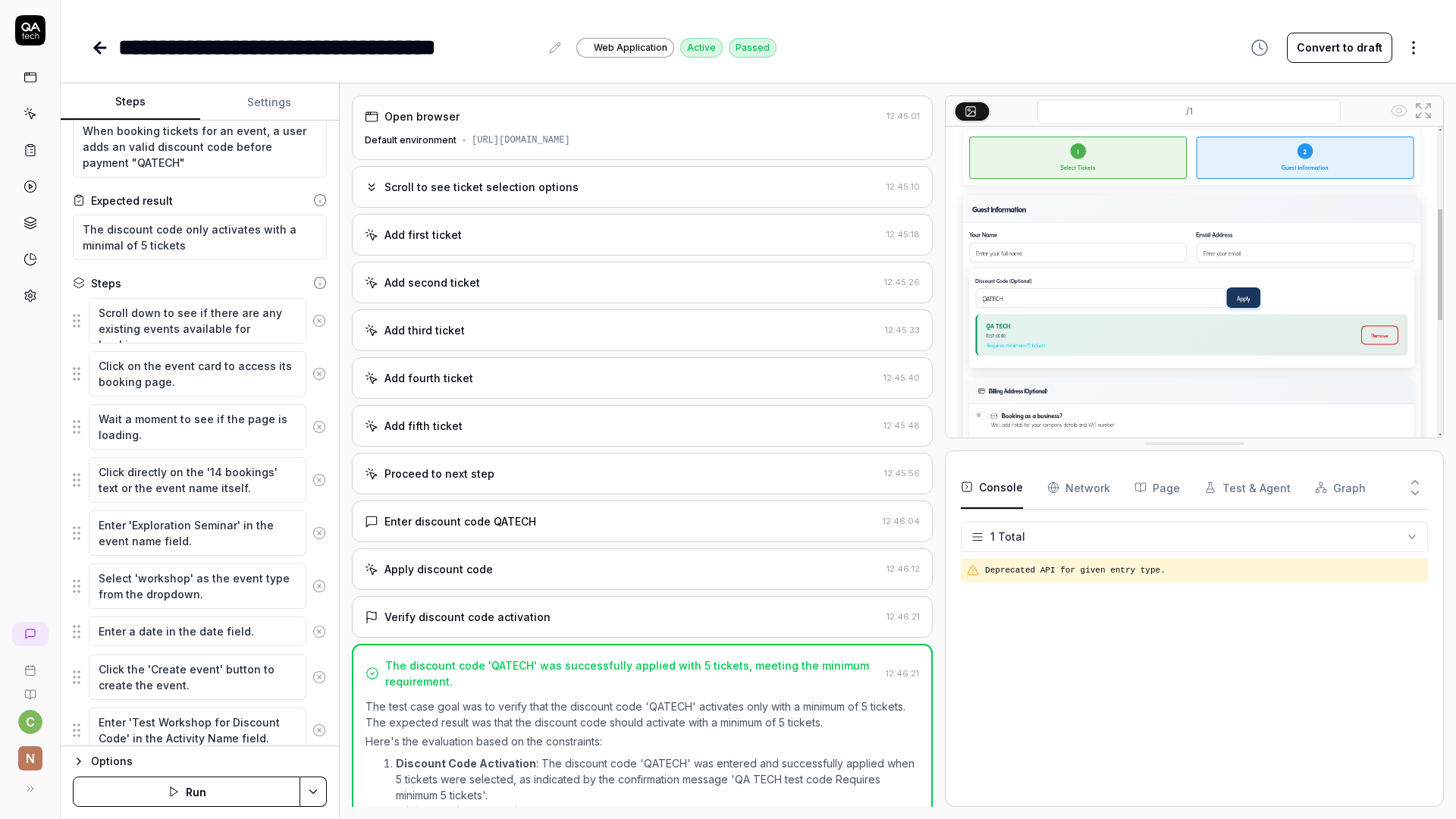
click at [104, 49] on icon at bounding box center [100, 48] width 18 height 18
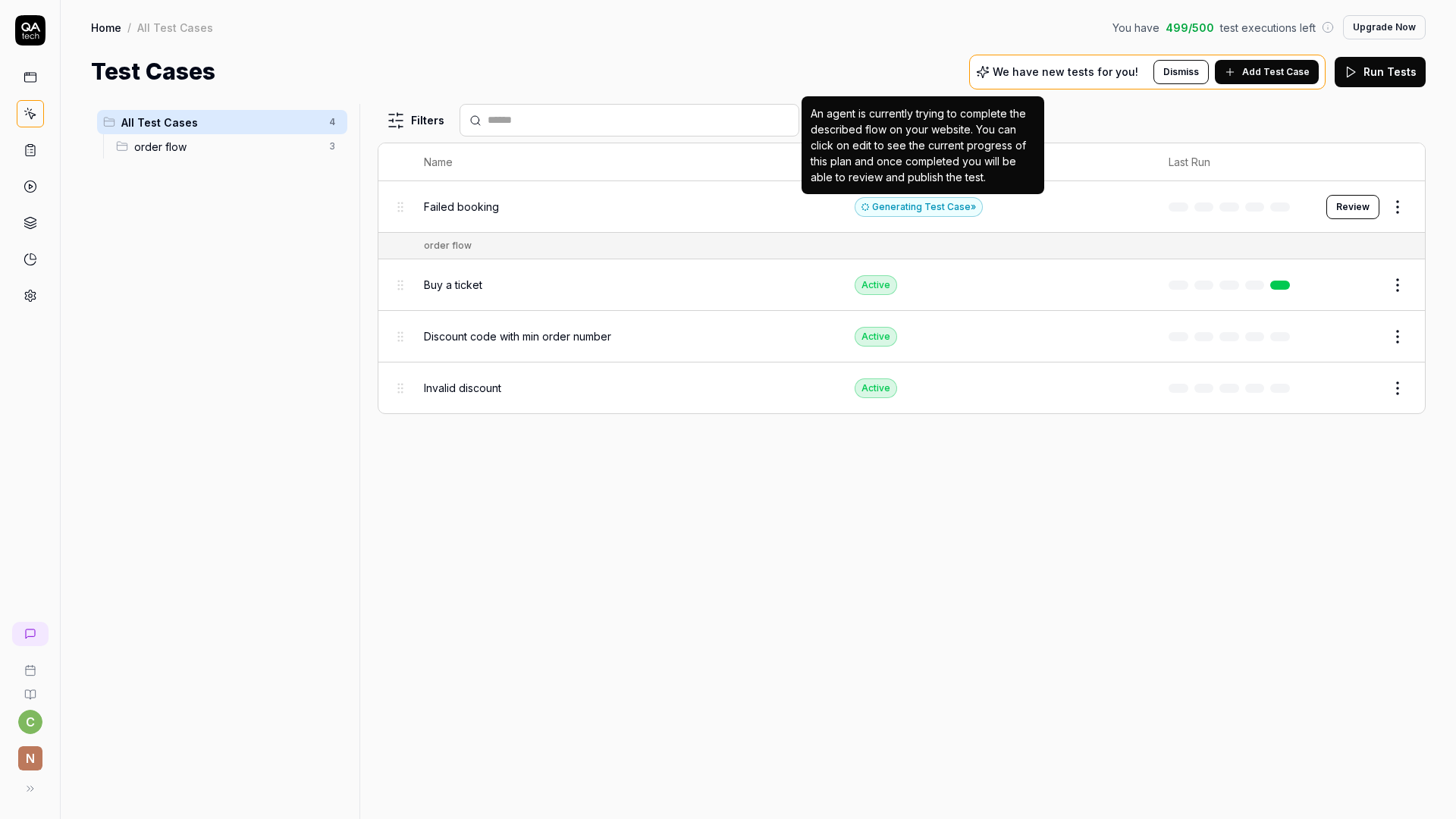
click at [920, 210] on div "Generating Test Case »" at bounding box center [918, 208] width 128 height 20
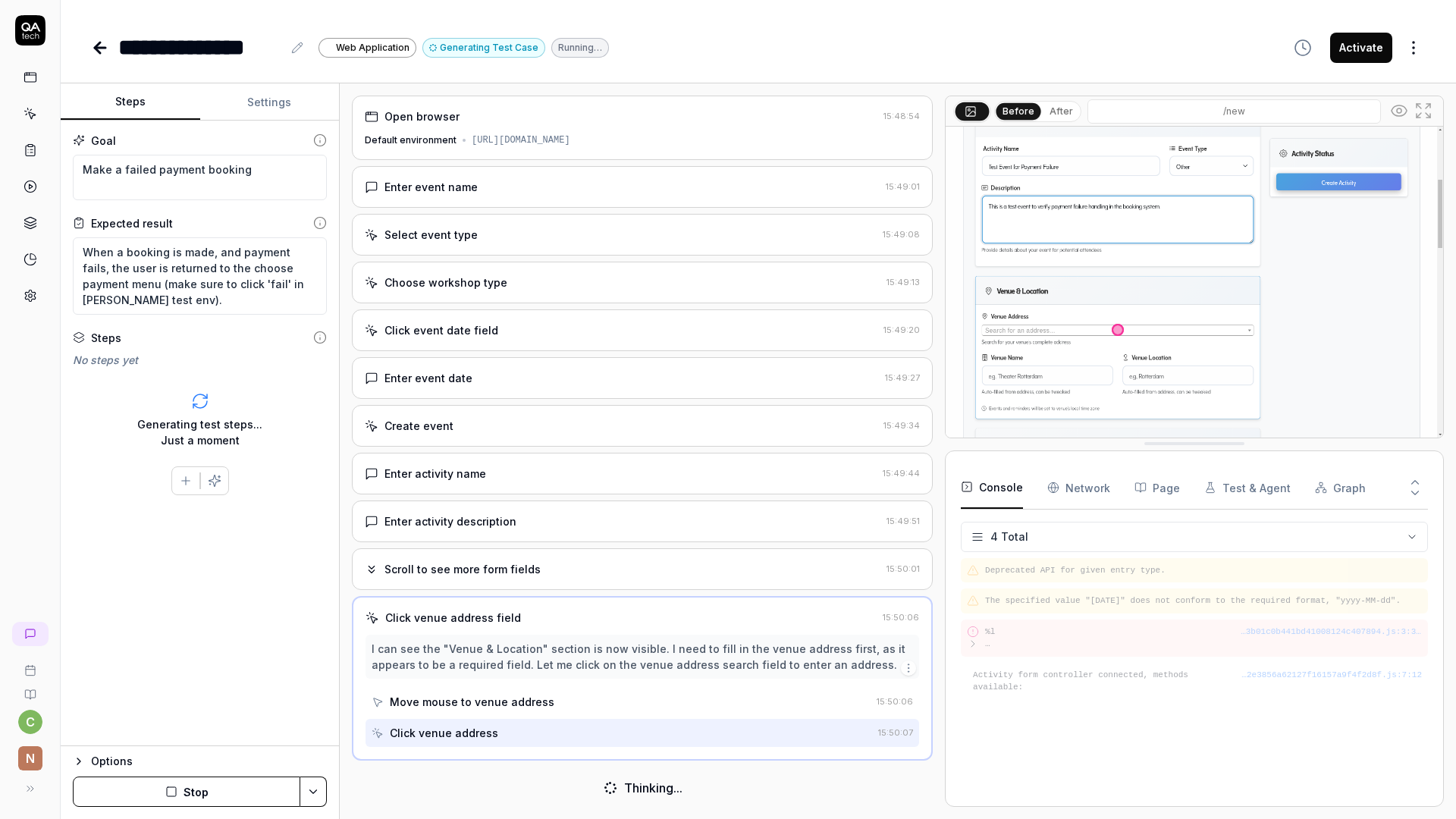
click at [519, 196] on div "Enter event name 15:49:01" at bounding box center [642, 188] width 581 height 42
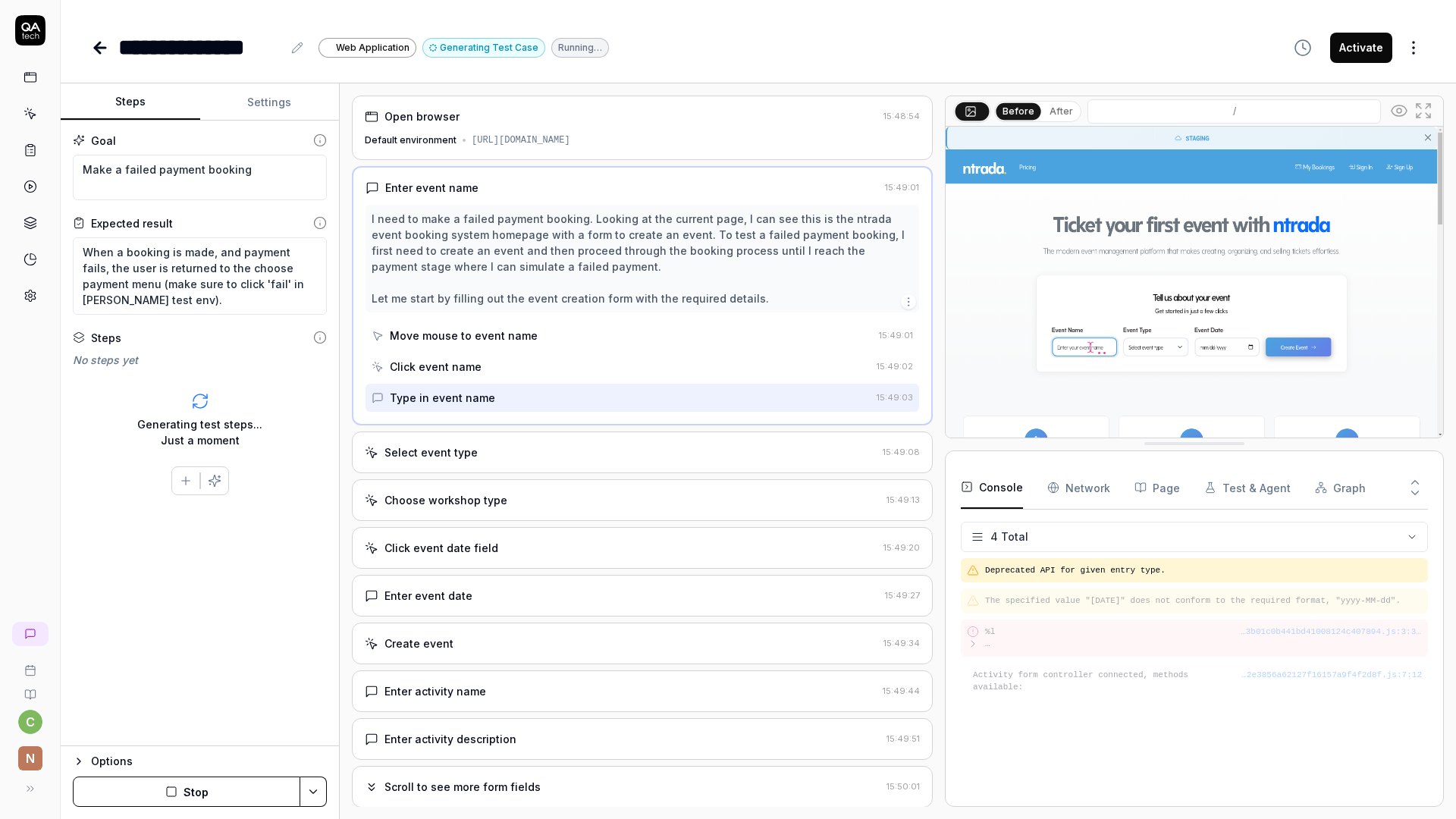
click at [539, 456] on div "Select event type" at bounding box center [621, 452] width 512 height 16
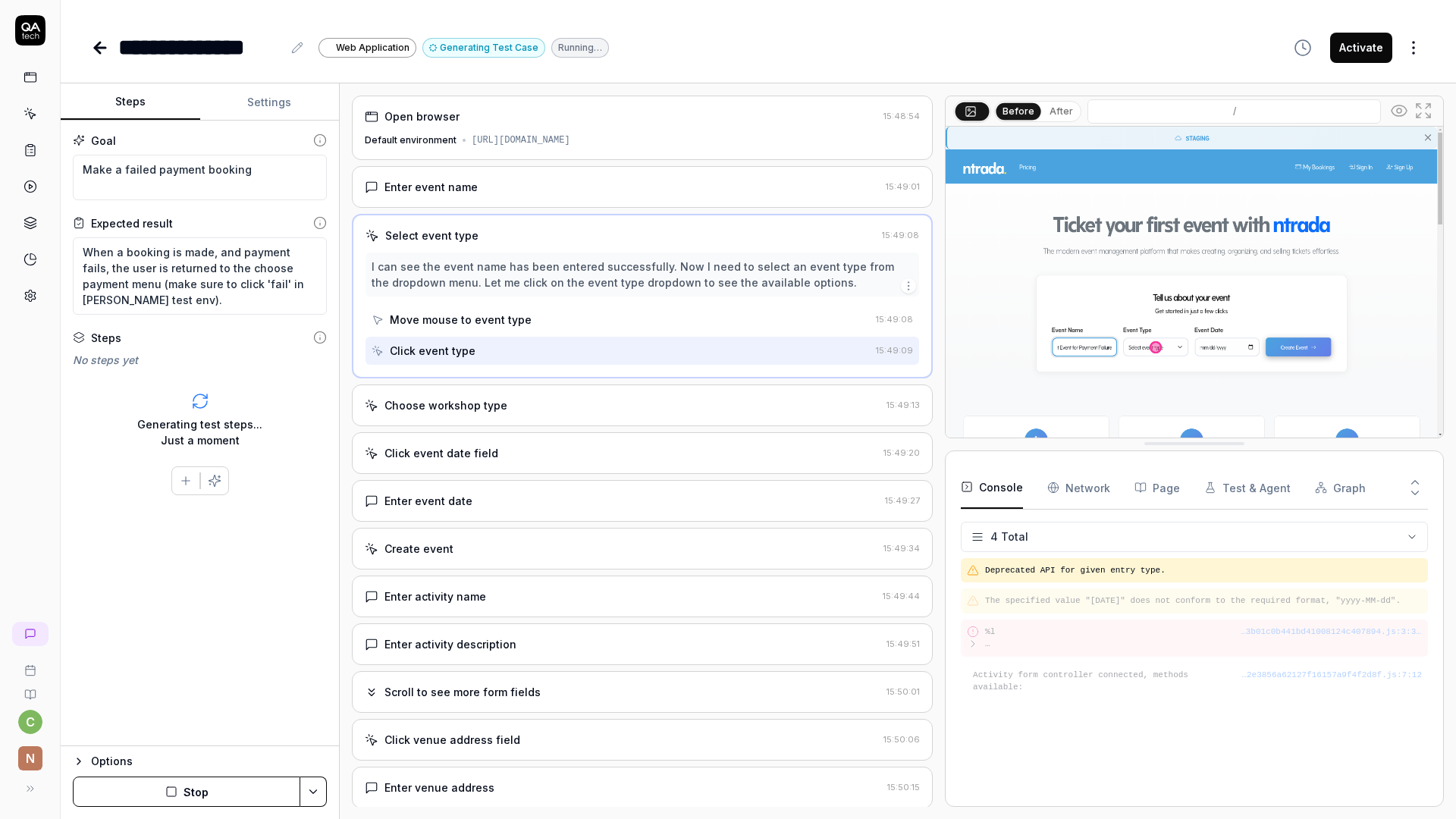
click at [557, 508] on div "Enter event date" at bounding box center [622, 501] width 514 height 16
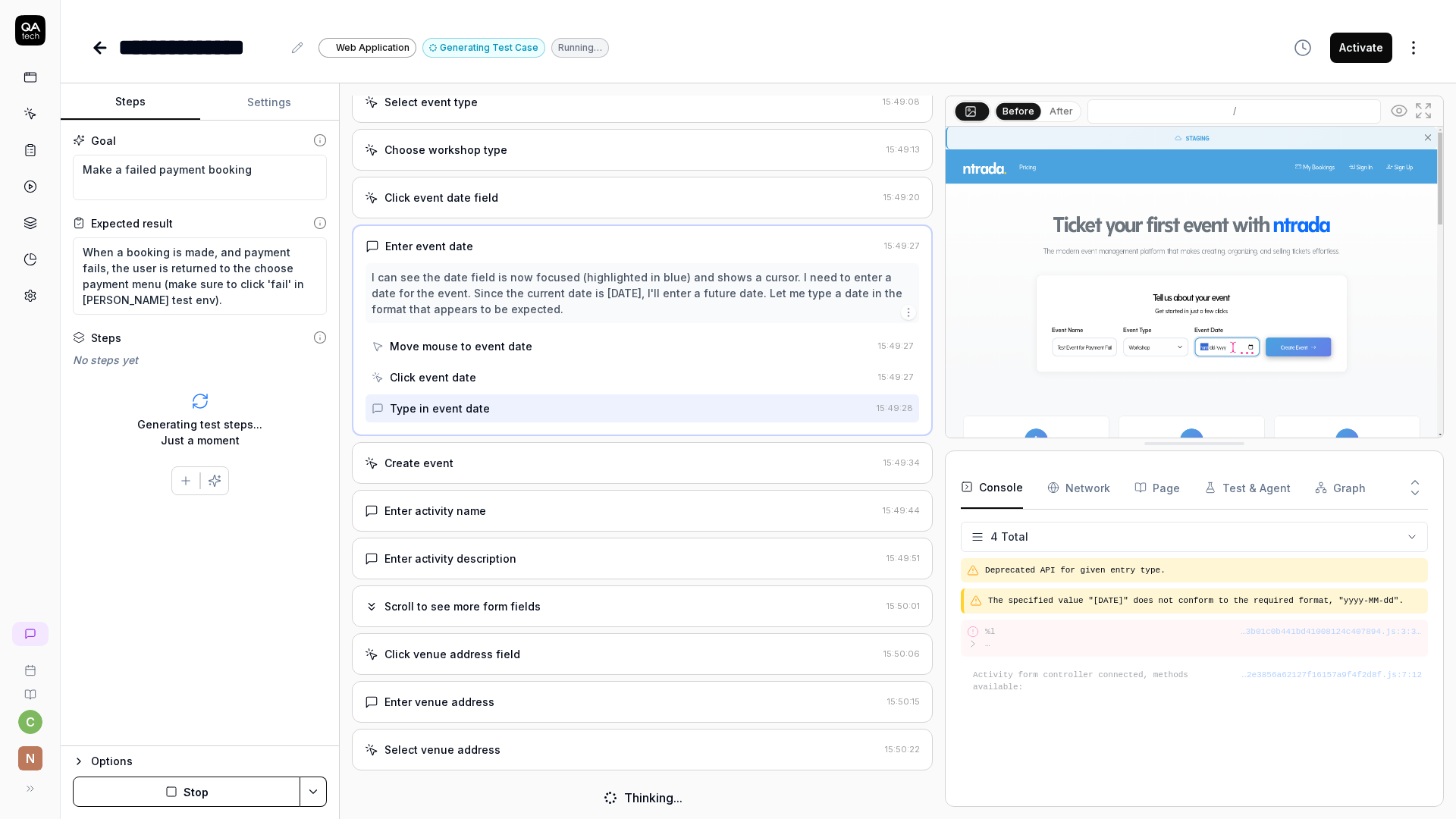
click at [479, 527] on div "Enter activity name 15:49:44" at bounding box center [642, 512] width 581 height 42
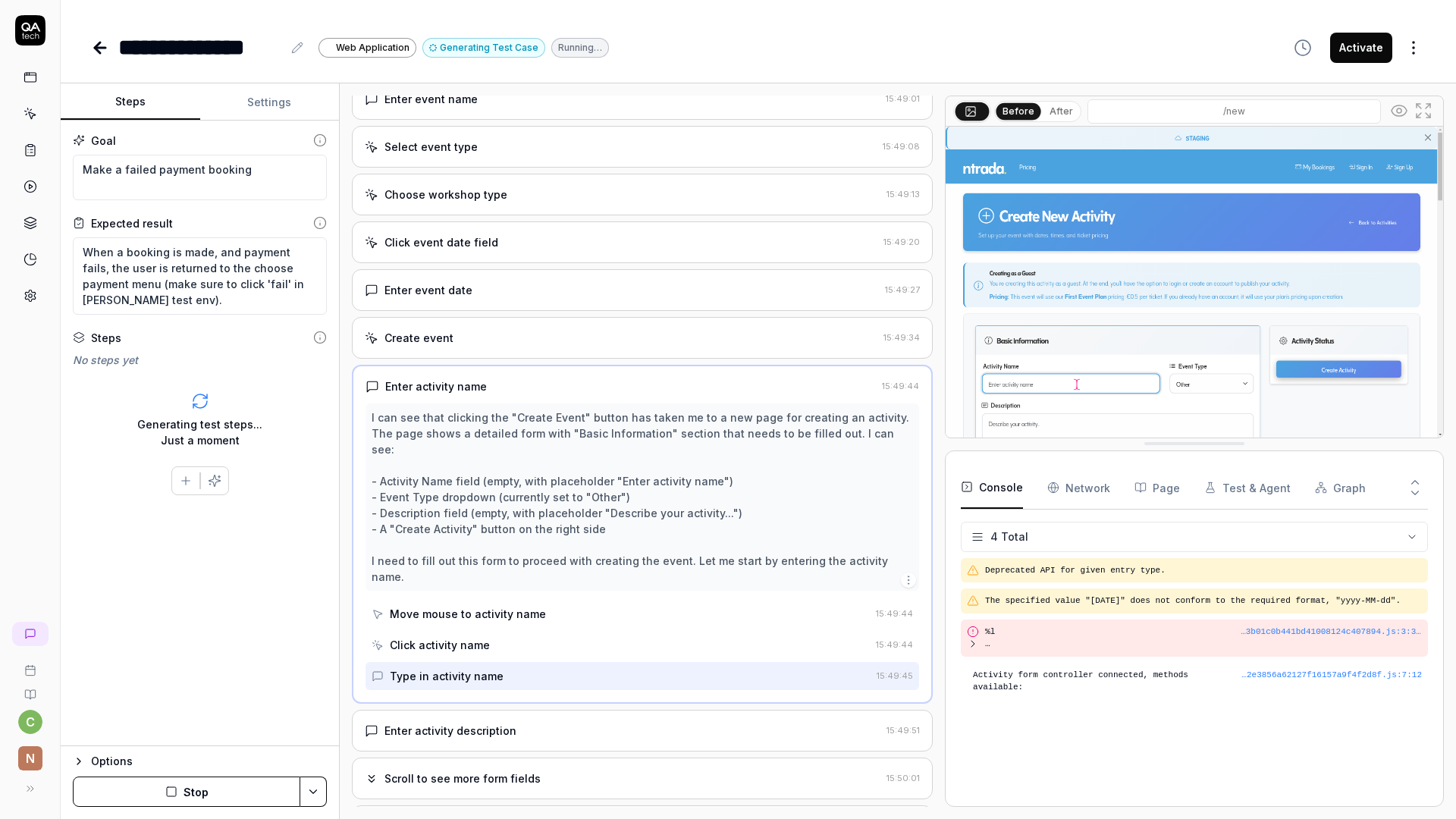
scroll to position [241, 0]
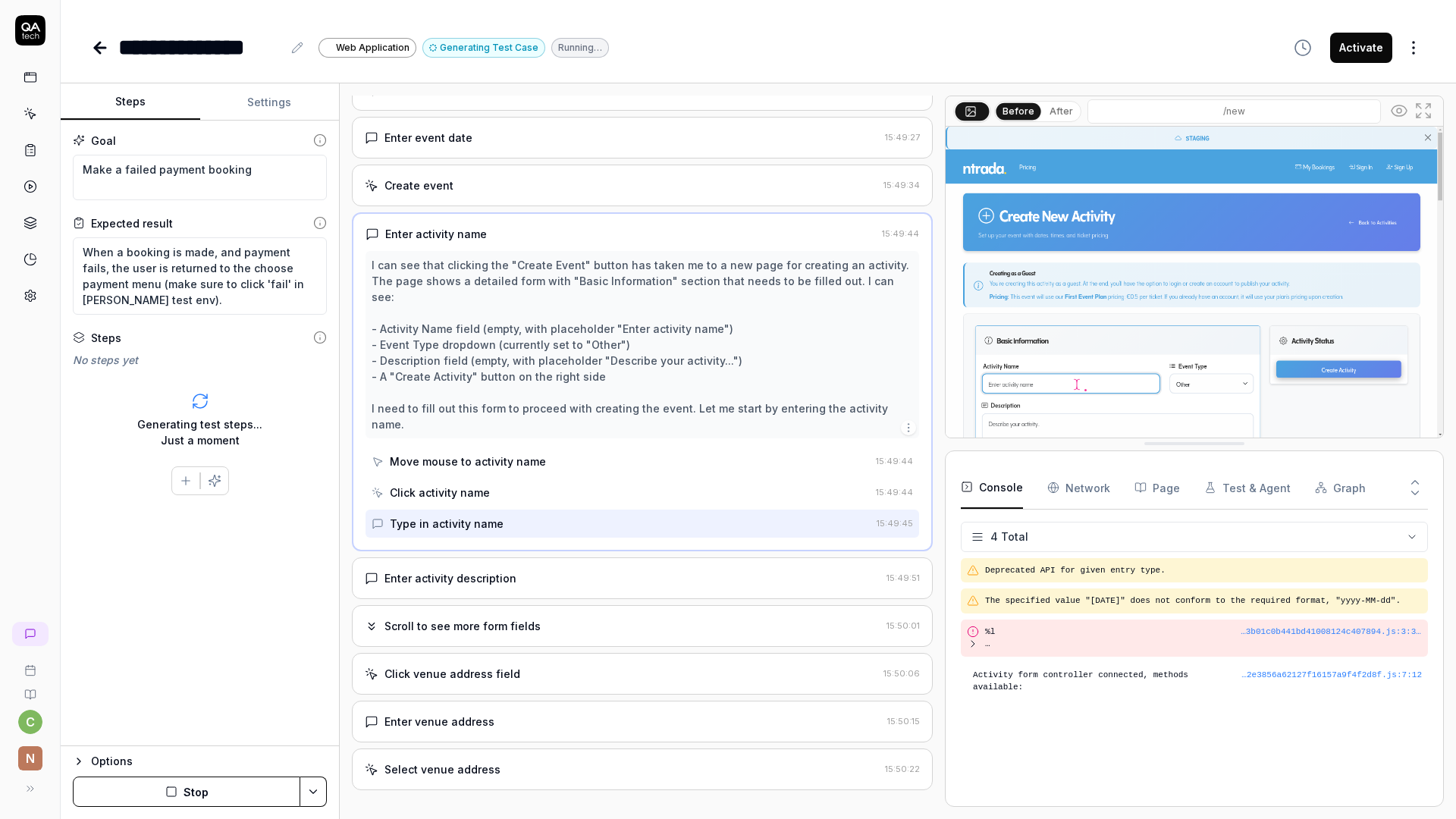
click at [471, 615] on div "Open browser 15:48:54 Default environment [URL][DOMAIN_NAME] Enter event name 1…" at bounding box center [642, 451] width 581 height 712
click at [473, 666] on div "Click venue address field" at bounding box center [452, 674] width 135 height 16
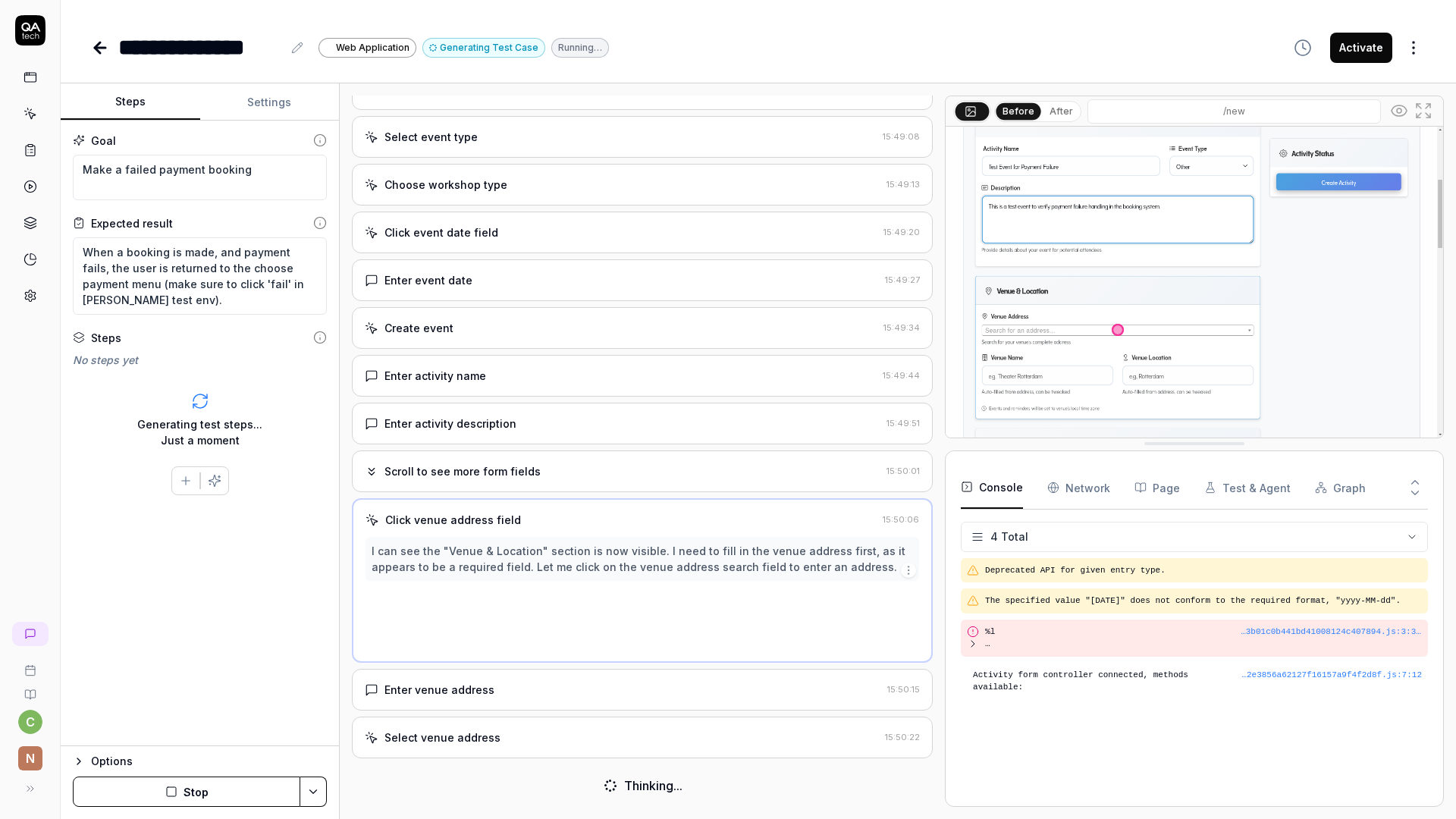
scroll to position [0, 0]
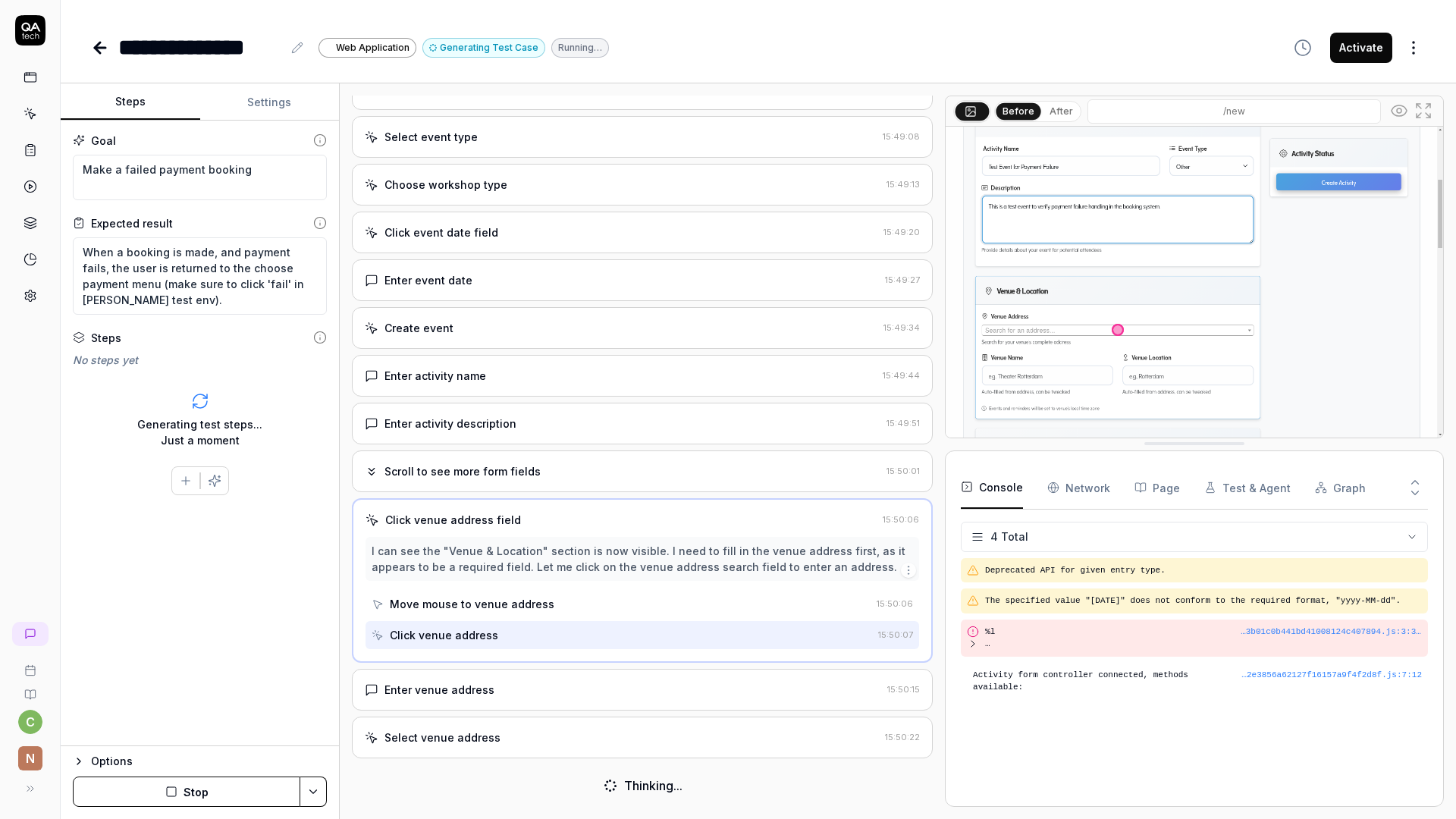
click at [471, 704] on div "Enter venue address 15:50:15" at bounding box center [642, 690] width 581 height 42
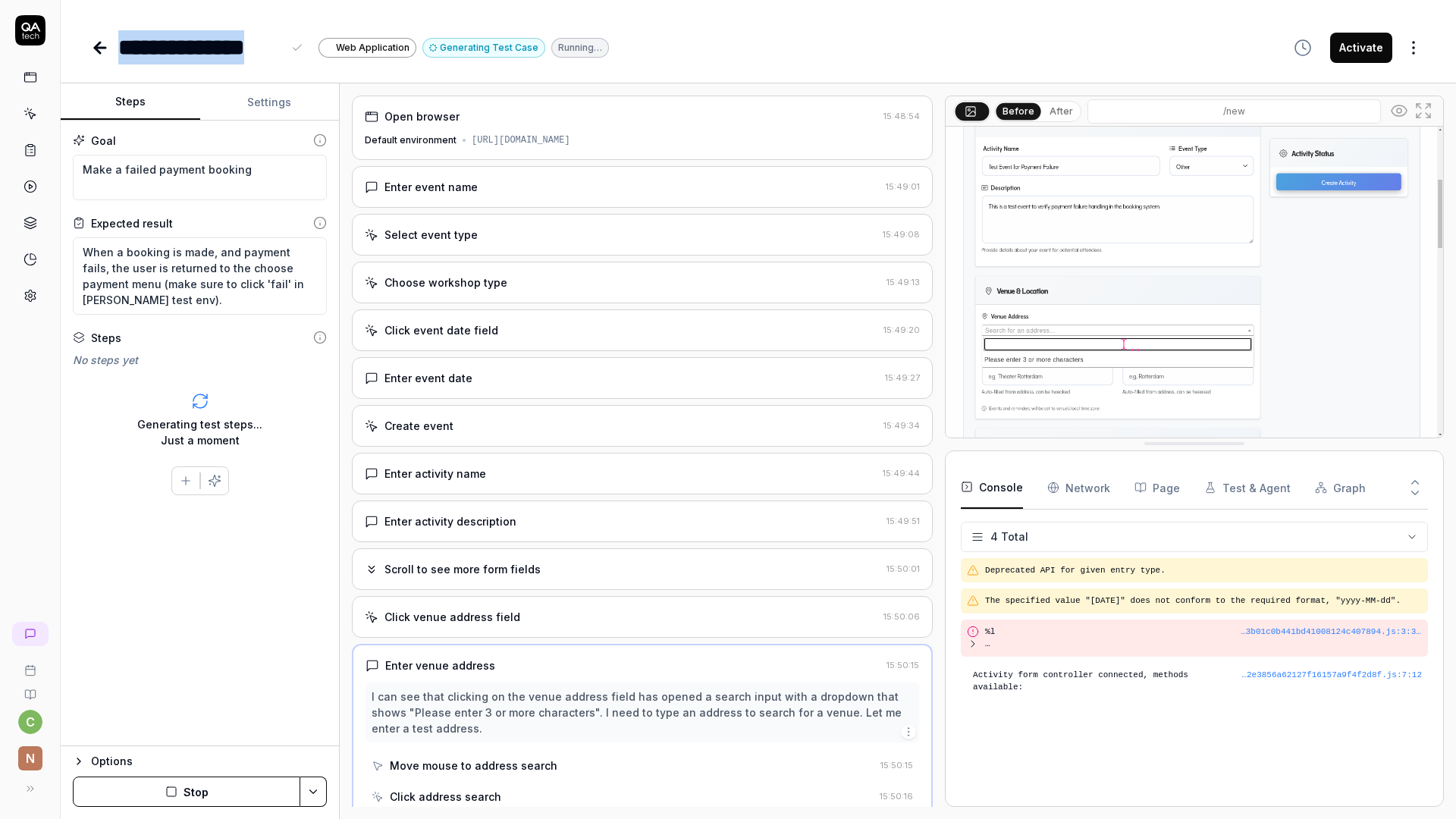
drag, startPoint x: 128, startPoint y: 69, endPoint x: 49, endPoint y: 0, distance: 104.9
click at [49, 0] on div "**********" at bounding box center [728, 409] width 1456 height 819
